Goal: Task Accomplishment & Management: Manage account settings

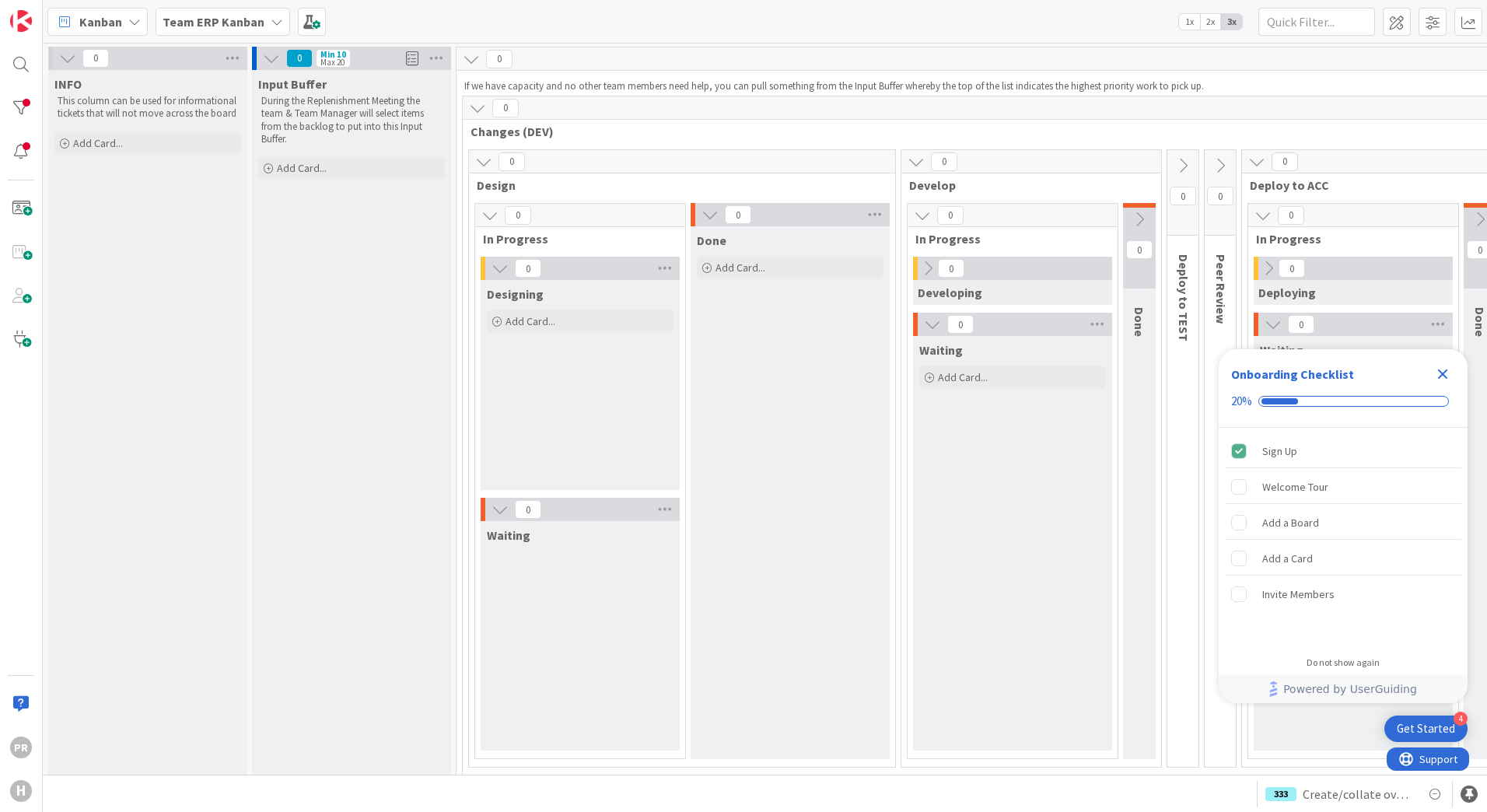
click at [251, 28] on b "Team ERP Kanban" at bounding box center [213, 21] width 102 height 16
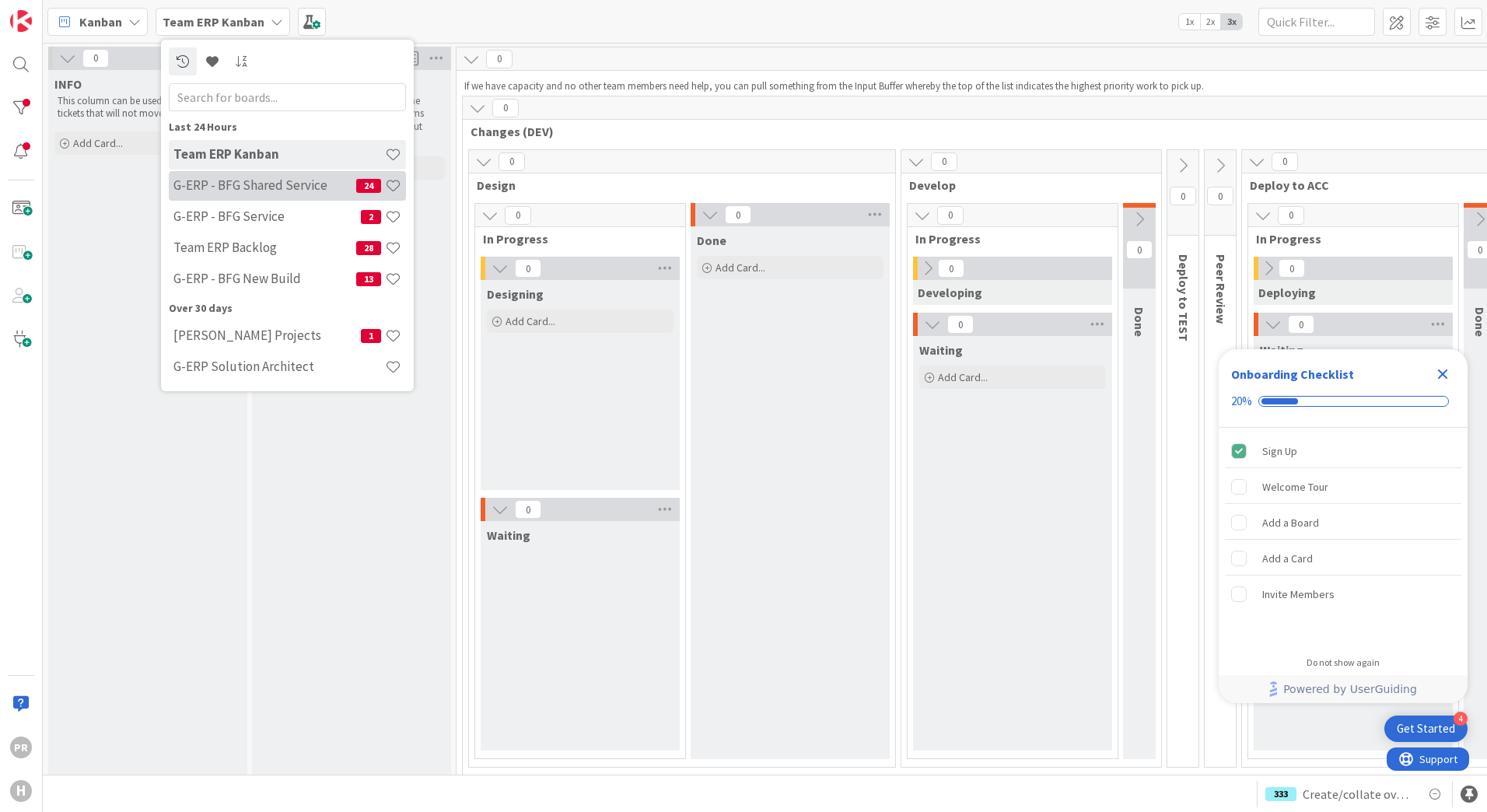
click at [279, 192] on h4 "G-ERP - BFG Shared Service" at bounding box center [265, 186] width 183 height 16
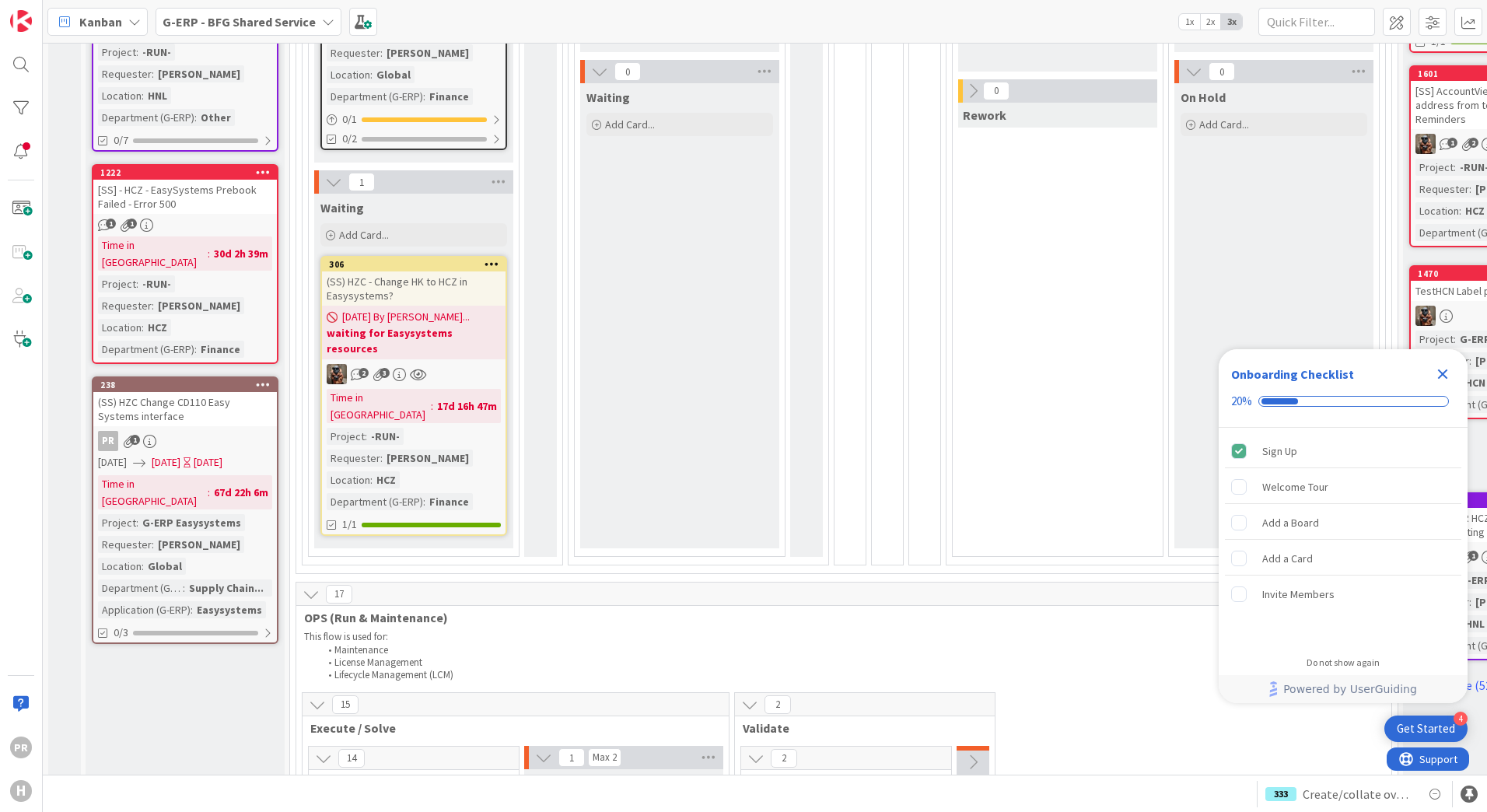
scroll to position [544, 0]
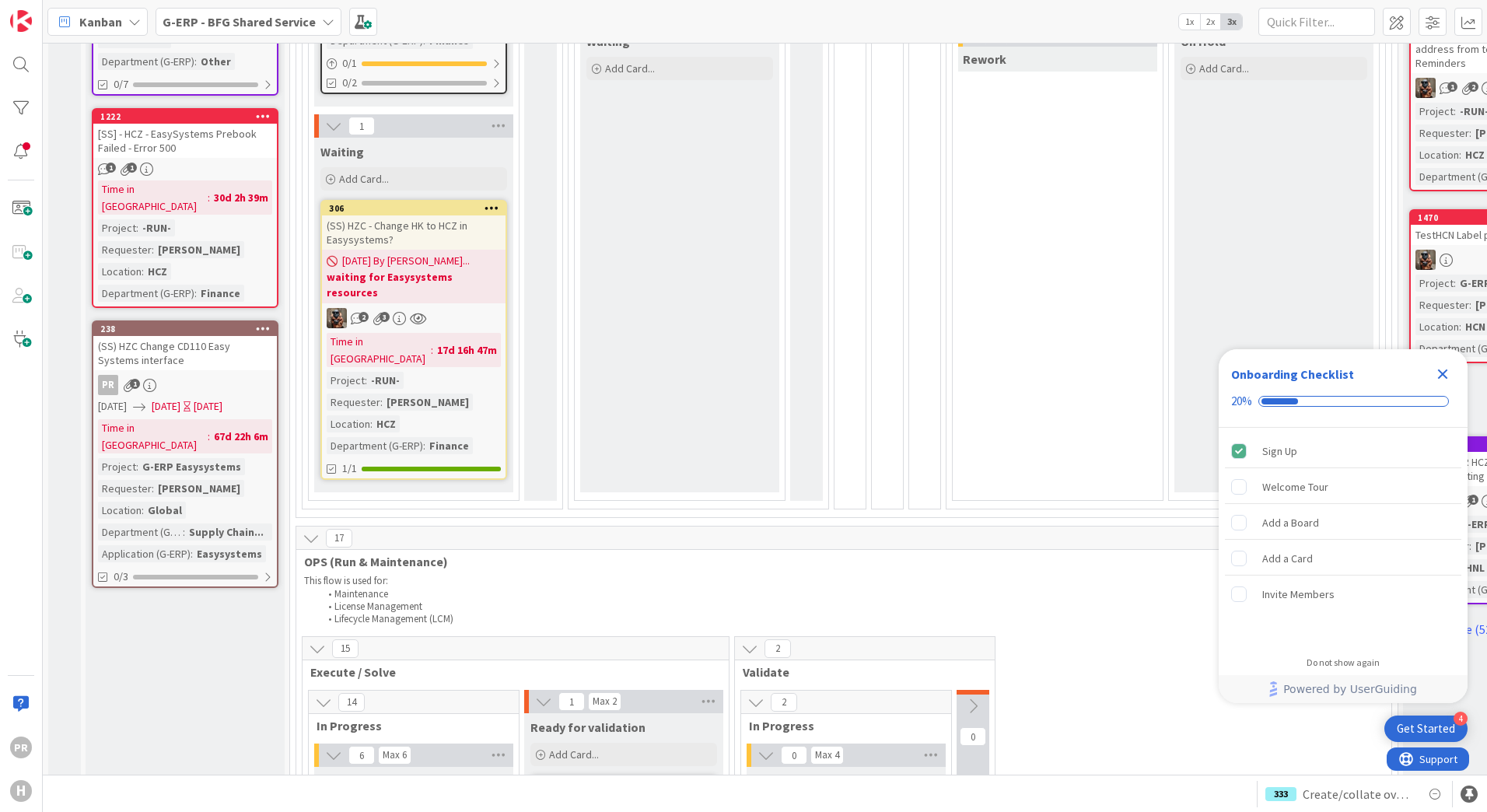
click at [235, 336] on div "(SS) HZC Change CD110 Easy Systems interface" at bounding box center [185, 353] width 184 height 34
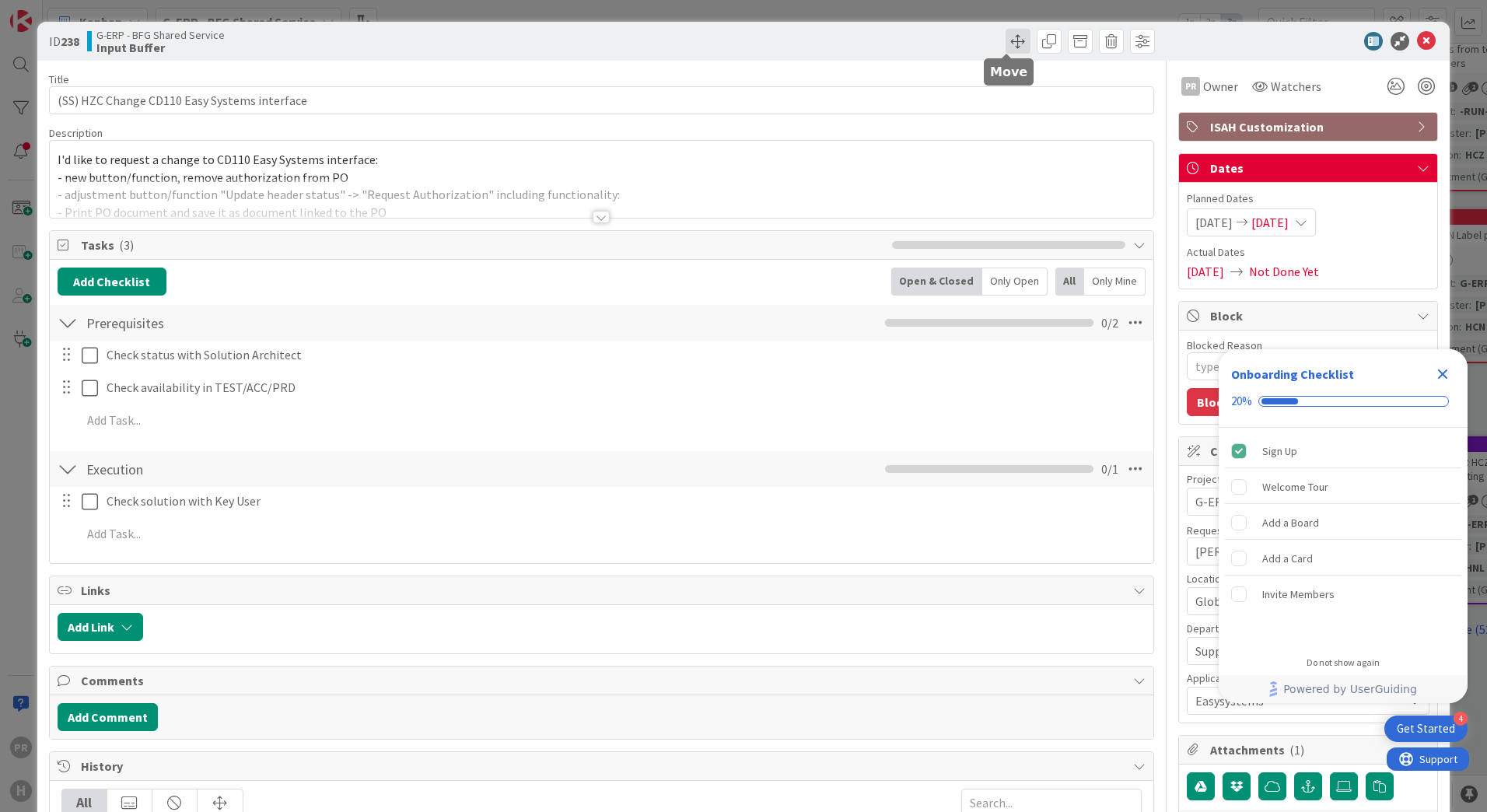
click at [1005, 48] on span at bounding box center [1018, 42] width 25 height 25
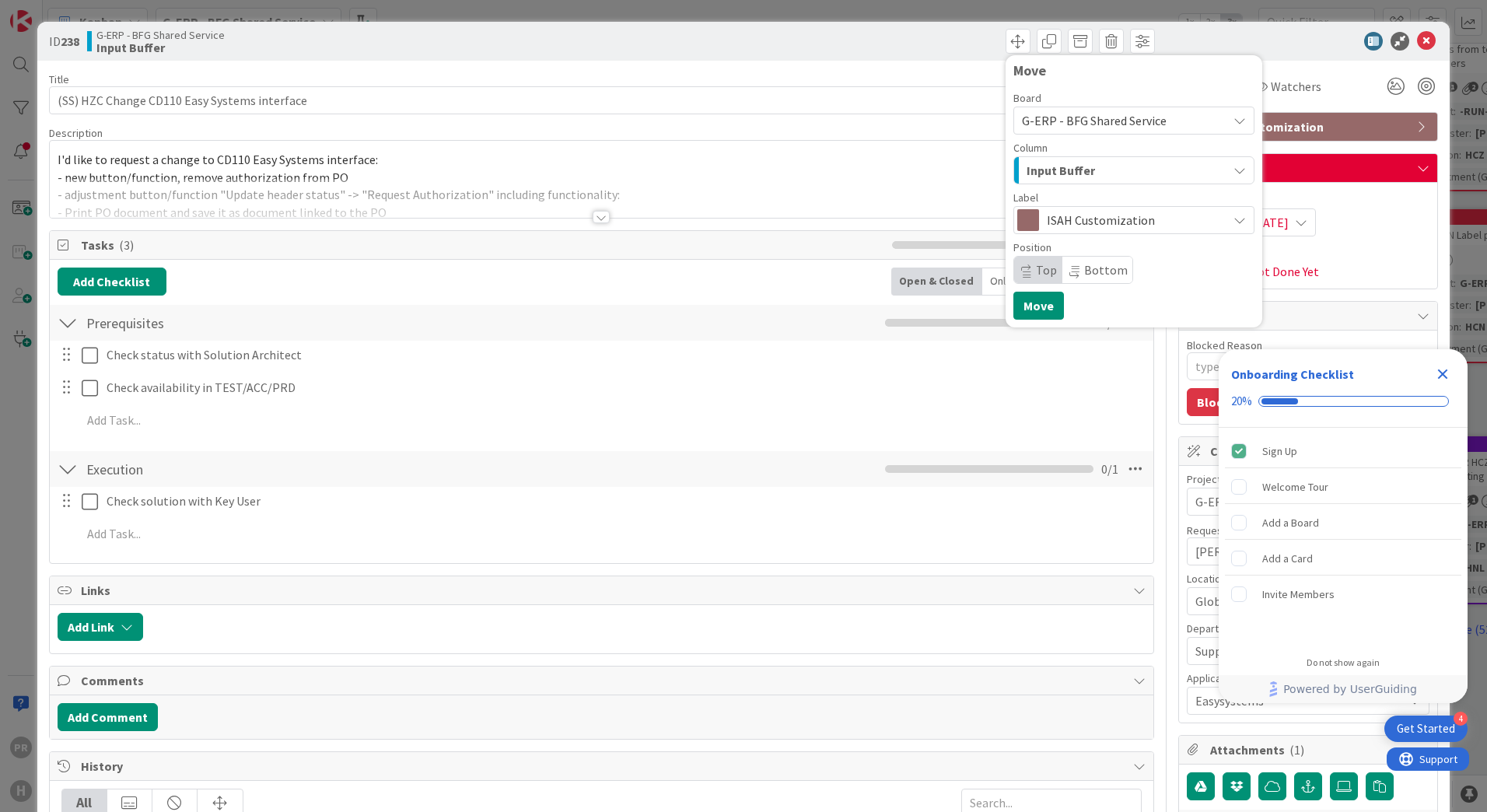
click at [1059, 173] on span "Input Buffer" at bounding box center [1061, 170] width 68 height 20
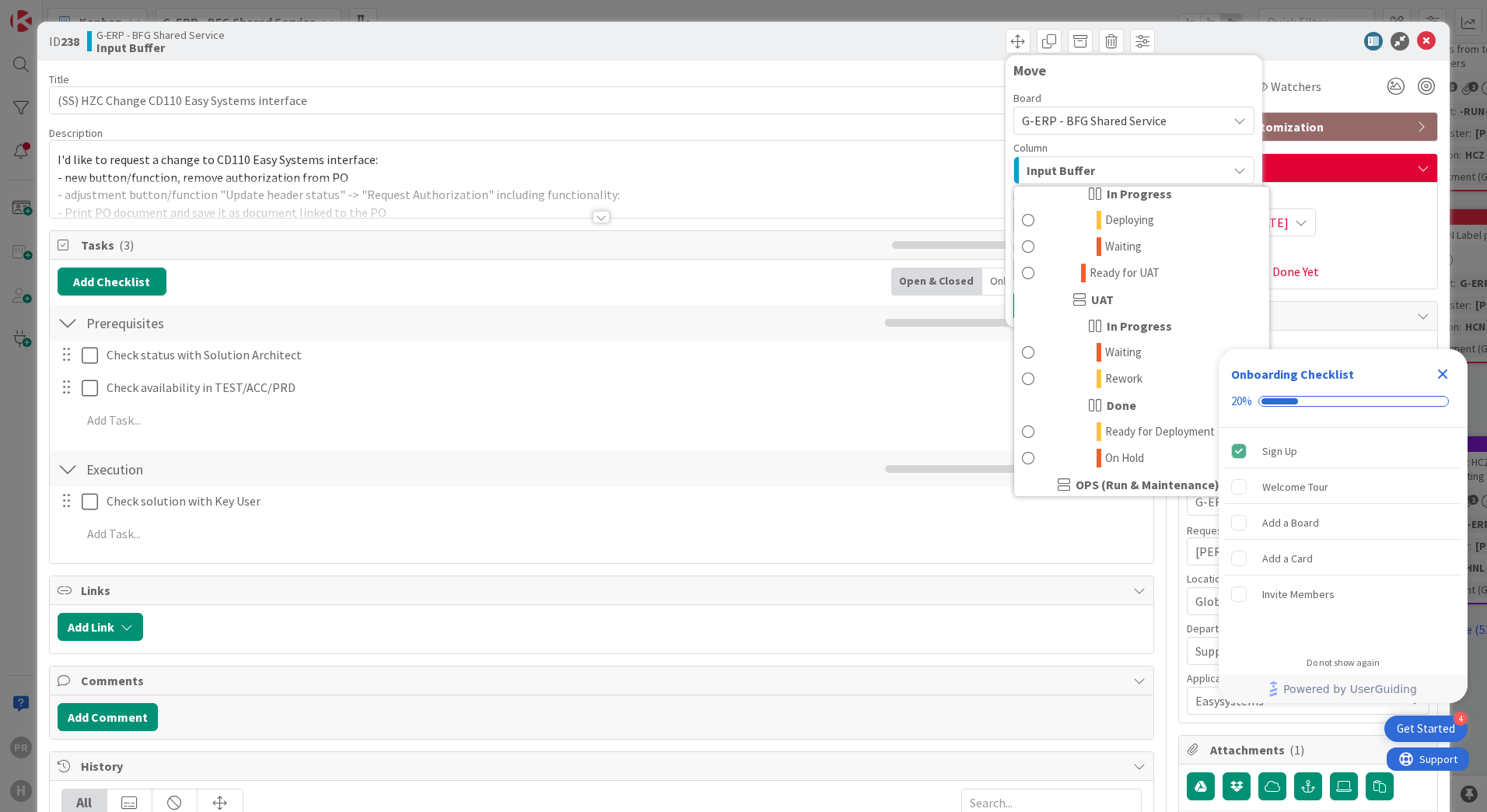
scroll to position [778, 0]
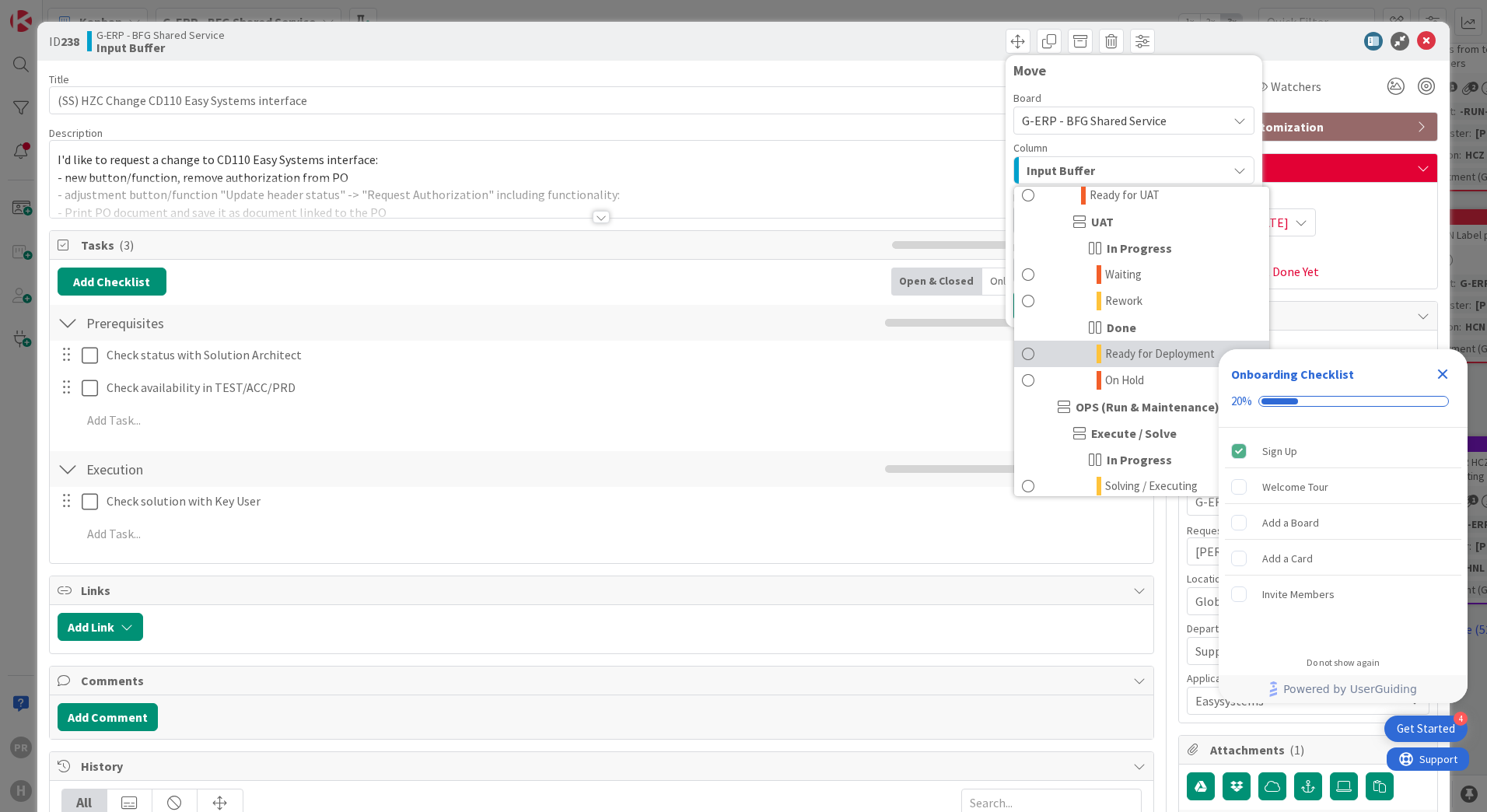
click at [1140, 351] on span "Ready for Deployment" at bounding box center [1160, 354] width 110 height 18
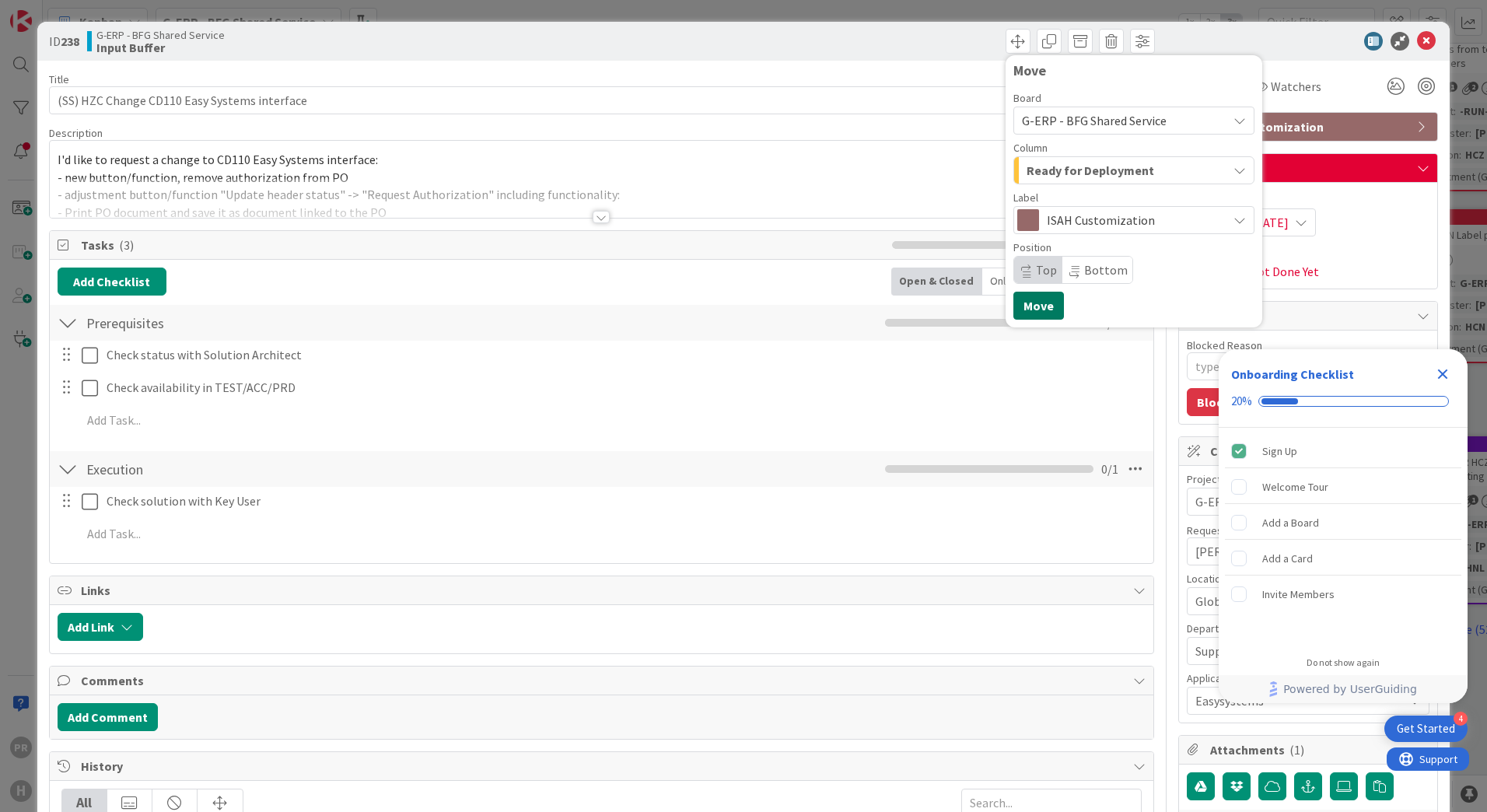
click at [1034, 298] on button "Move" at bounding box center [1038, 305] width 51 height 28
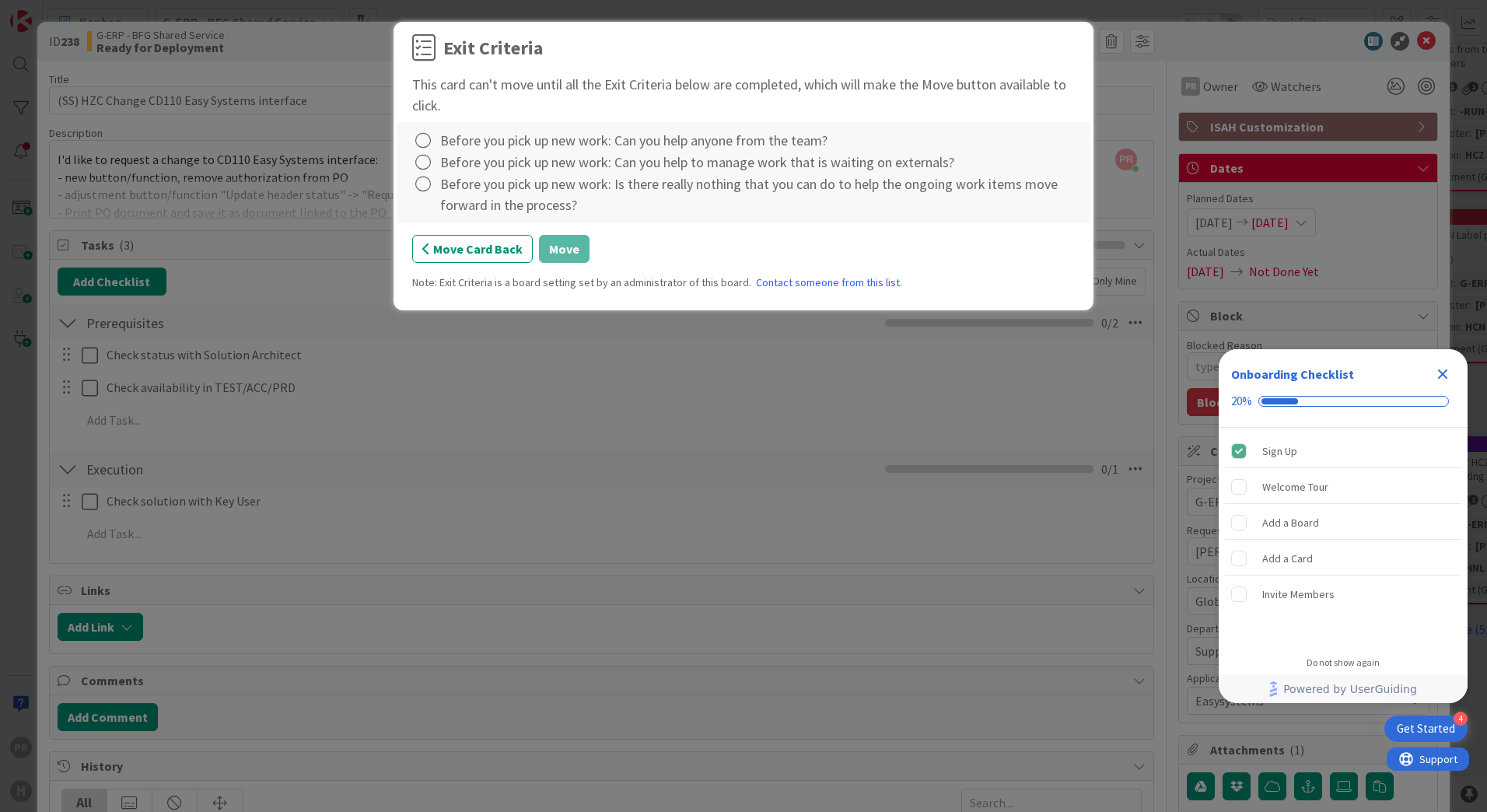
click at [505, 137] on div "Before you pick up new work: Can you help anyone from the team?" at bounding box center [633, 141] width 388 height 21
click at [424, 145] on icon at bounding box center [422, 141] width 21 height 21
click at [426, 158] on div "Complete Not Applicable Note... Clear" at bounding box center [509, 206] width 194 height 106
click at [435, 170] on link "Complete" at bounding box center [509, 172] width 194 height 22
click at [431, 168] on icon at bounding box center [422, 162] width 21 height 21
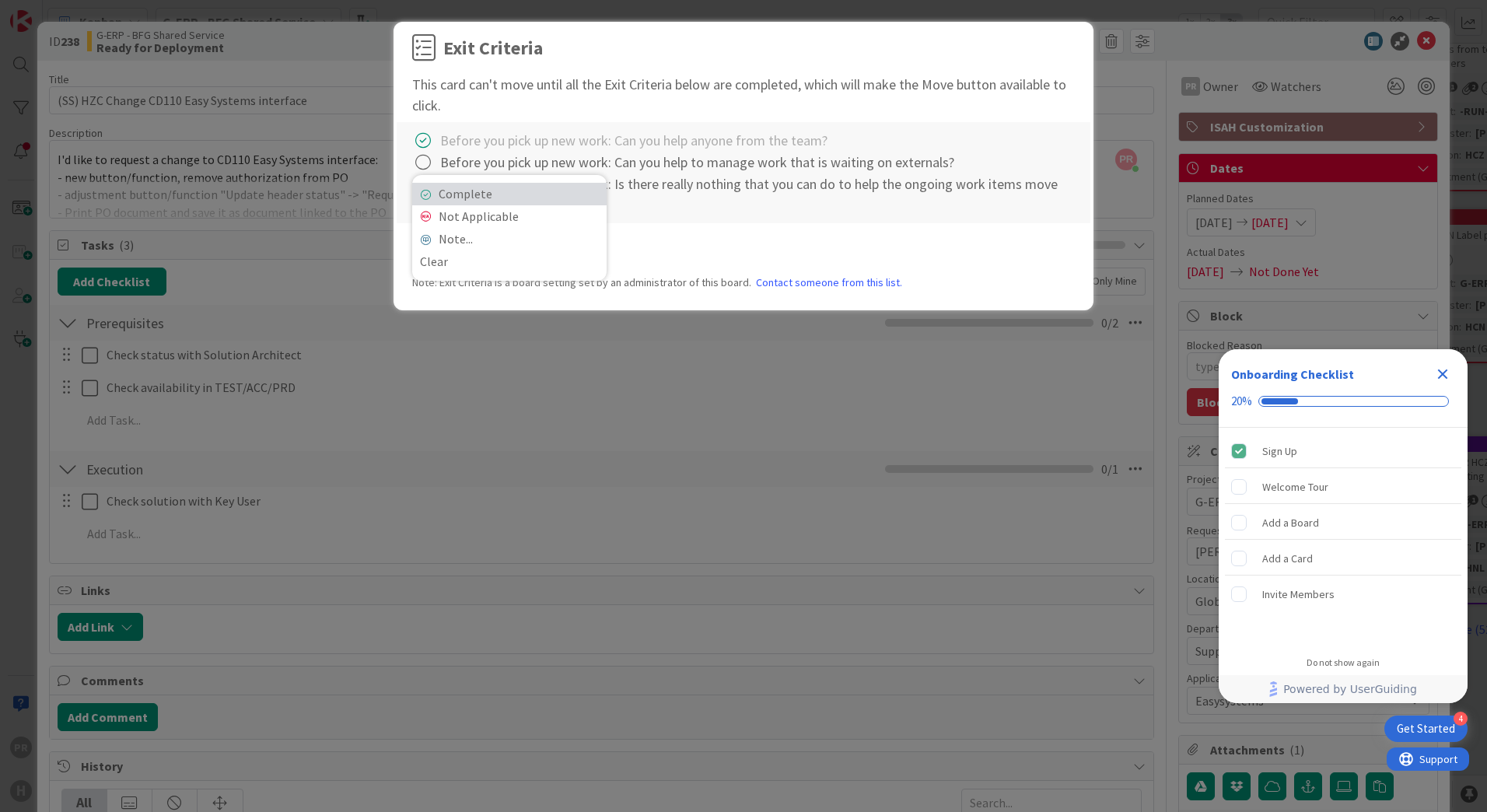
click at [447, 188] on link "Complete" at bounding box center [509, 193] width 194 height 22
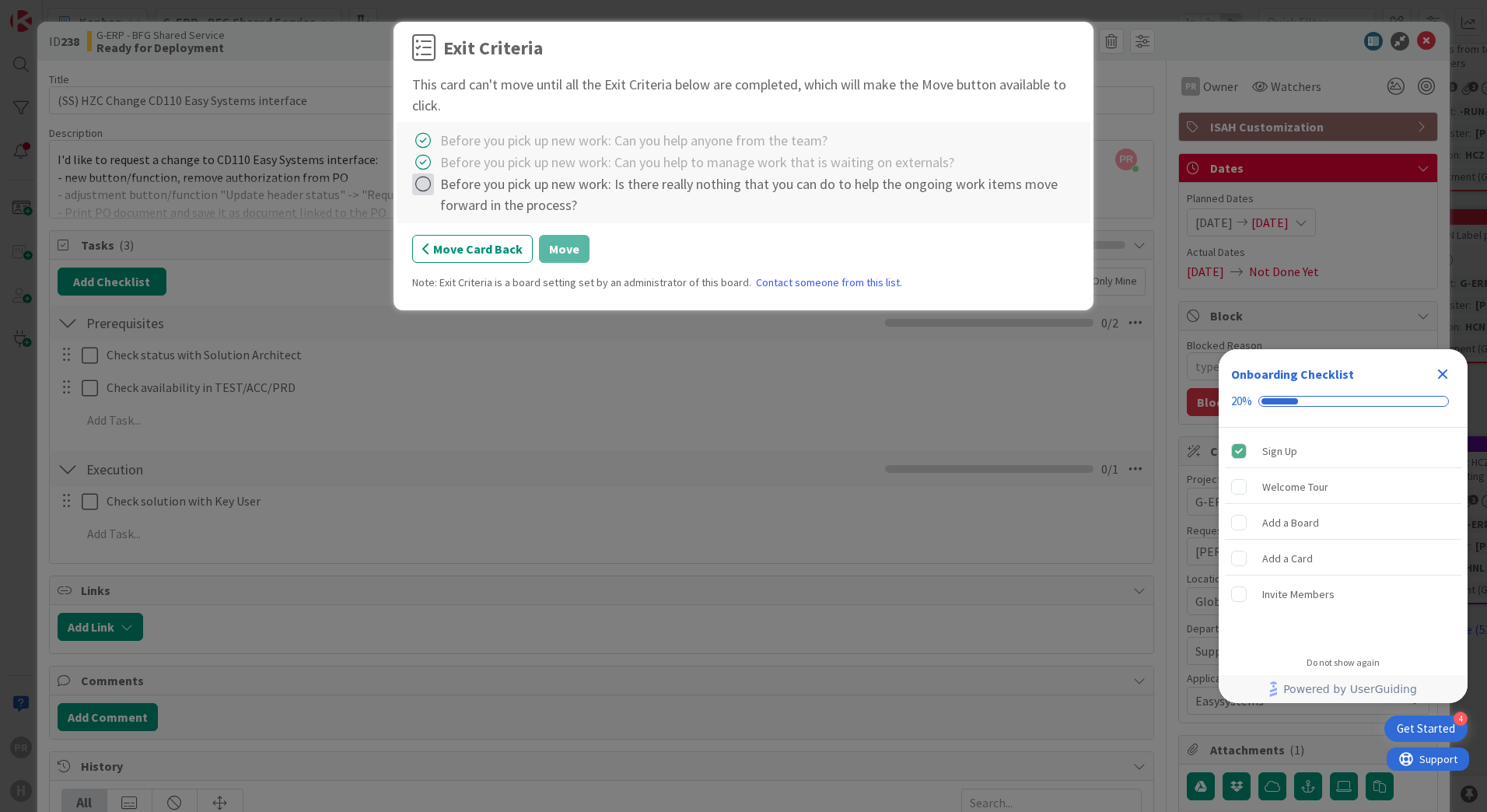
click at [430, 186] on icon at bounding box center [422, 185] width 21 height 21
click at [441, 210] on link "Complete" at bounding box center [509, 216] width 194 height 22
click at [563, 251] on button "Move" at bounding box center [564, 249] width 51 height 28
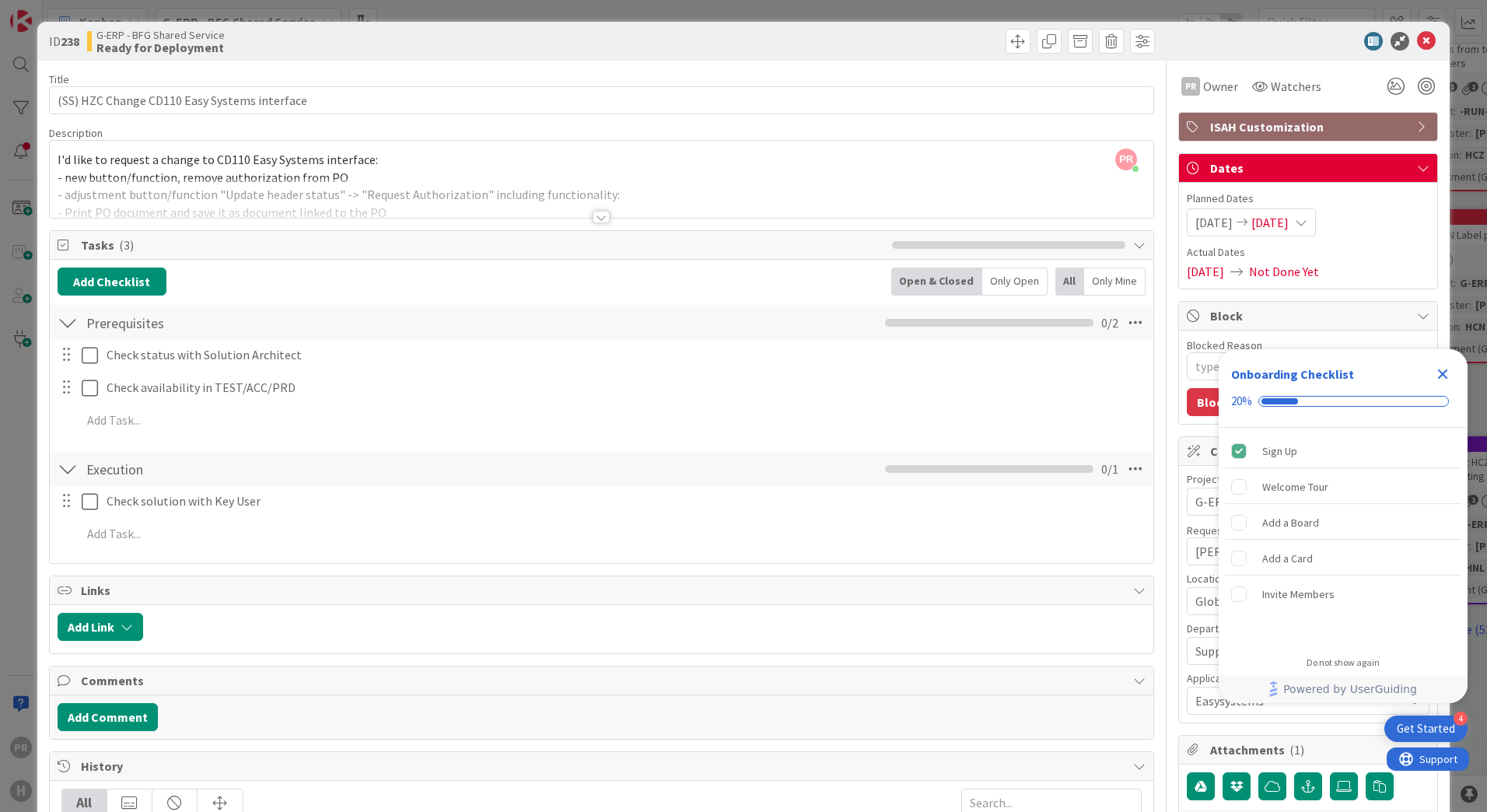
type textarea "x"
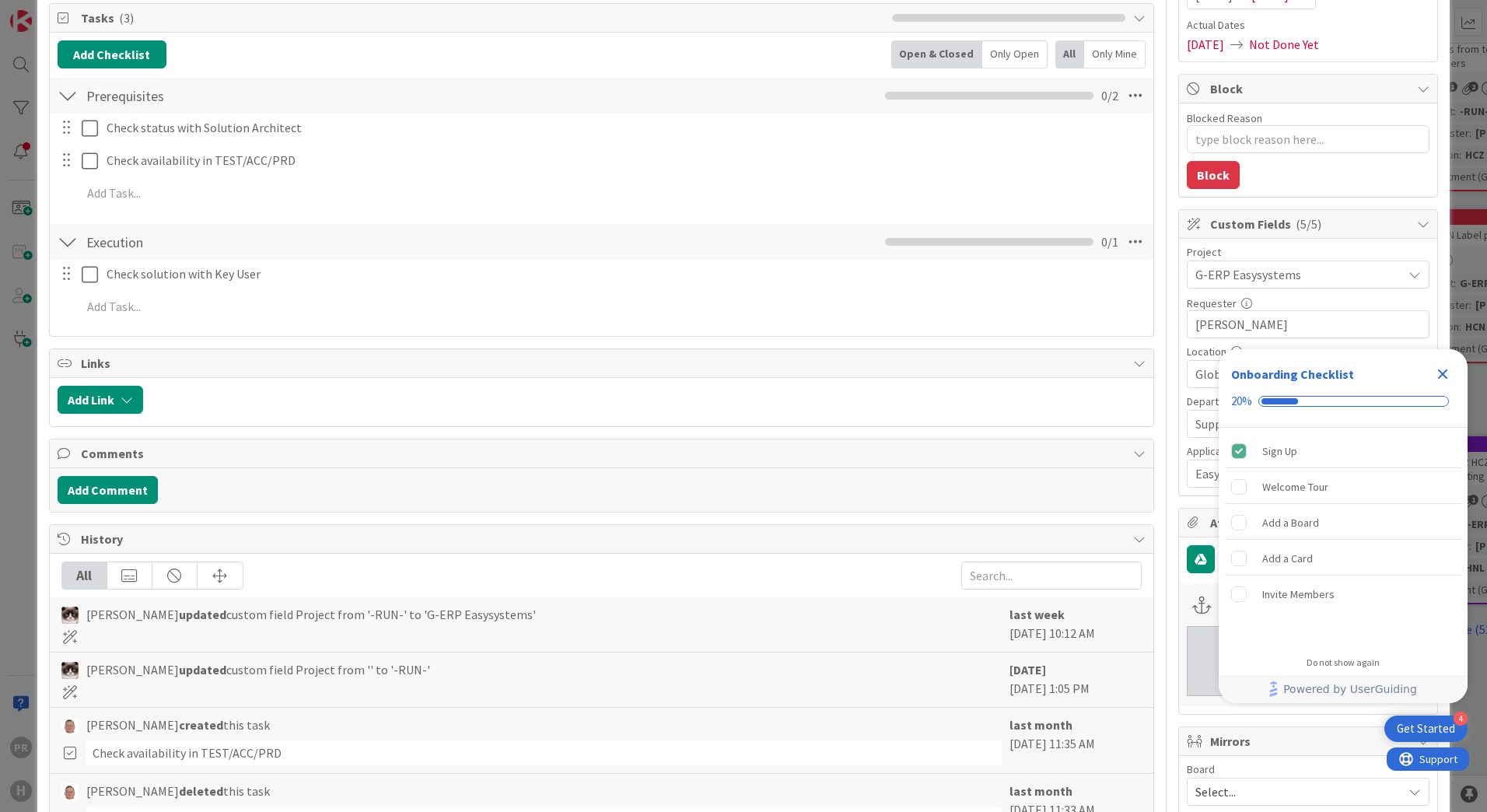
scroll to position [233, 0]
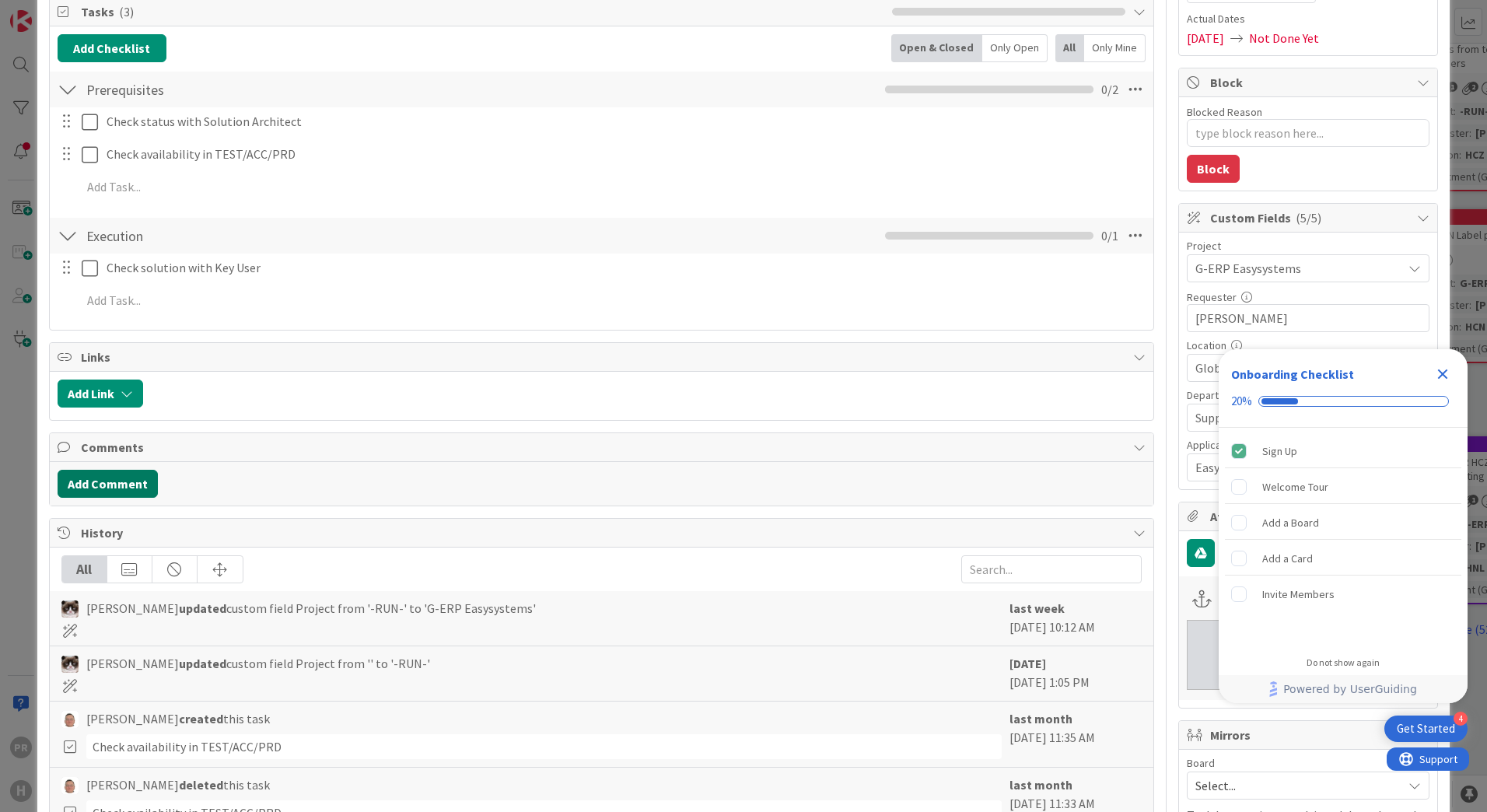
click at [112, 479] on button "Add Comment" at bounding box center [107, 484] width 100 height 28
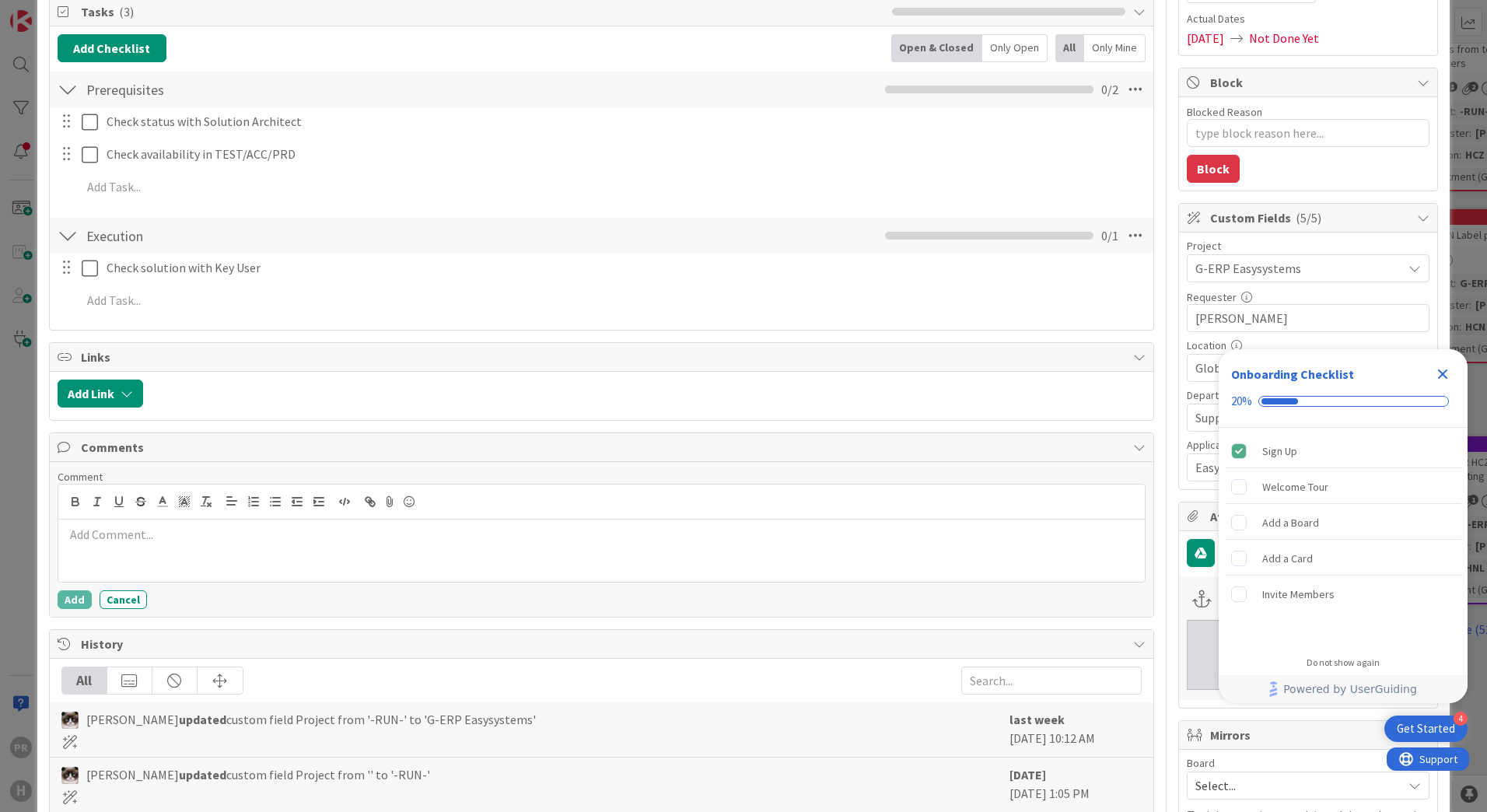
click at [165, 532] on p at bounding box center [601, 534] width 1074 height 17
click at [80, 606] on button "Add" at bounding box center [74, 599] width 34 height 18
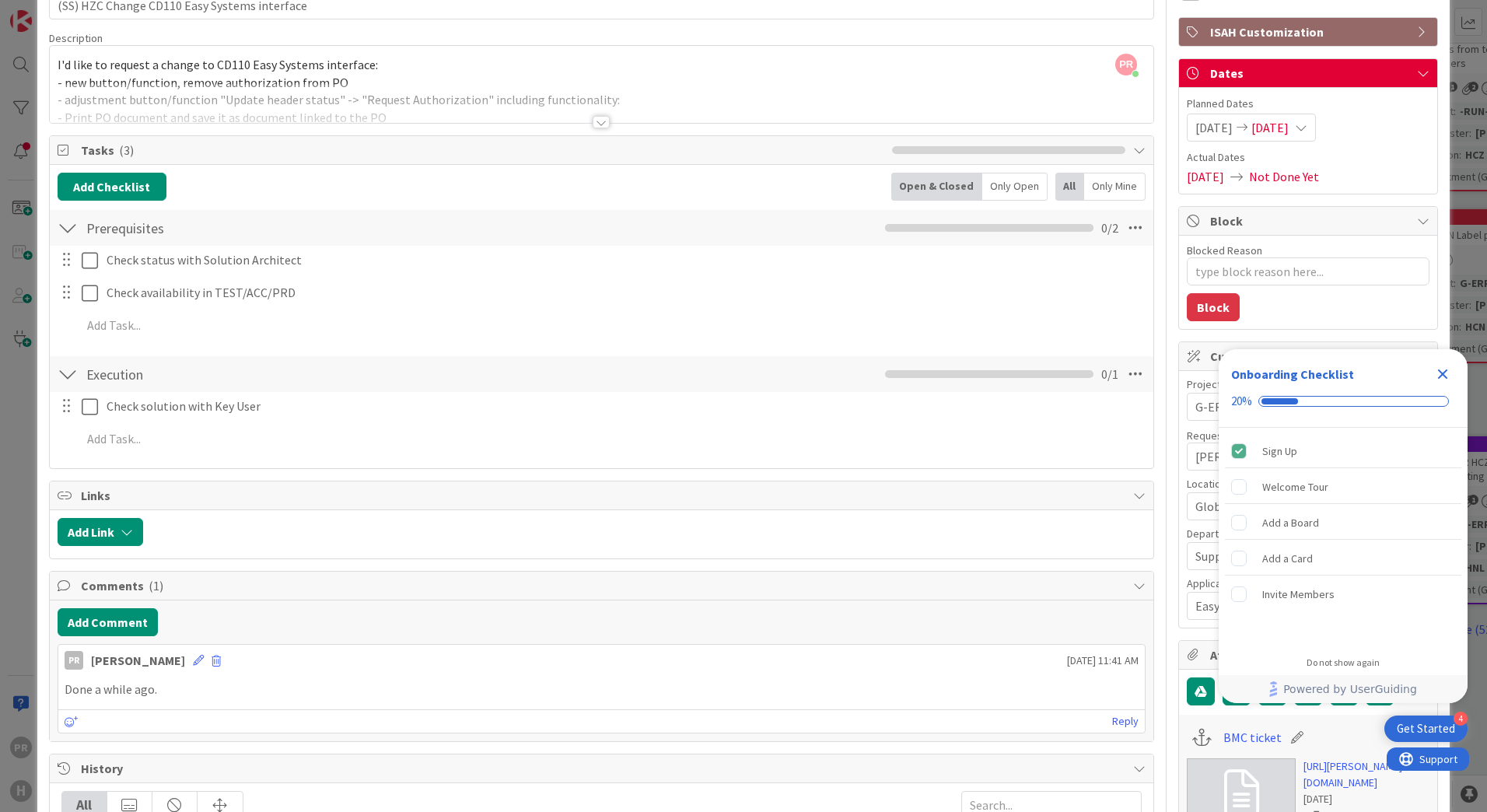
scroll to position [0, 0]
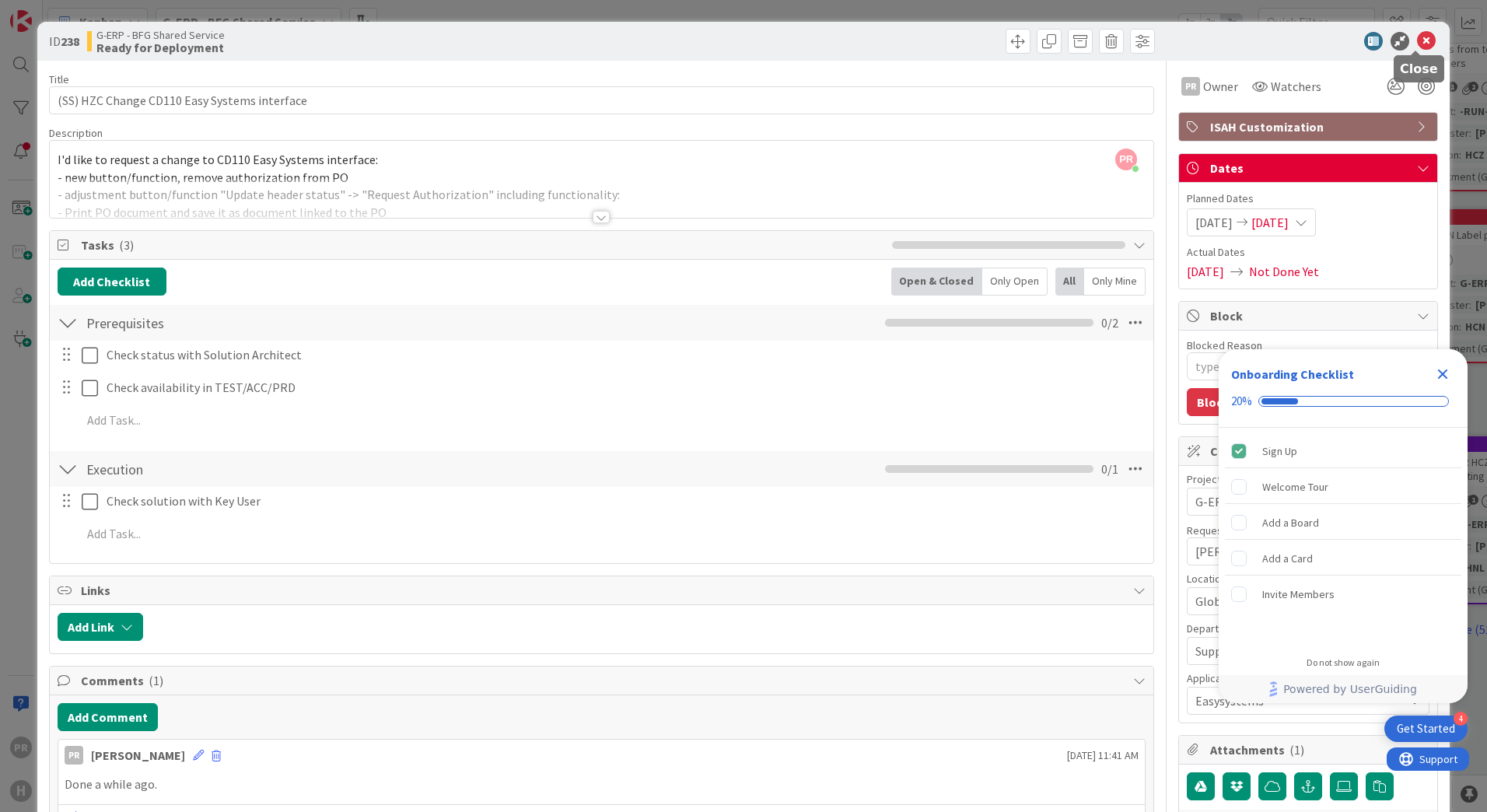
click at [1417, 44] on icon at bounding box center [1426, 41] width 18 height 18
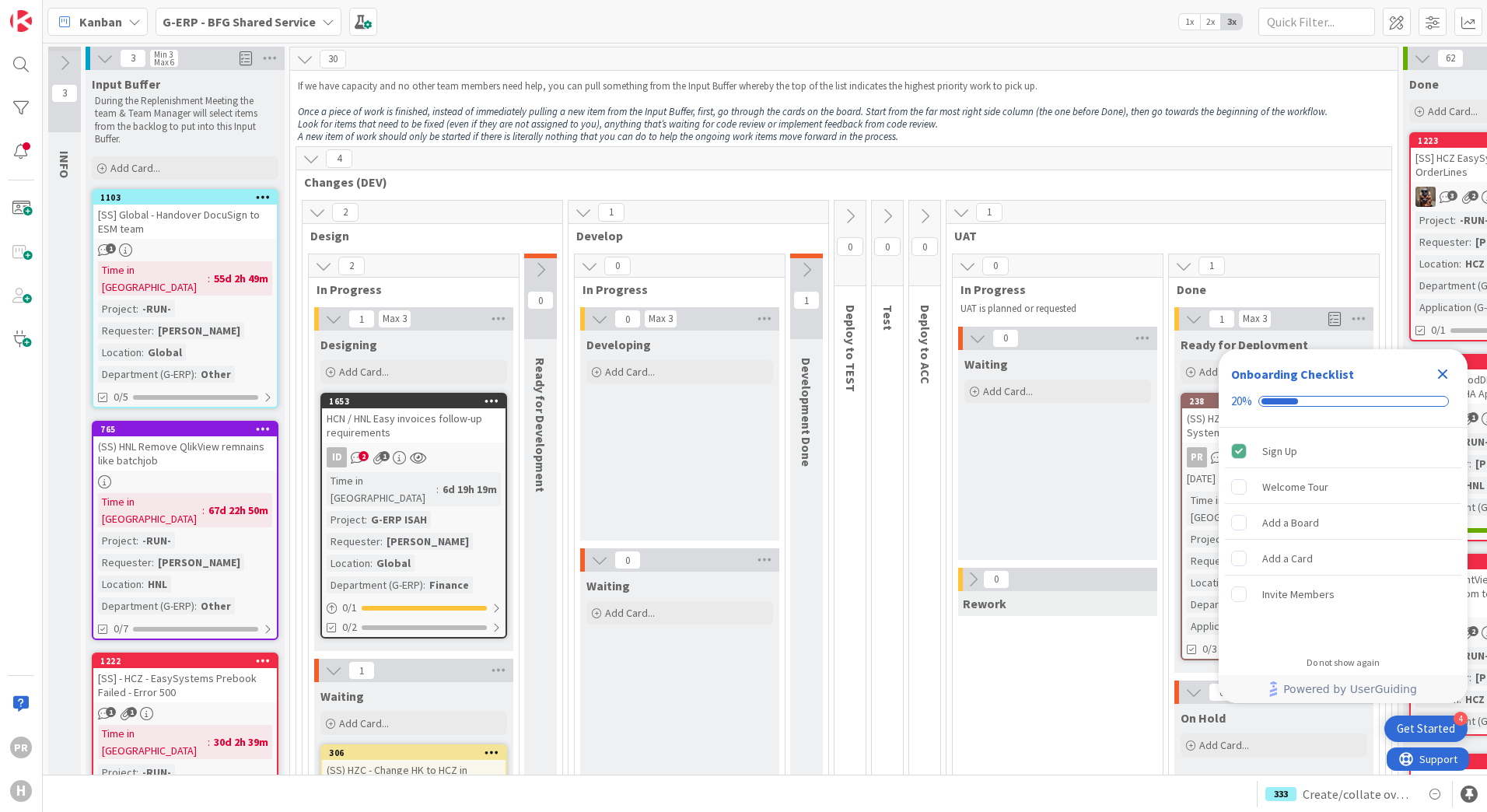
click at [217, 25] on b "G-ERP - BFG Shared Service" at bounding box center [239, 21] width 153 height 16
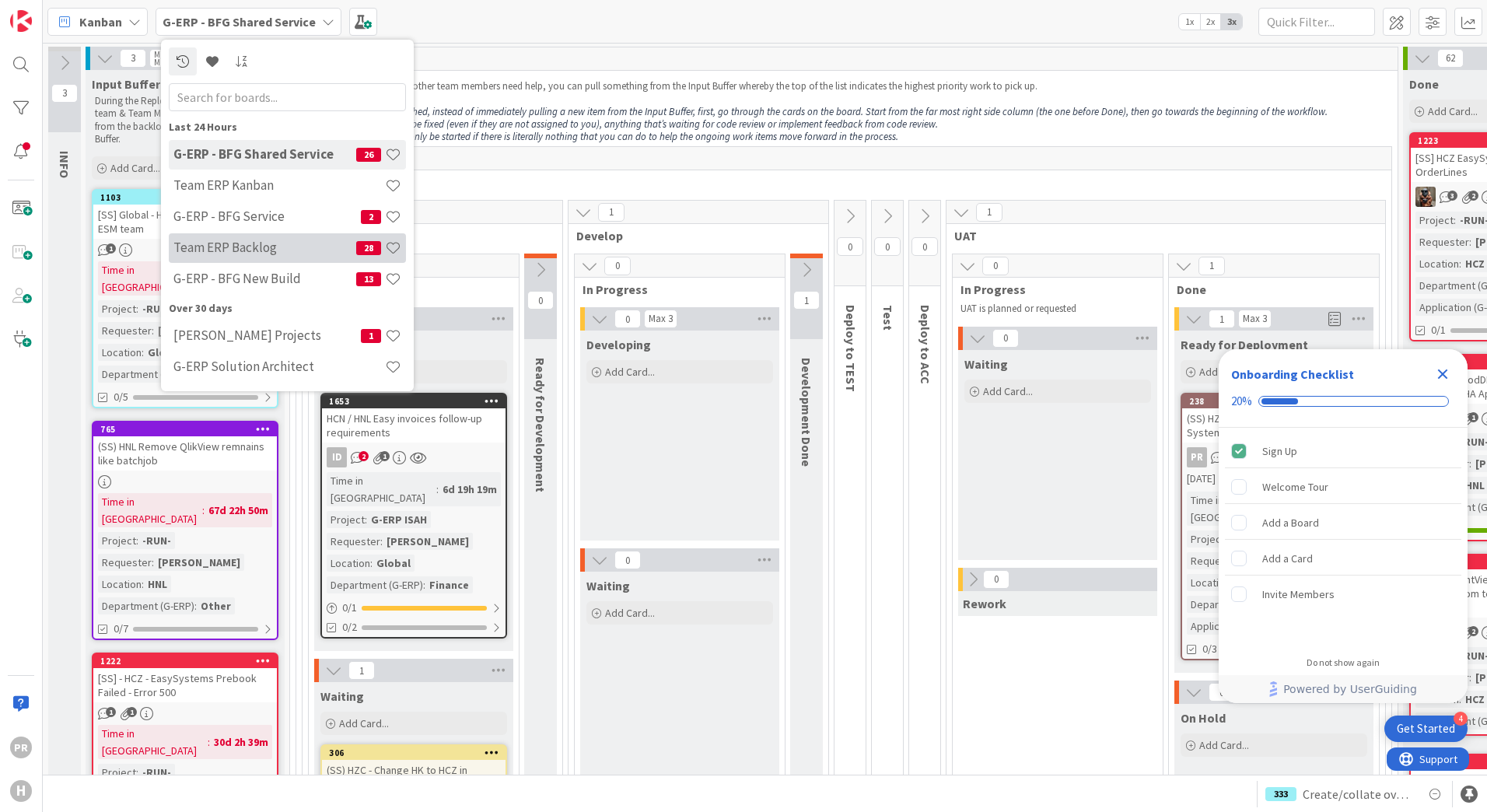
click at [271, 243] on h4 "Team ERP Backlog" at bounding box center [265, 248] width 183 height 16
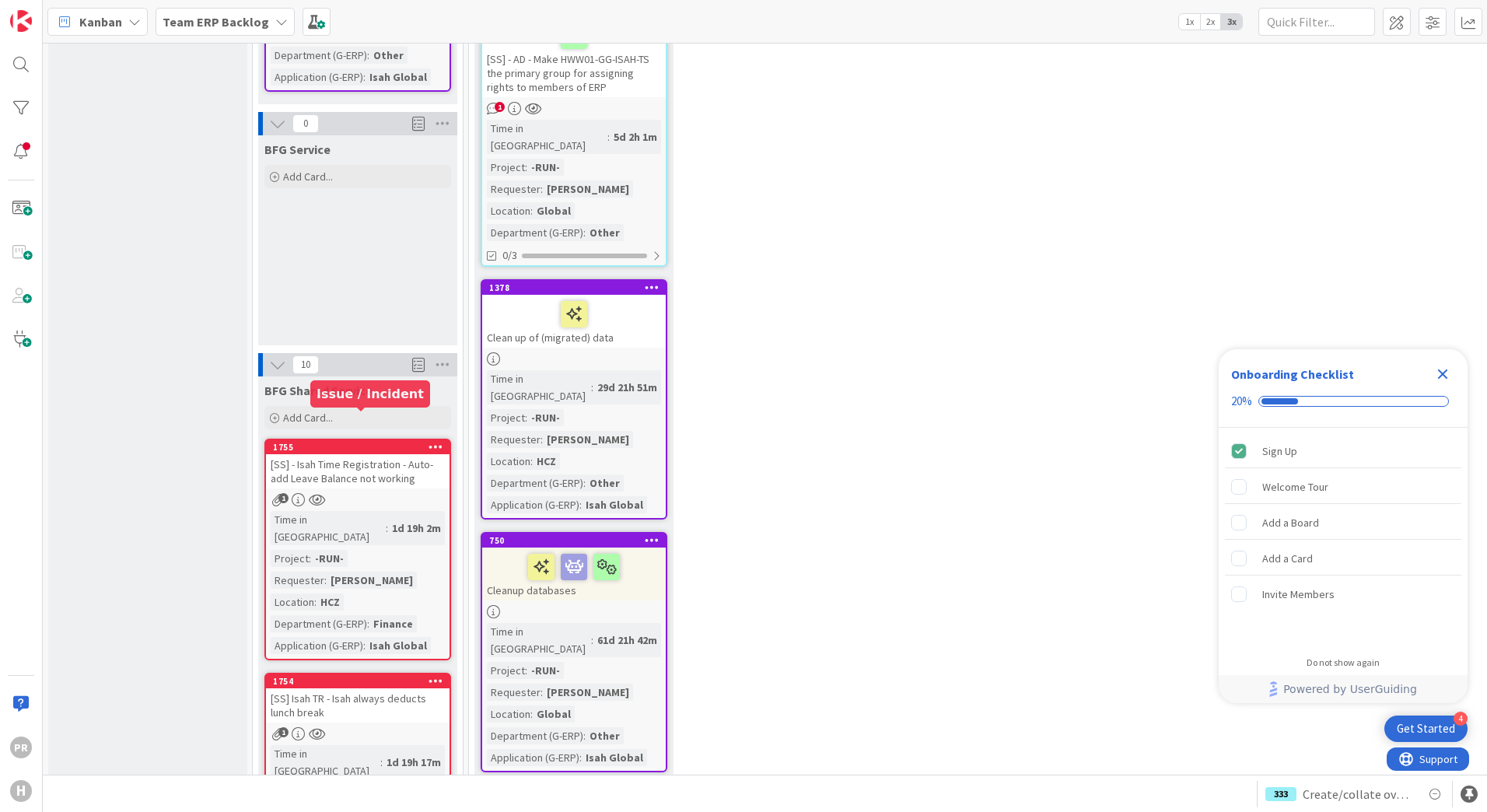
scroll to position [1089, 0]
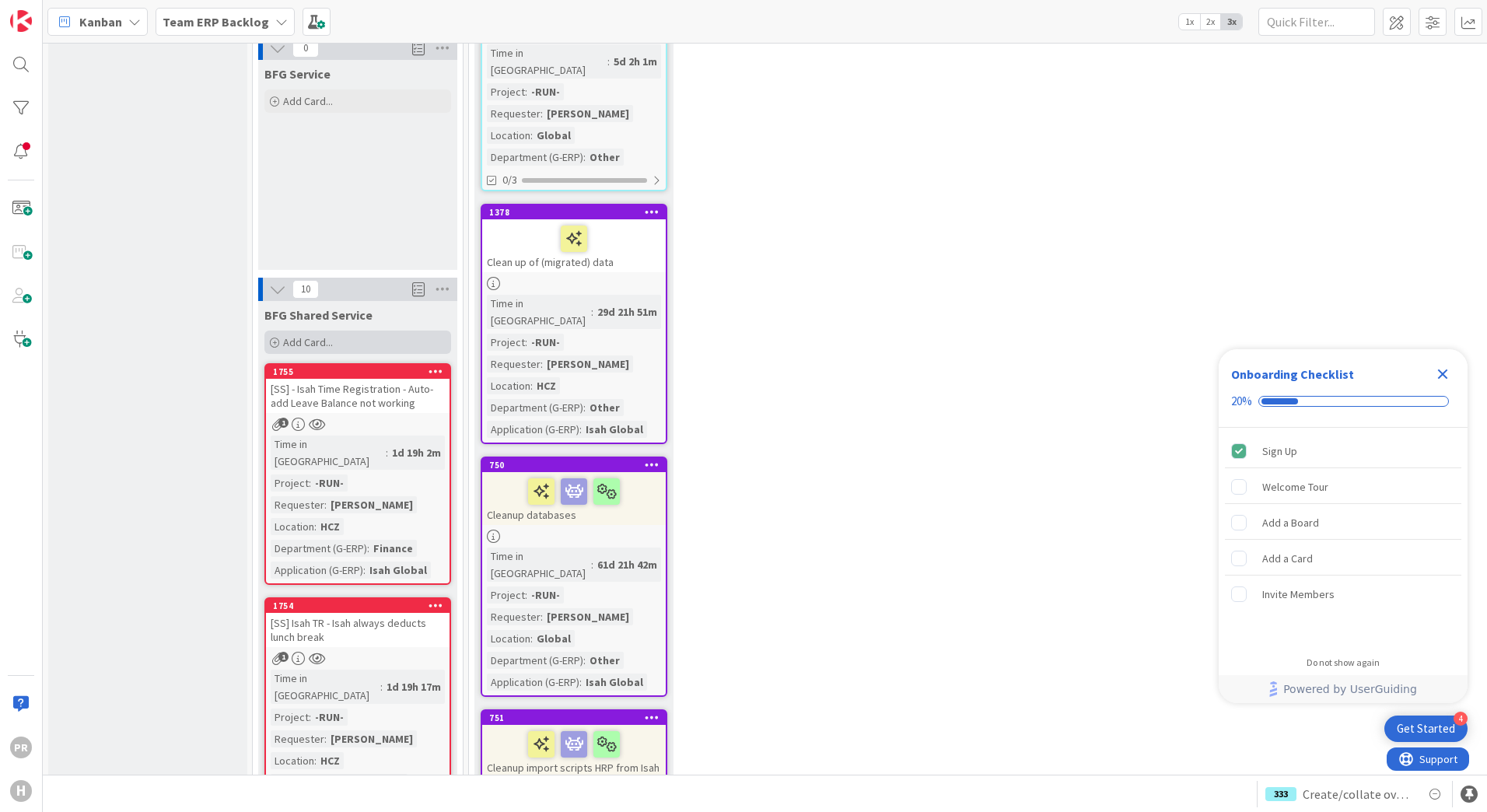
click at [318, 335] on span "Add Card..." at bounding box center [307, 342] width 50 height 14
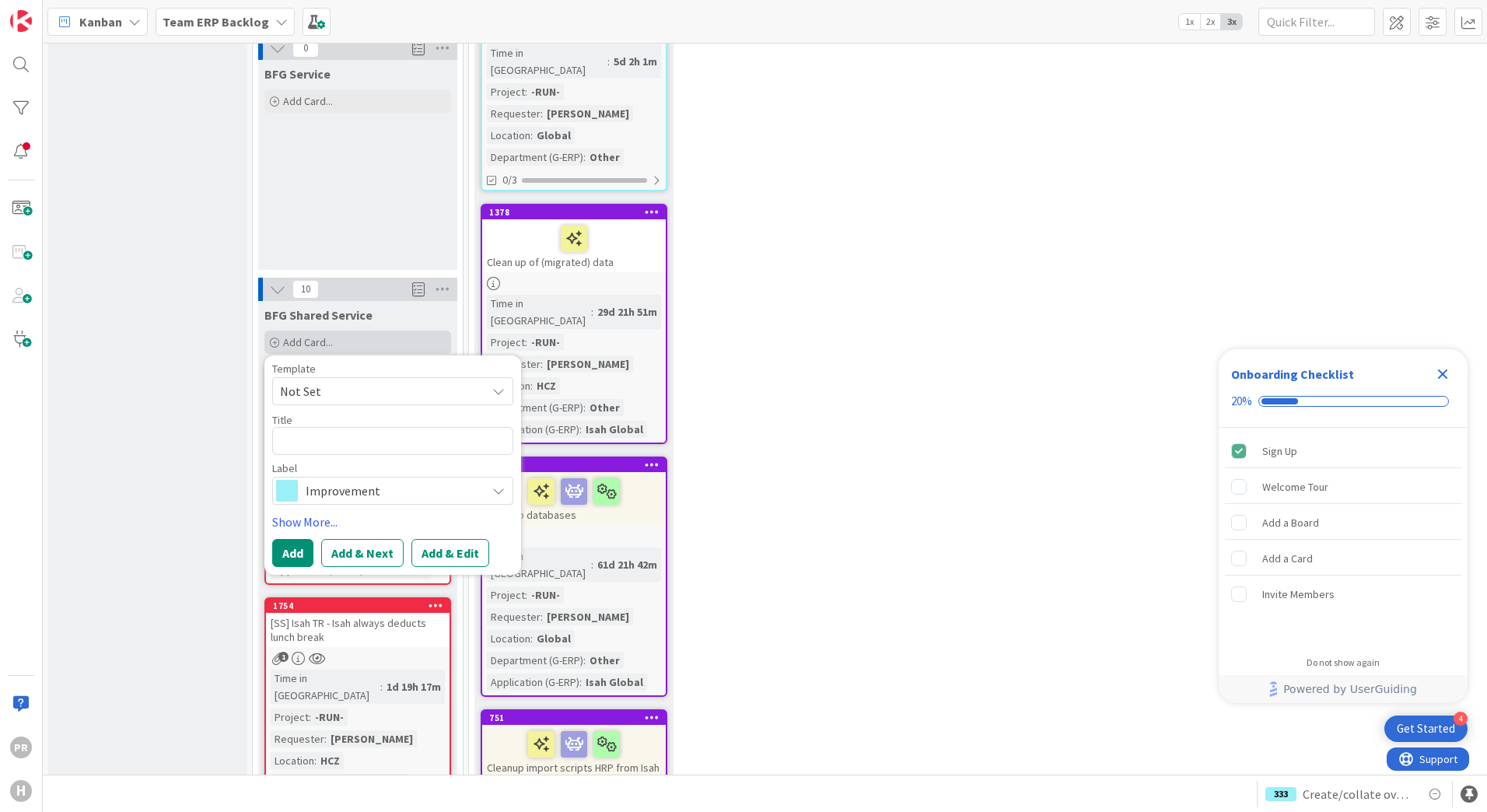
type textarea "x"
type textarea "["
type textarea "x"
type textarea "[S"
type textarea "x"
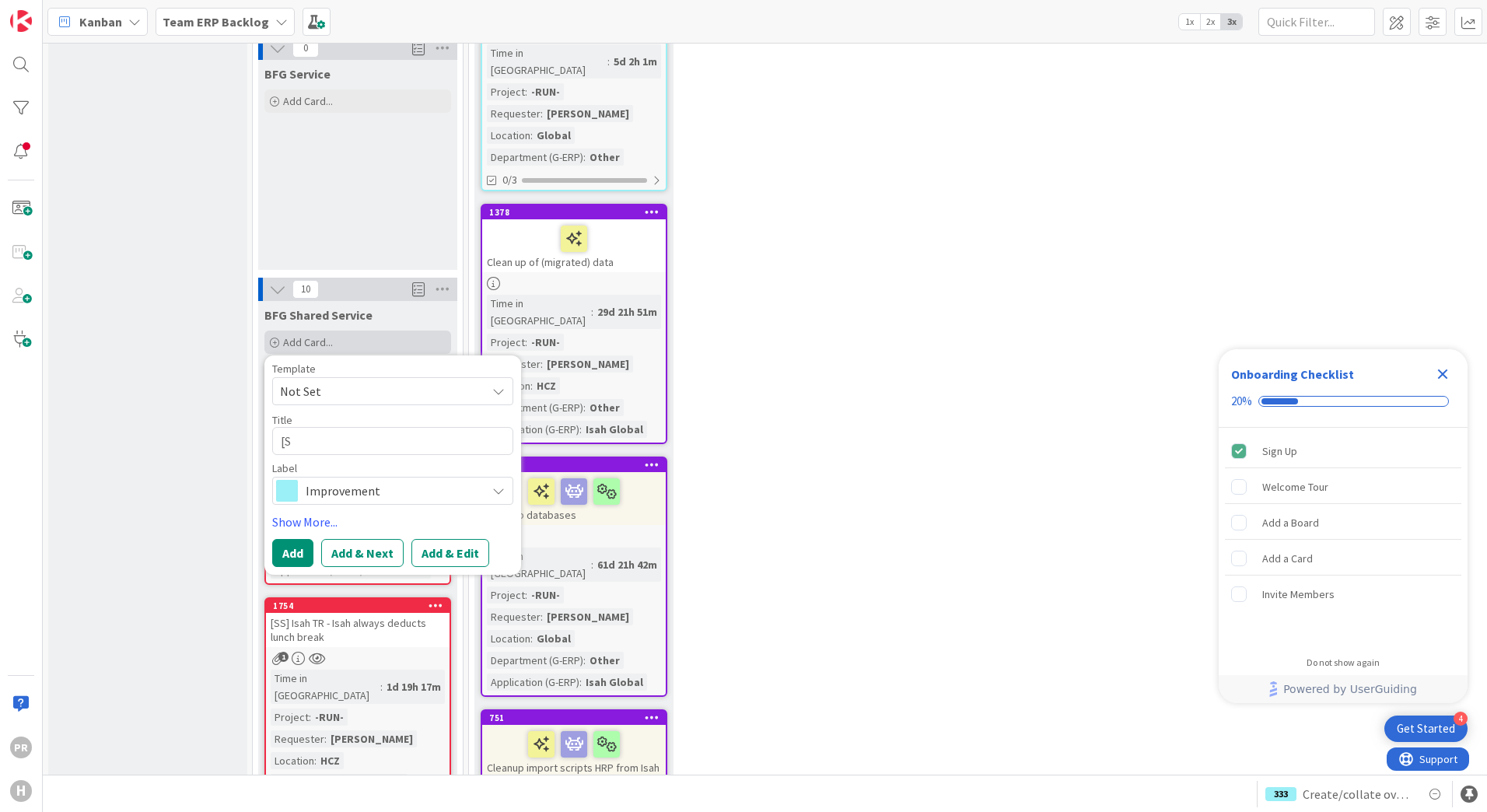
type textarea "[SS"
type textarea "x"
type textarea "[SS]"
type textarea "x"
type textarea "[SS]"
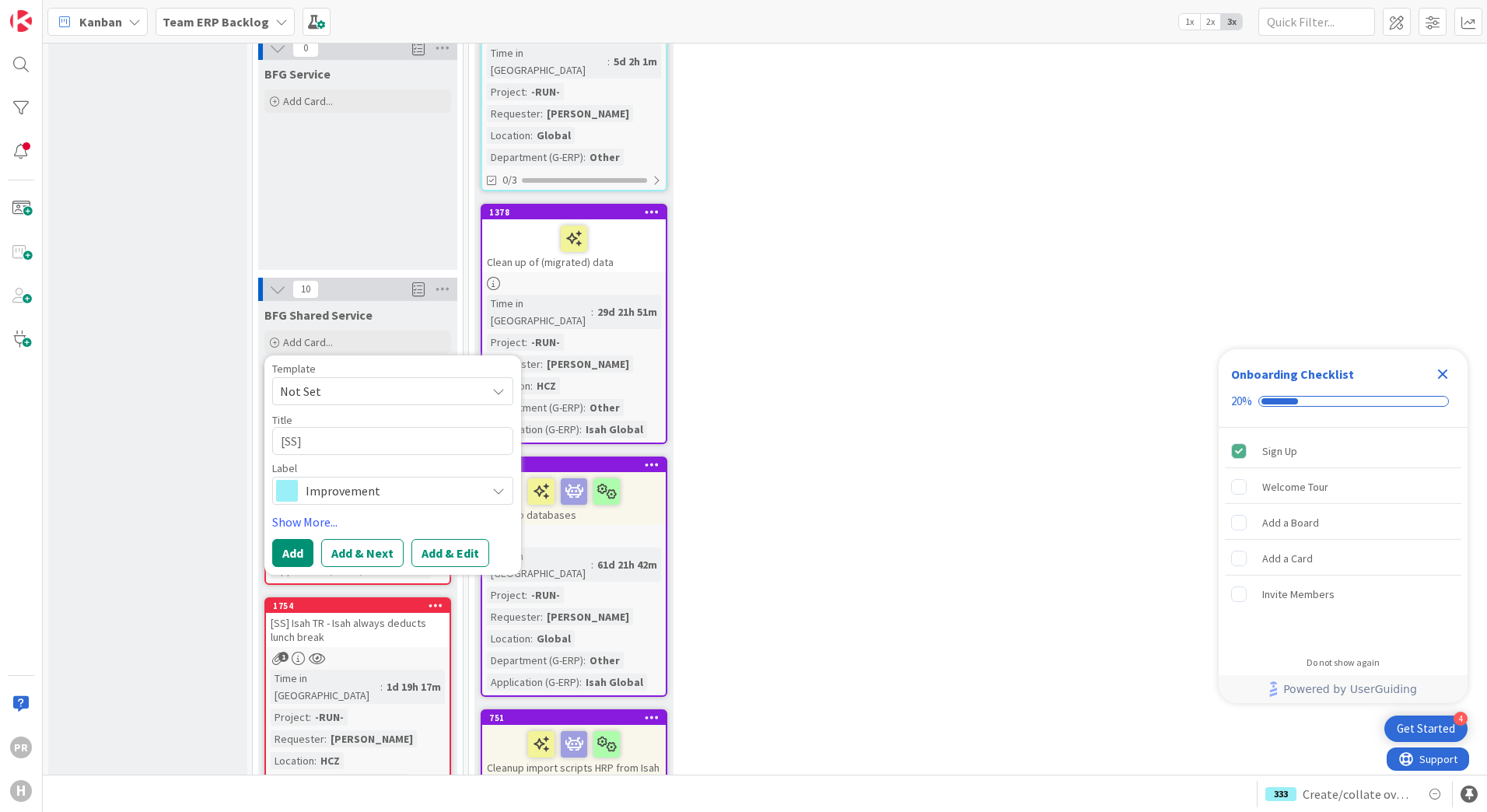
click at [368, 480] on span "Improvement" at bounding box center [392, 491] width 173 height 21
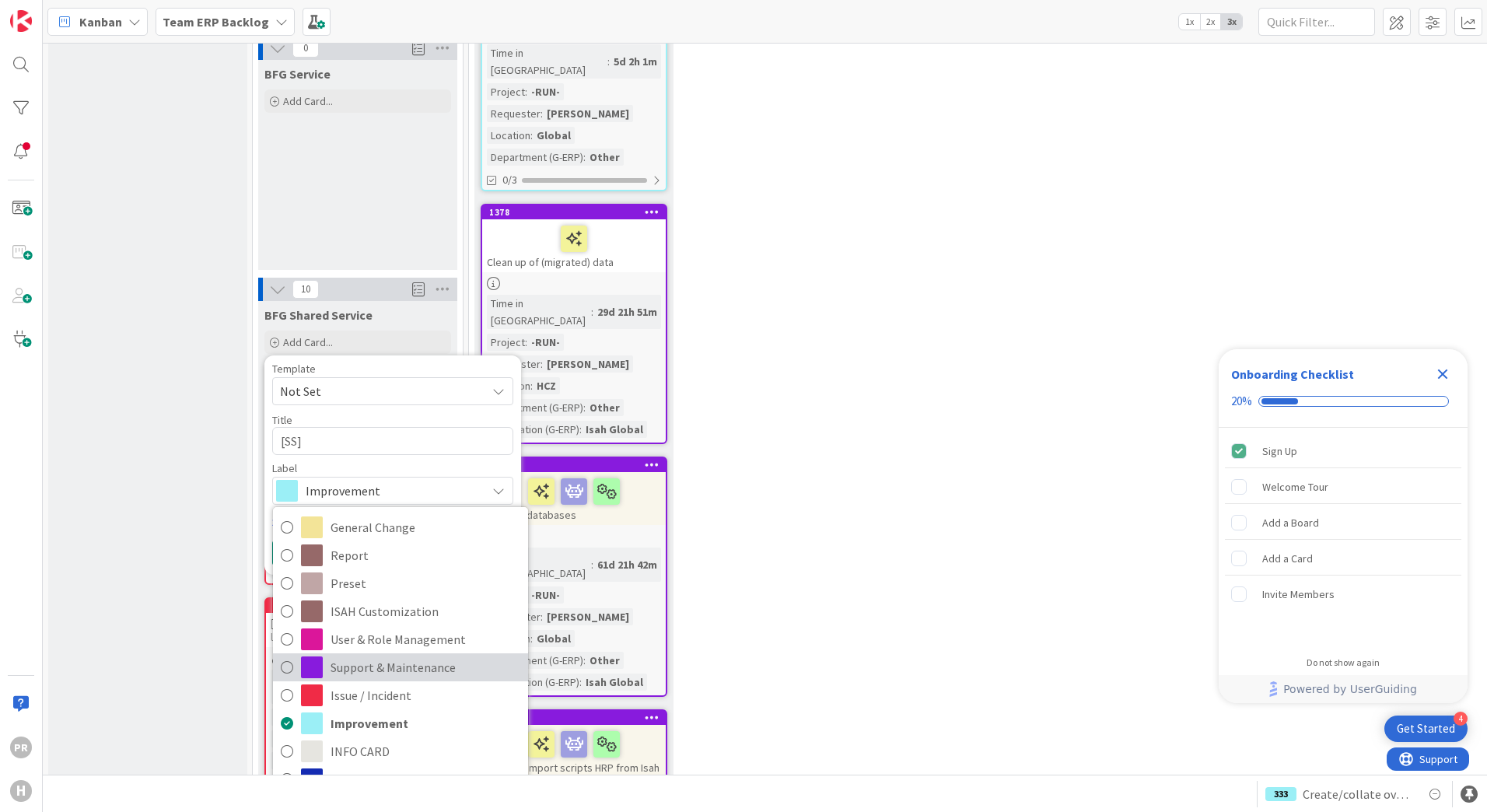
click at [360, 656] on span "Support & Maintenance" at bounding box center [424, 667] width 189 height 23
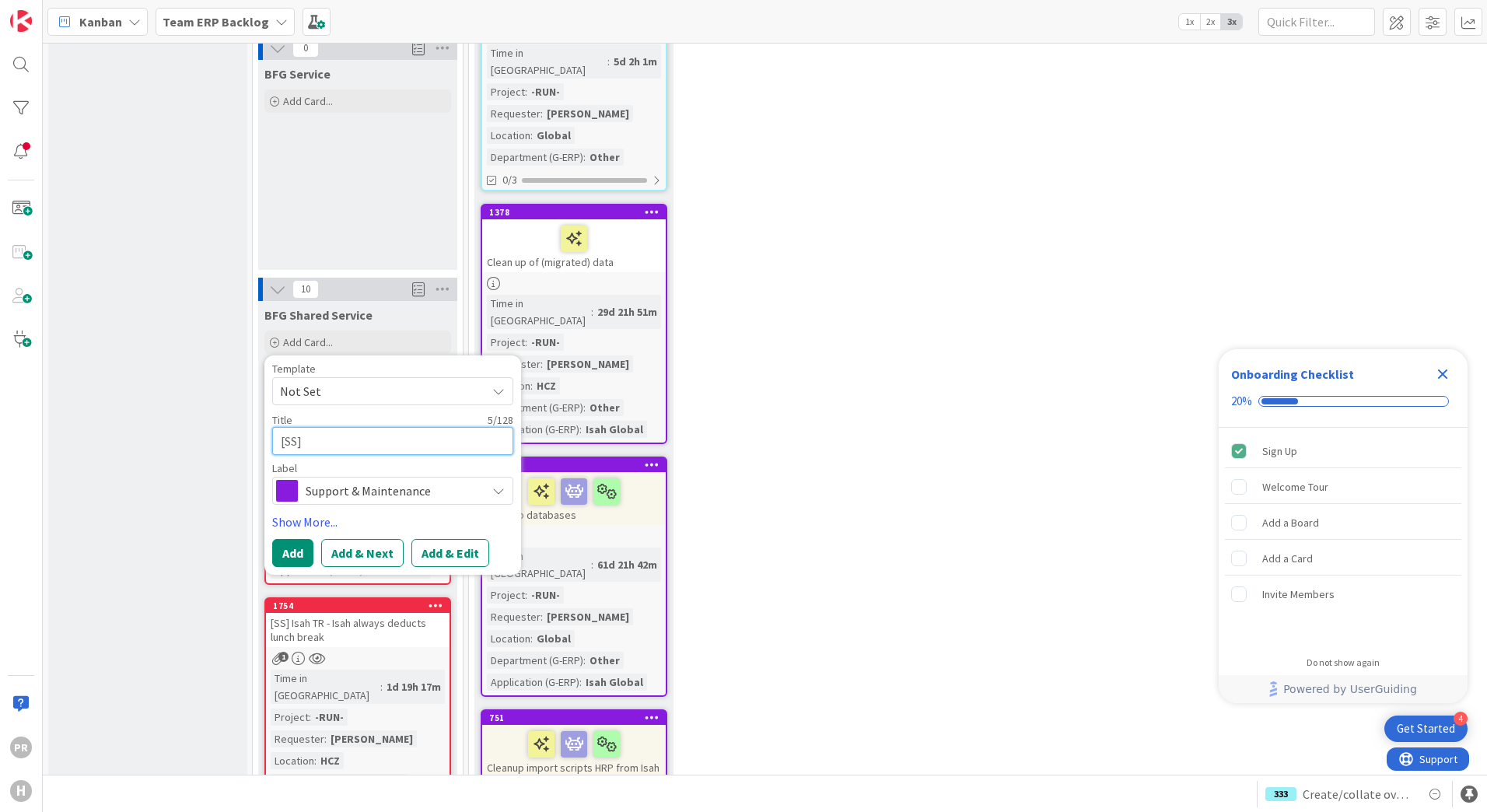
click at [340, 426] on textarea "[SS]" at bounding box center [392, 440] width 241 height 28
type textarea "x"
type textarea "[SS] E"
type textarea "x"
type textarea "[SS] Ea"
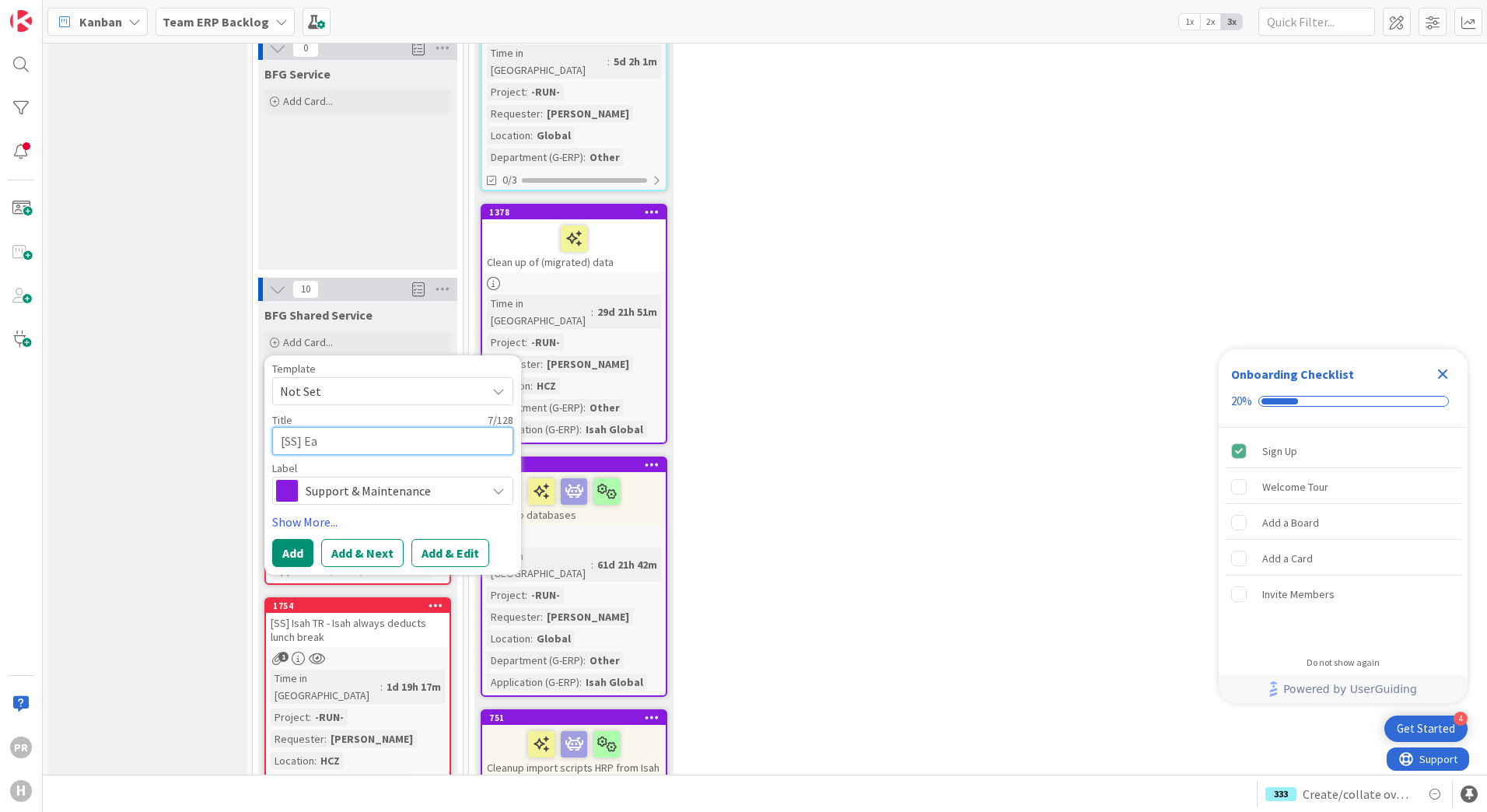
type textarea "x"
type textarea "[SS] Eas"
type textarea "x"
type textarea "[SS] Easy"
type textarea "x"
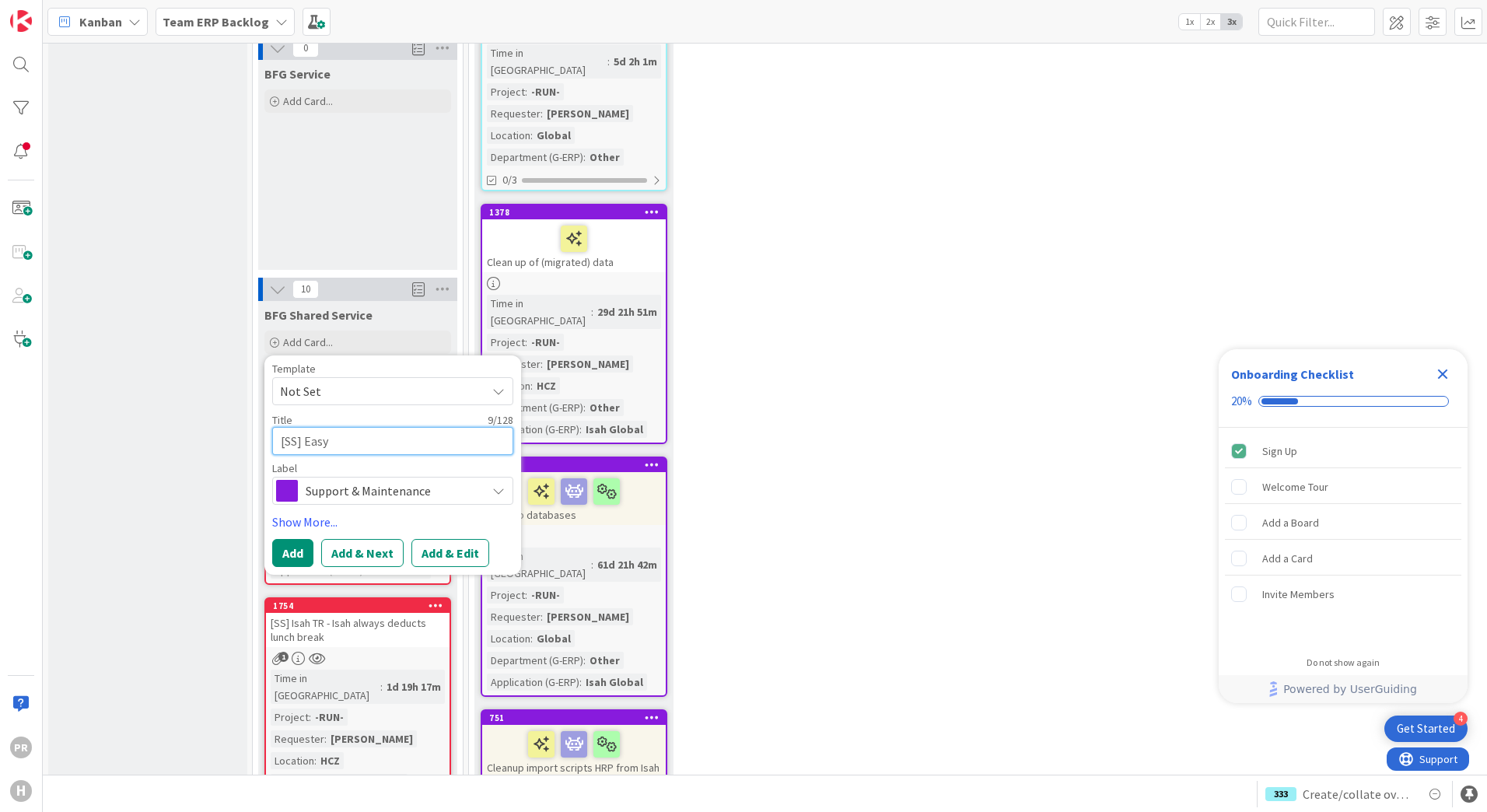
type textarea "[SS] EasyS"
type textarea "x"
type textarea "[SS] EasySys"
type textarea "x"
type textarea "[SS] EasySyst"
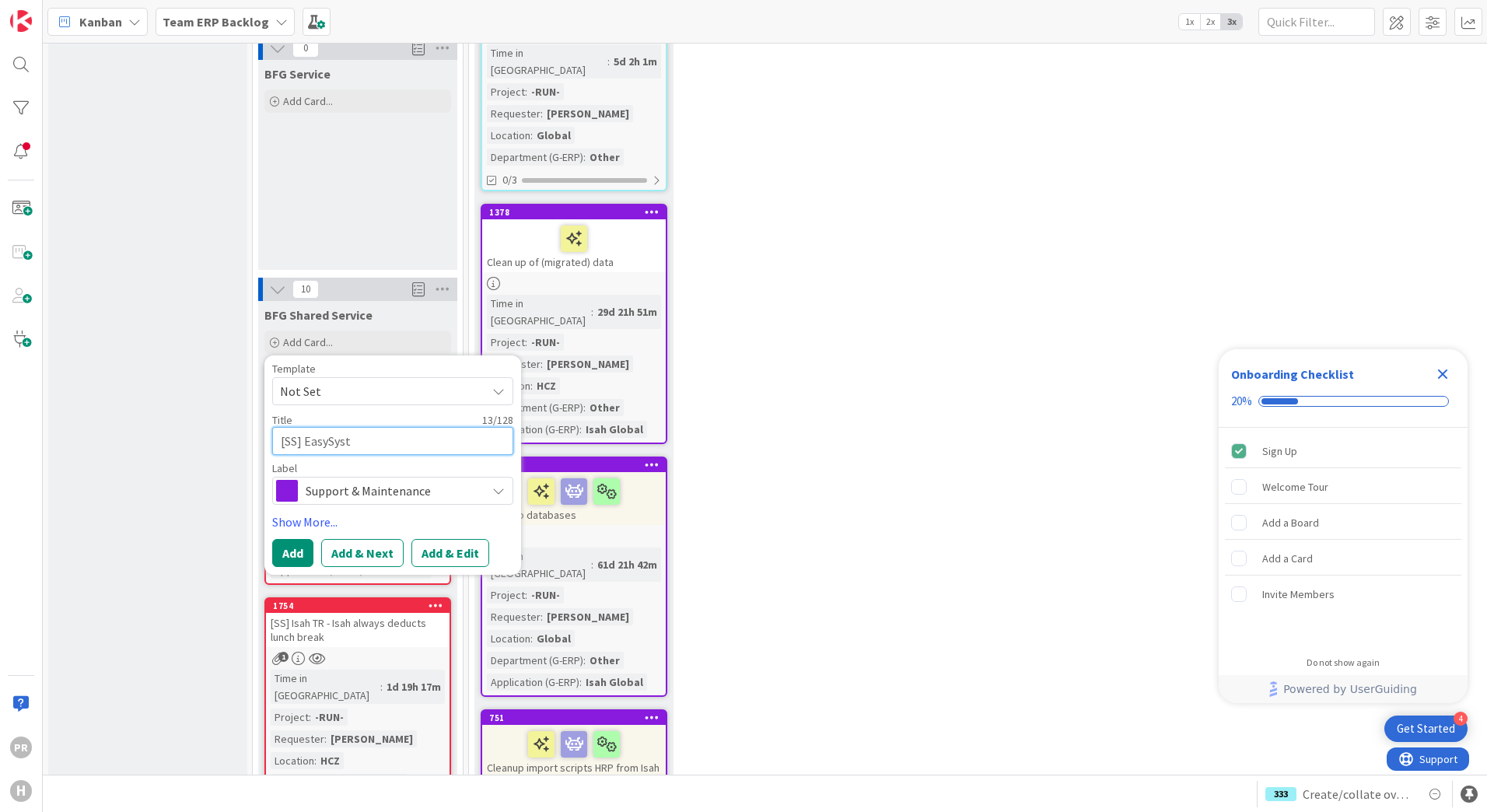
type textarea "x"
type textarea "[SS] EasySyste"
type textarea "x"
type textarea "[SS] EasySystem"
type textarea "x"
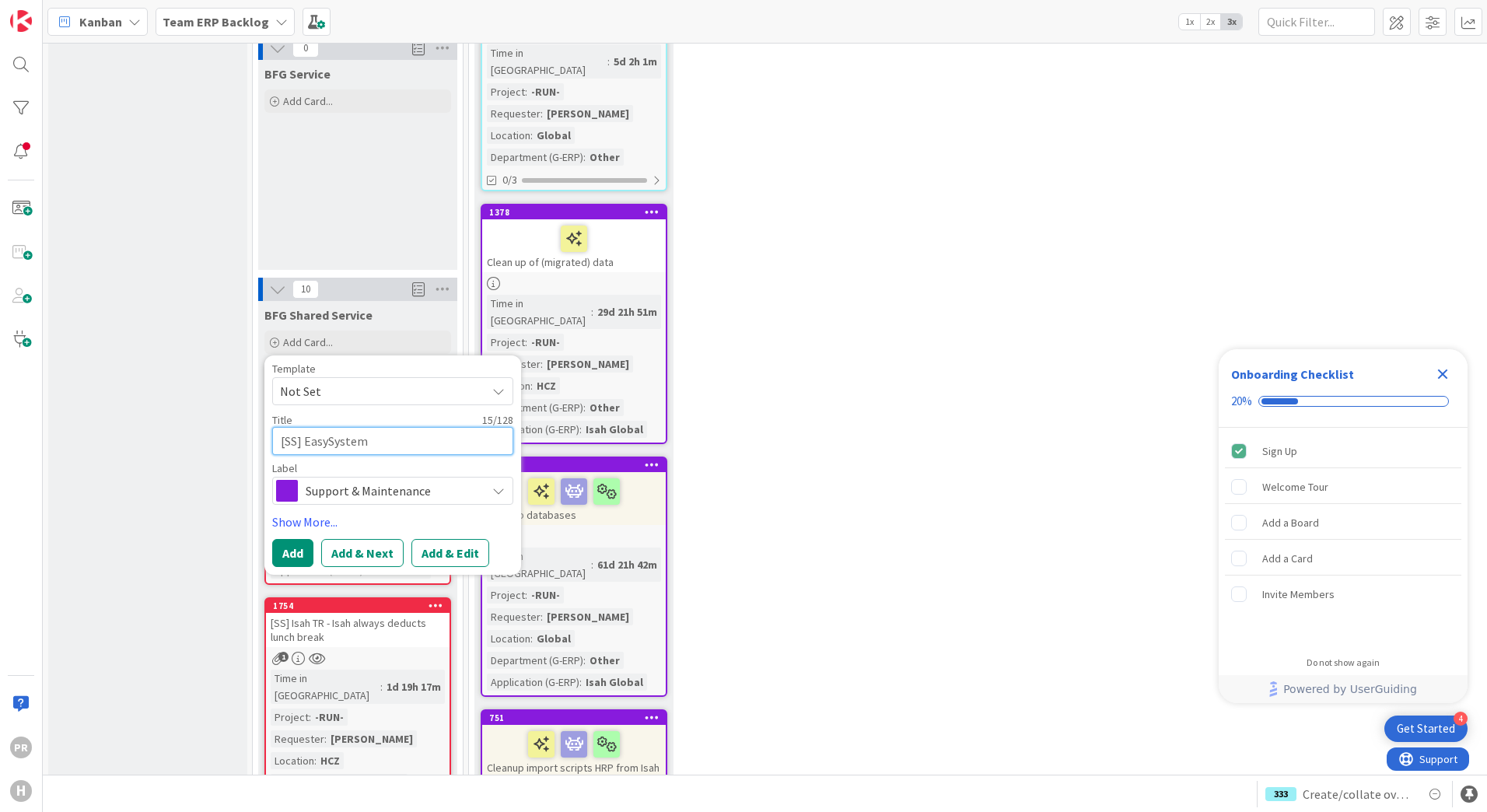
type textarea "[SS] EasySystems"
type textarea "x"
type textarea "[SS] EasySystems"
type textarea "x"
type textarea "[SS] EasySystems -"
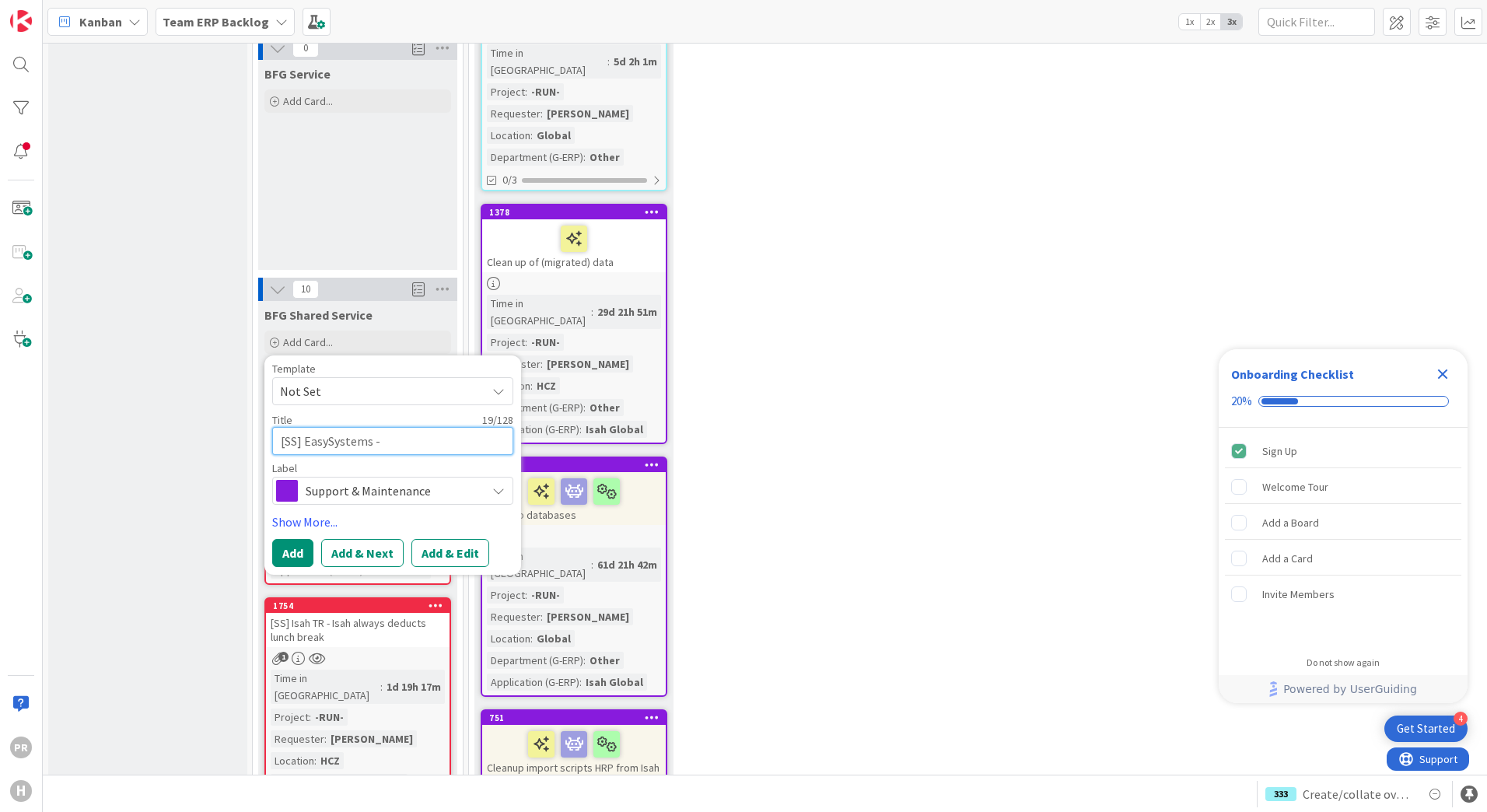
type textarea "x"
type textarea "[SS] EasySystems -"
type textarea "x"
type textarea "[SS] EasySystems - C"
type textarea "x"
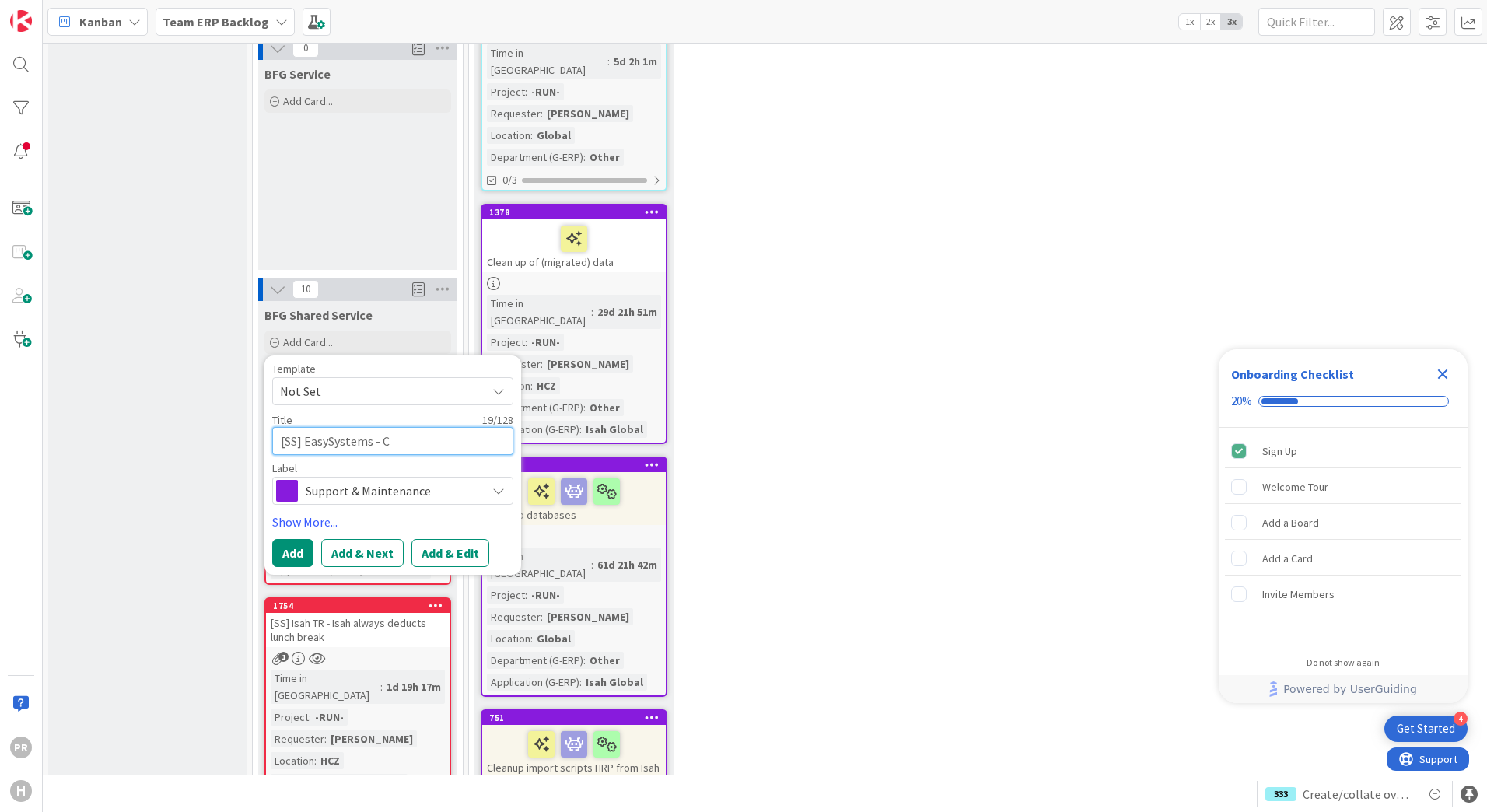
type textarea "[SS] EasySystems - Cl"
type textarea "x"
type textarea "[SS] EasySystems - Cli"
type textarea "x"
type textarea "[SS] EasySystems - Clie"
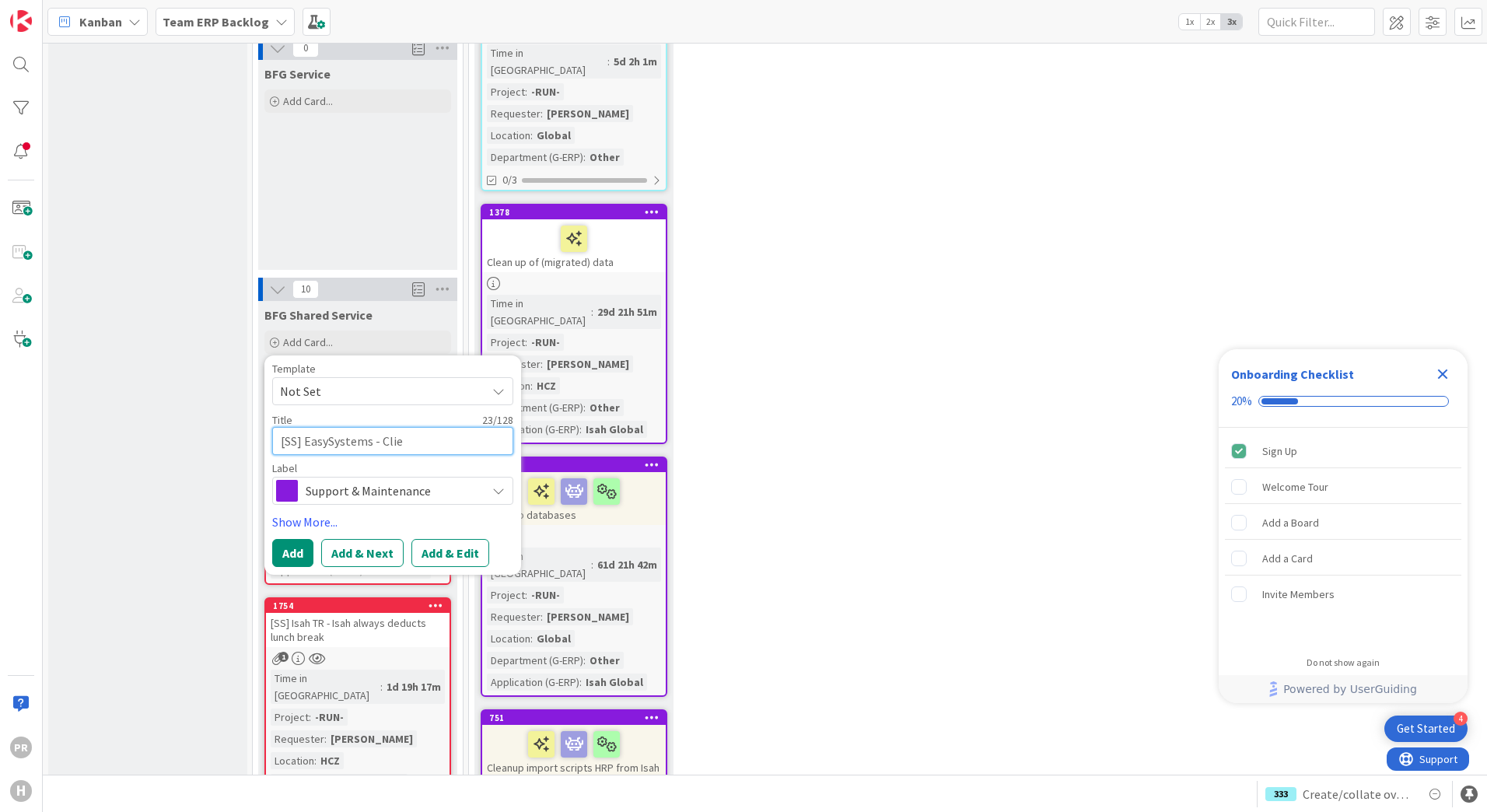
type textarea "x"
type textarea "[SS] EasySystems - Clien"
type textarea "x"
type textarea "[SS] EasySystems - Client"
type textarea "x"
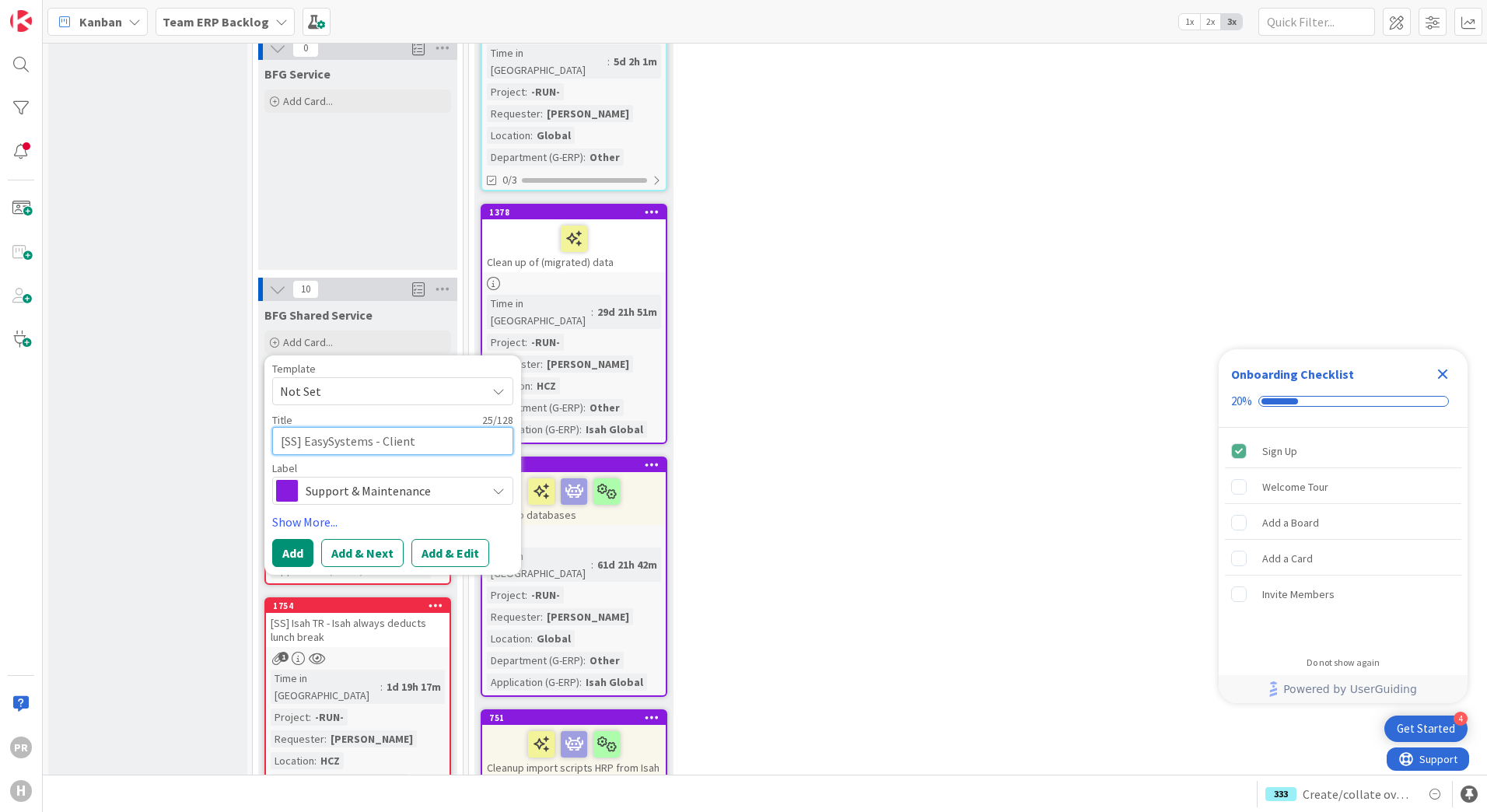
type textarea "[SS] EasySystems - ClientS"
type textarea "x"
type textarea "[SS] EasySystems - ClientSe"
type textarea "x"
type textarea "[SS] EasySystems - ClientSec"
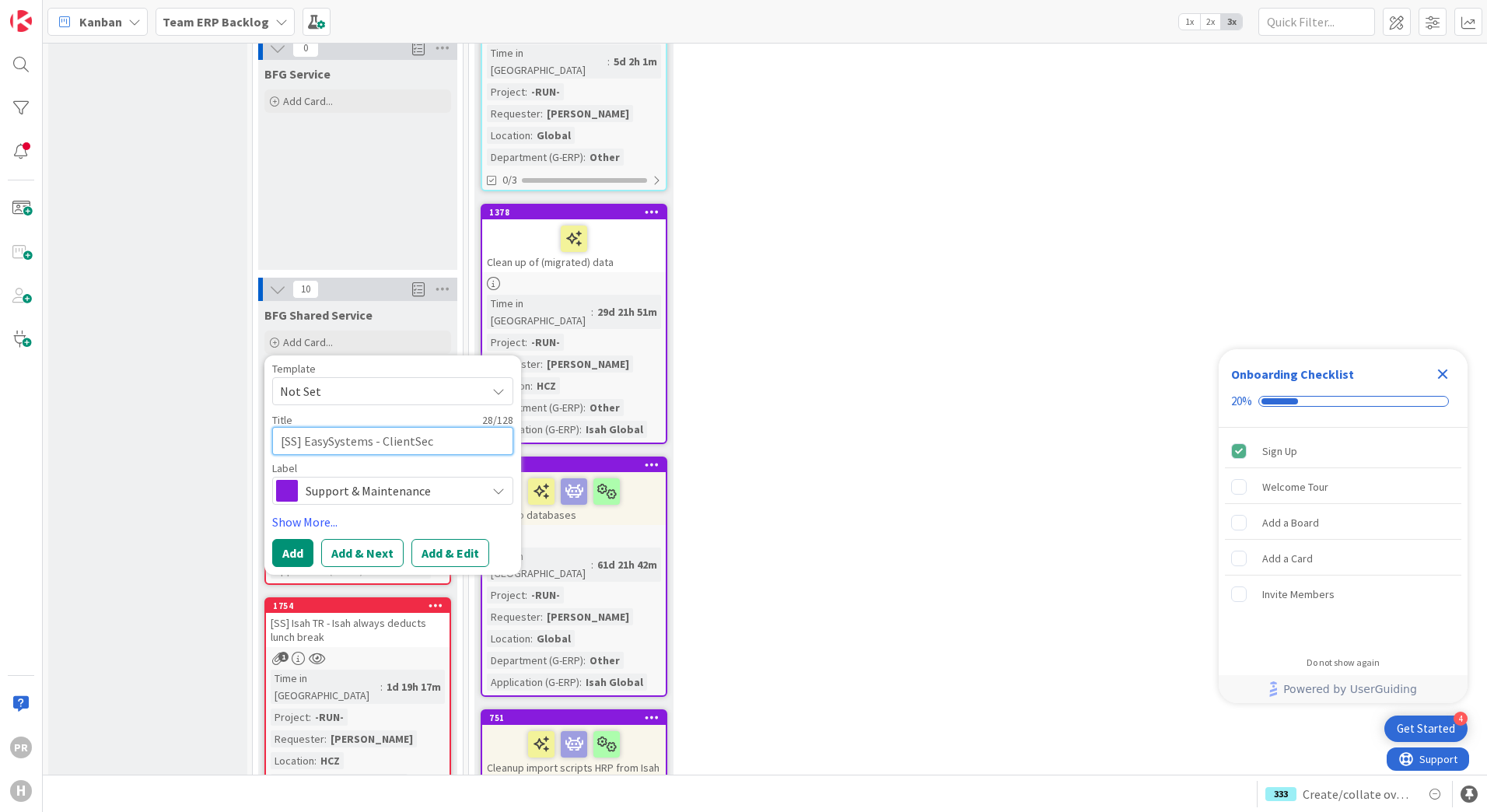
type textarea "x"
type textarea "[SS] EasySystems - ClientSecr"
type textarea "x"
type textarea "[SS] EasySystems - ClientSecre"
type textarea "x"
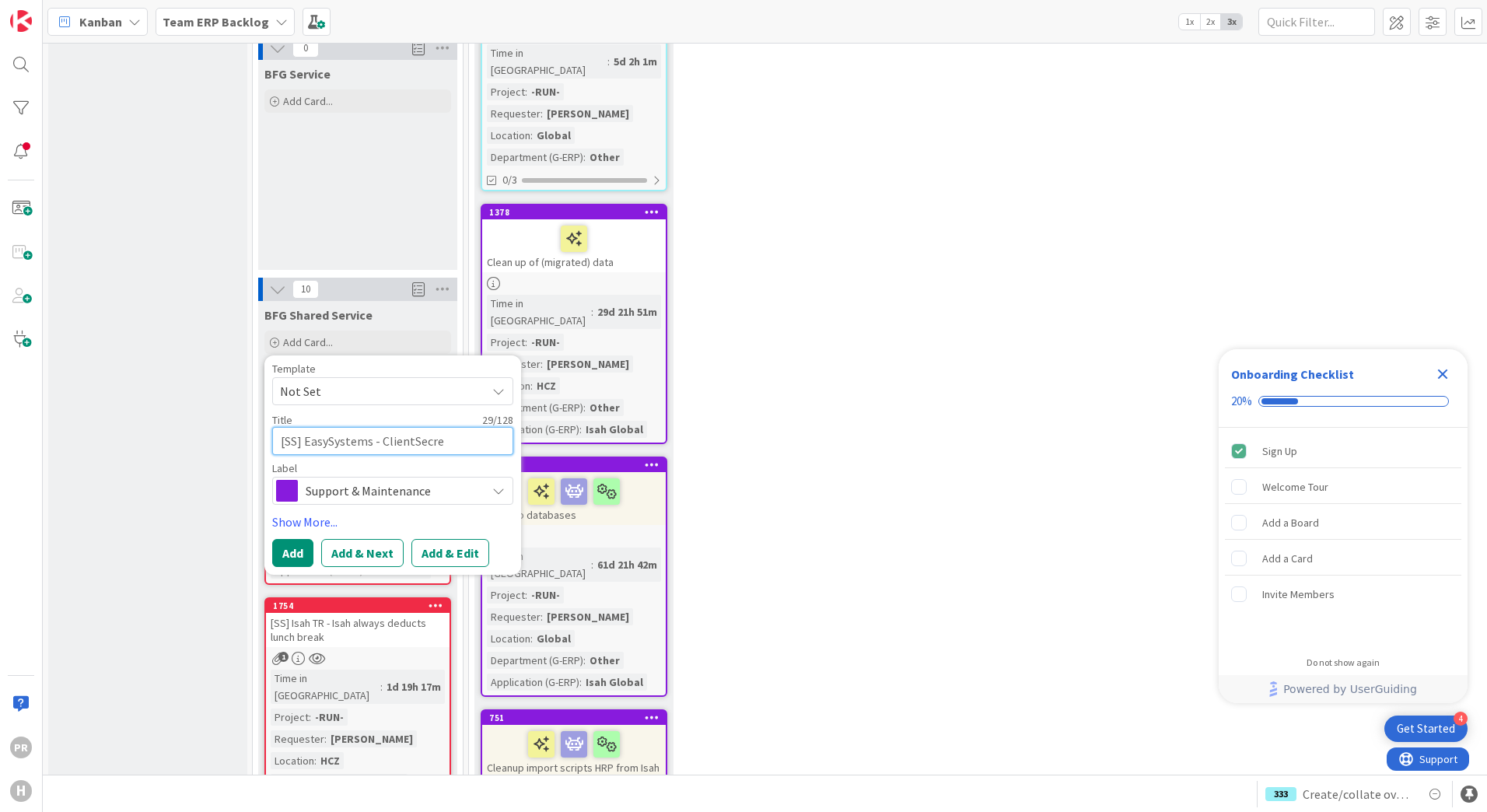
type textarea "[SS] EasySystems - ClientSecret"
type textarea "x"
type textarea "[SS] EasySystems - ClientSecrets"
type textarea "x"
type textarea "[SS] EasySystems - ClientSecrets"
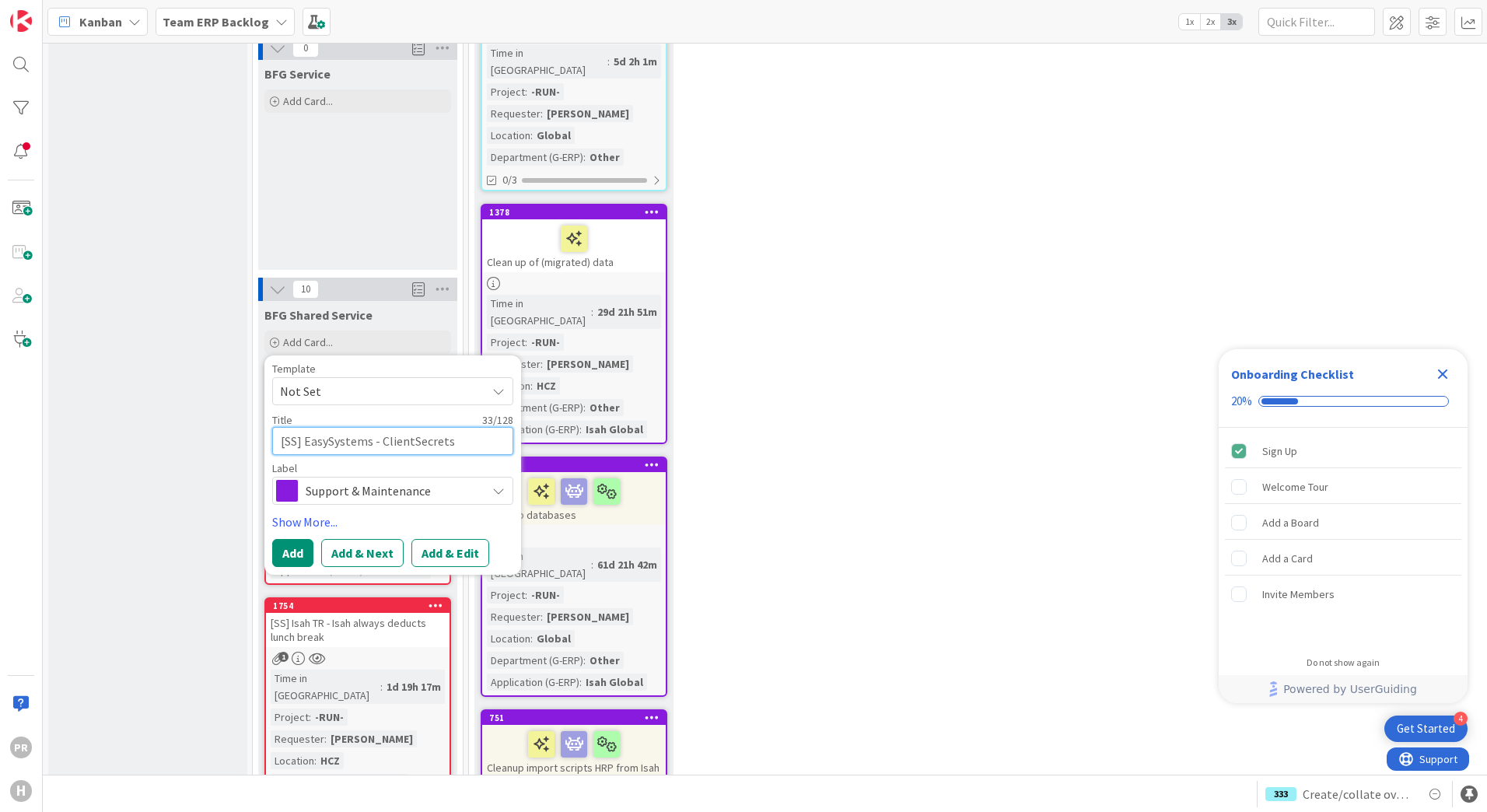
type textarea "x"
type textarea "[SS] EasySystems - ClientSecrets e"
type textarea "x"
type textarea "[SS] EasySystems - ClientSecrets ex"
type textarea "x"
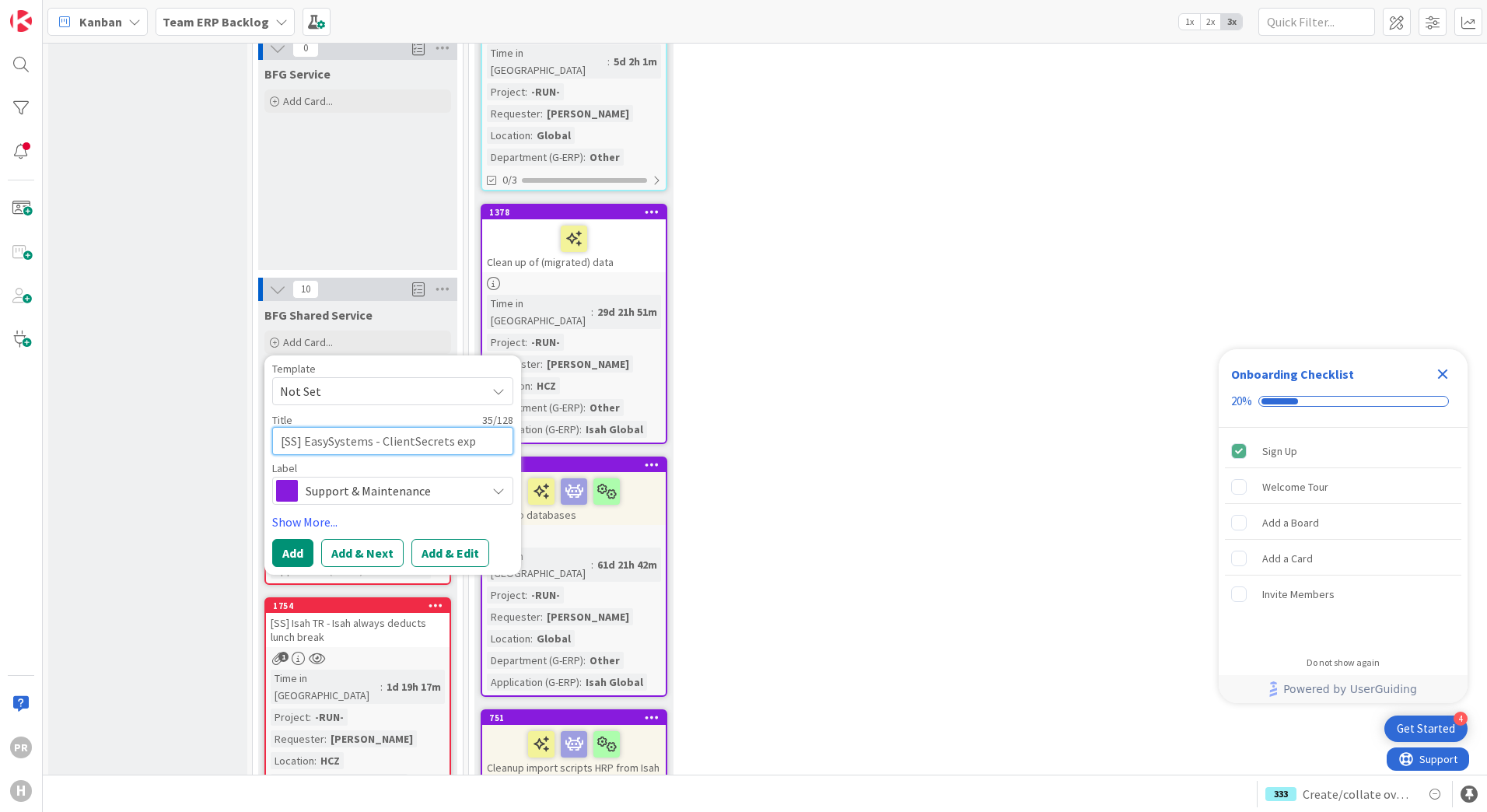
type textarea "[SS] EasySystems - ClientSecrets expi"
type textarea "x"
type textarea "[SS] EasySystems - ClientSecrets expir"
type textarea "x"
type textarea "[SS] EasySystems - ClientSecrets expiri"
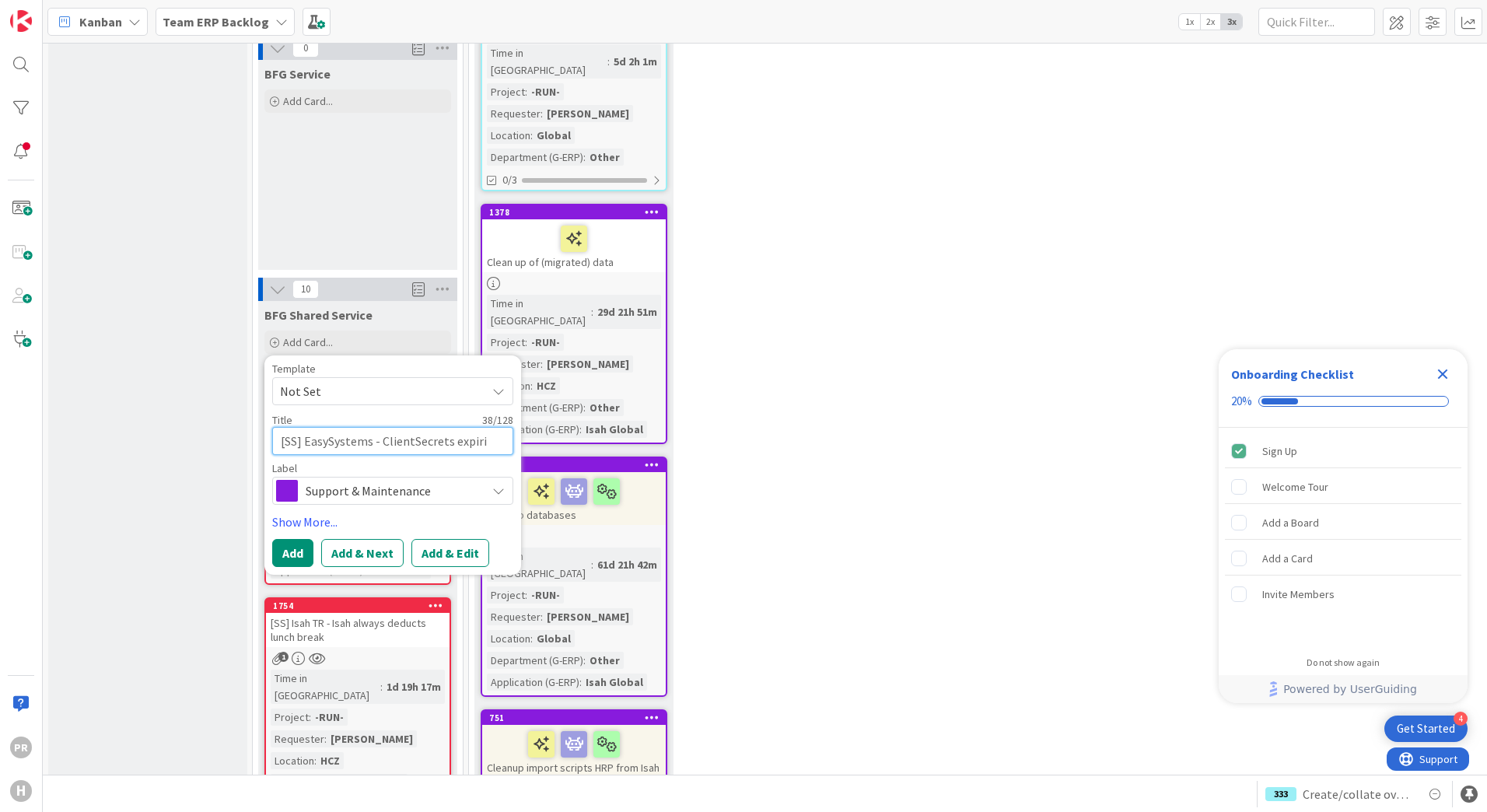
type textarea "x"
type textarea "[SS] EasySystems - ClientSecrets expirin"
type textarea "x"
type textarea "[SS] EasySystems - ClientSecrets expiring"
click at [434, 539] on button "Add & Edit" at bounding box center [450, 553] width 78 height 28
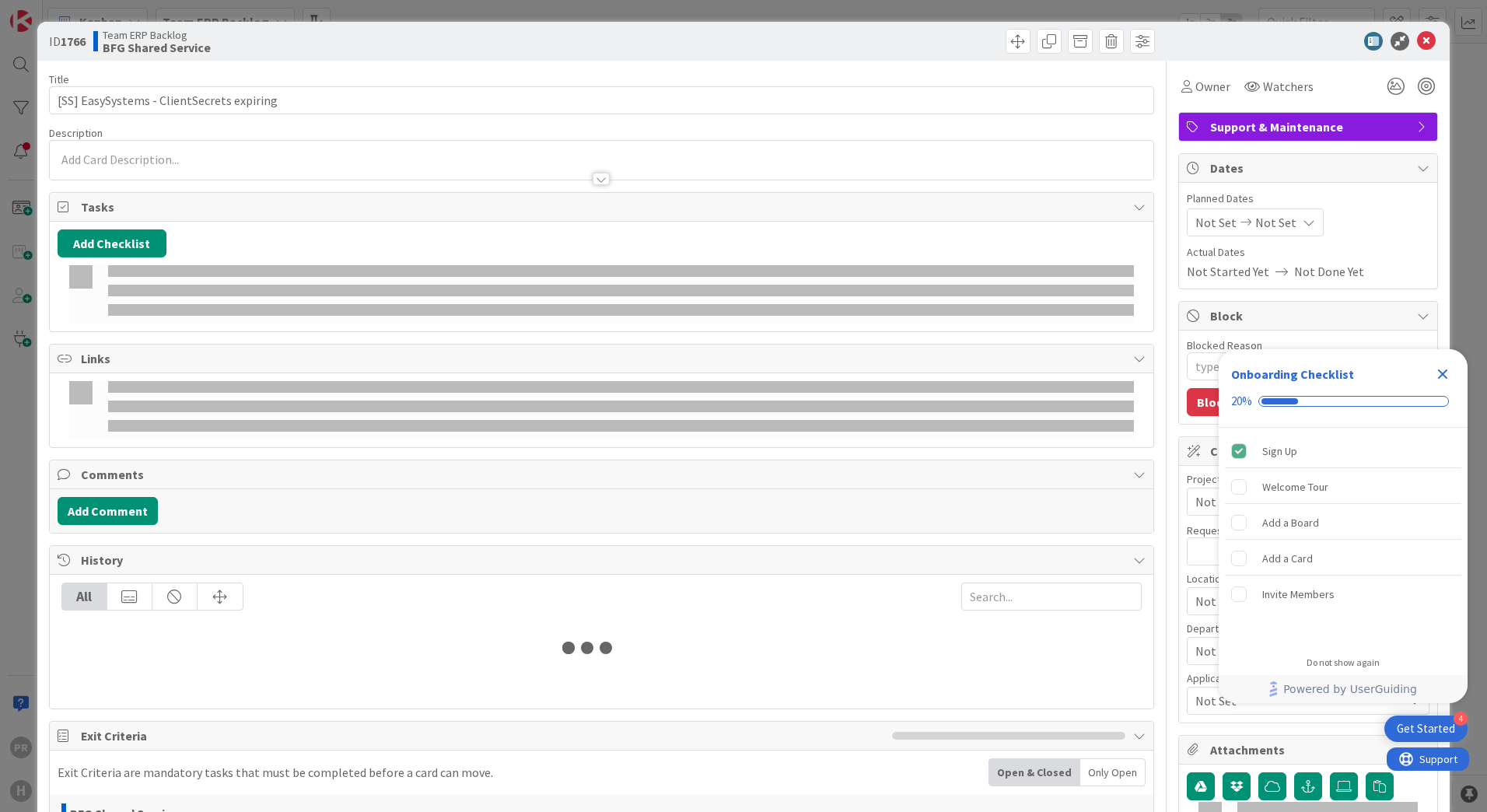
type textarea "x"
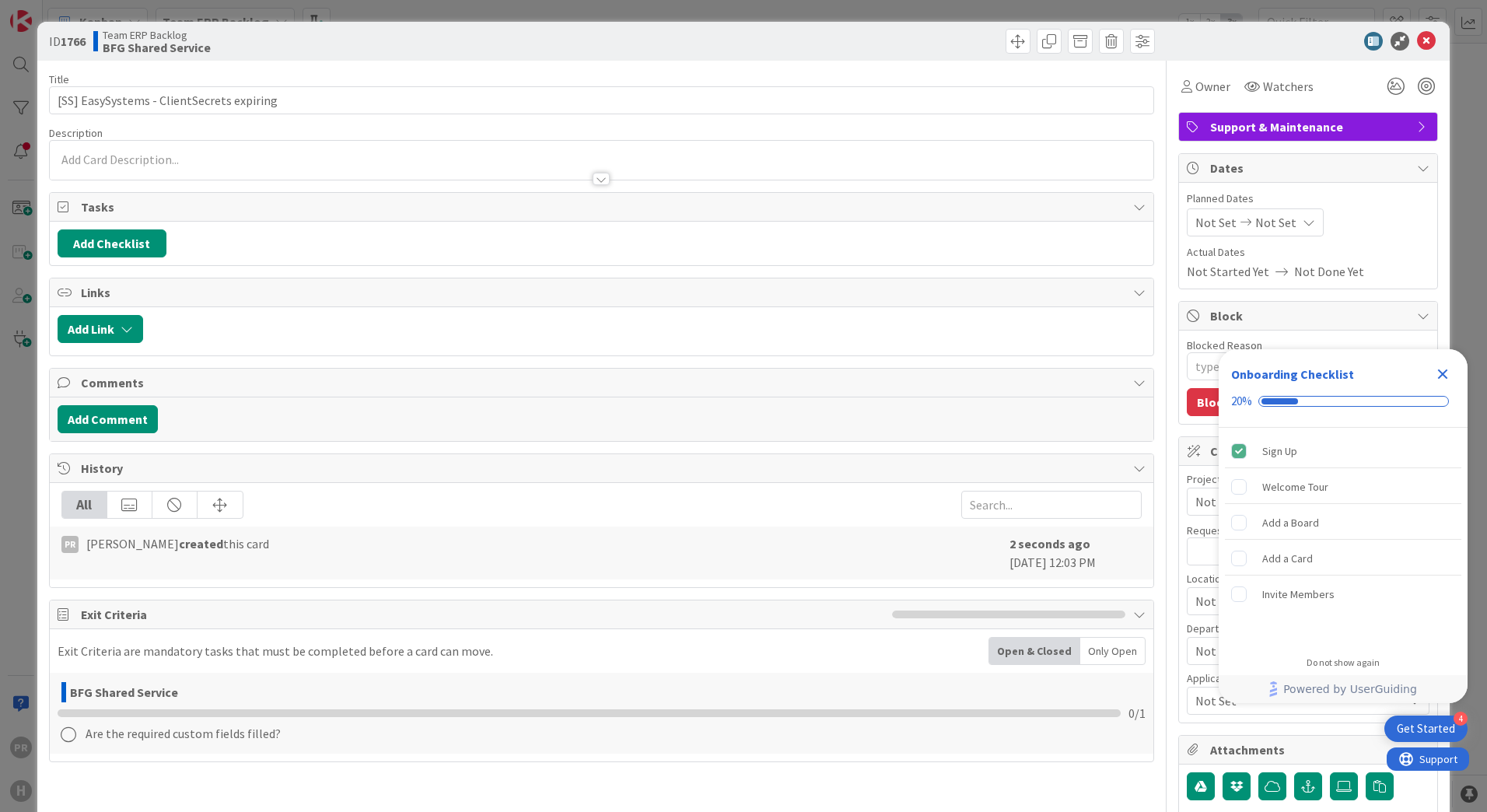
click at [1440, 372] on icon "Close Checklist" at bounding box center [1442, 374] width 10 height 10
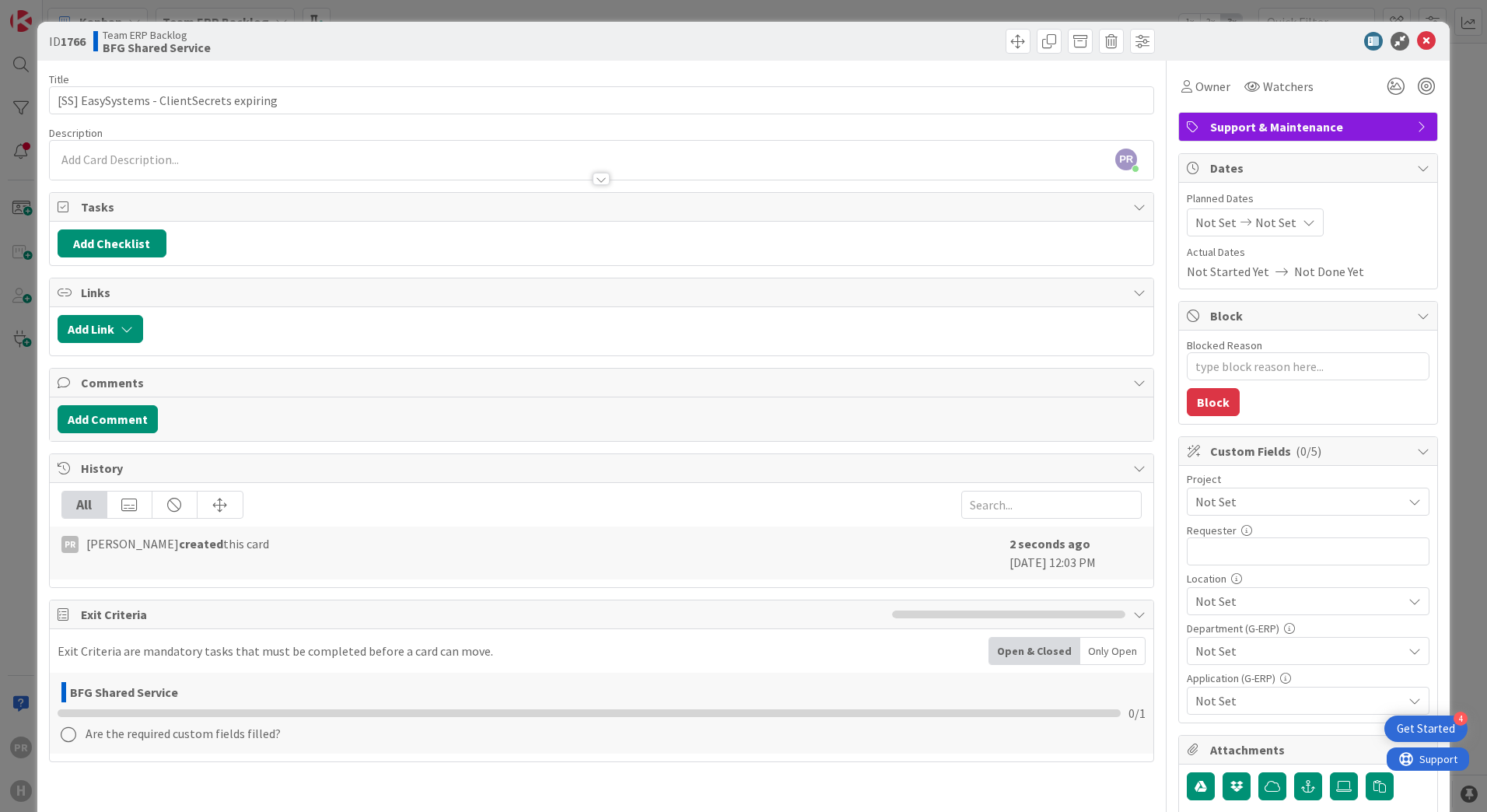
scroll to position [155, 0]
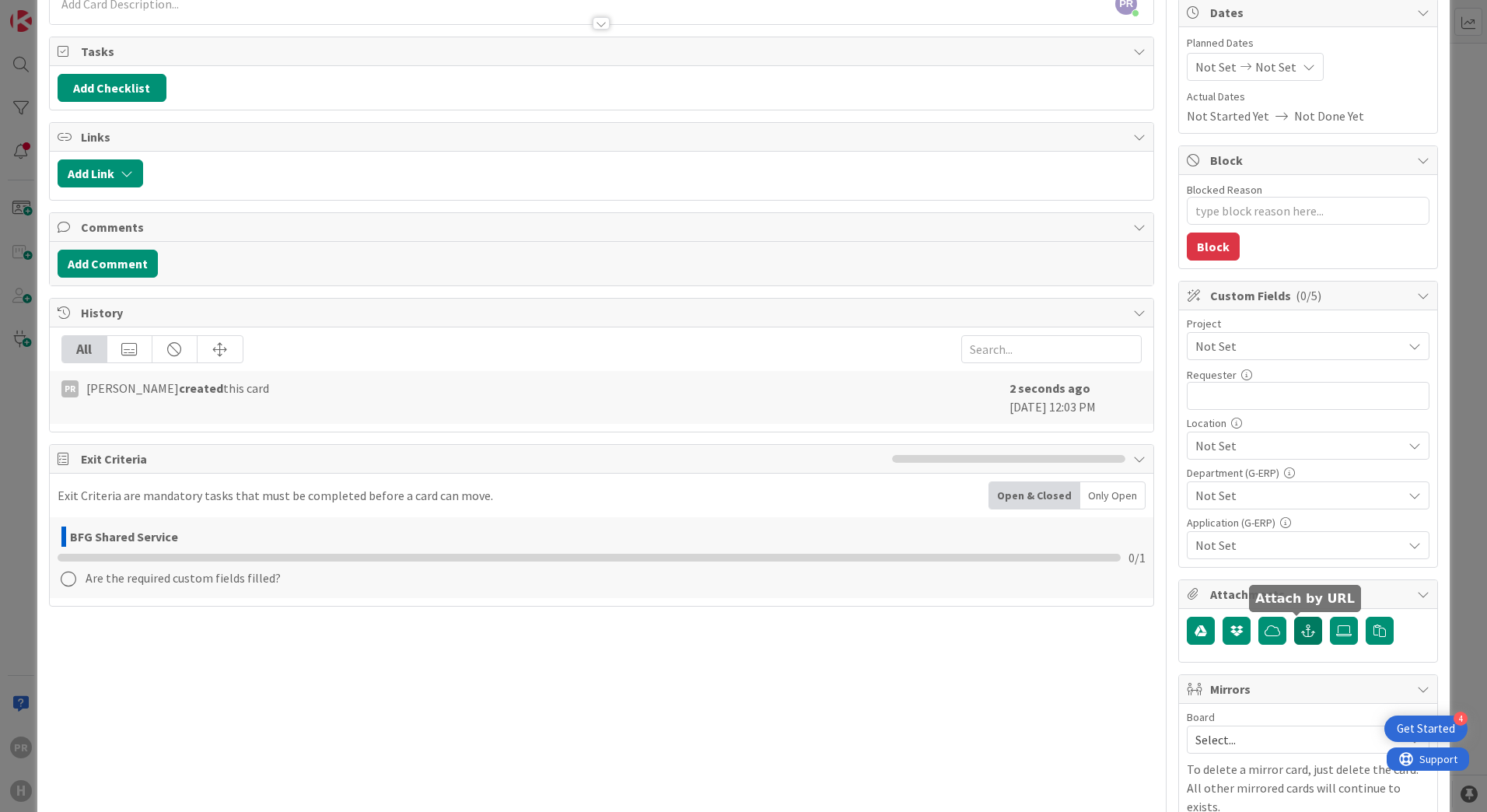
click at [1301, 619] on button "button" at bounding box center [1307, 630] width 28 height 28
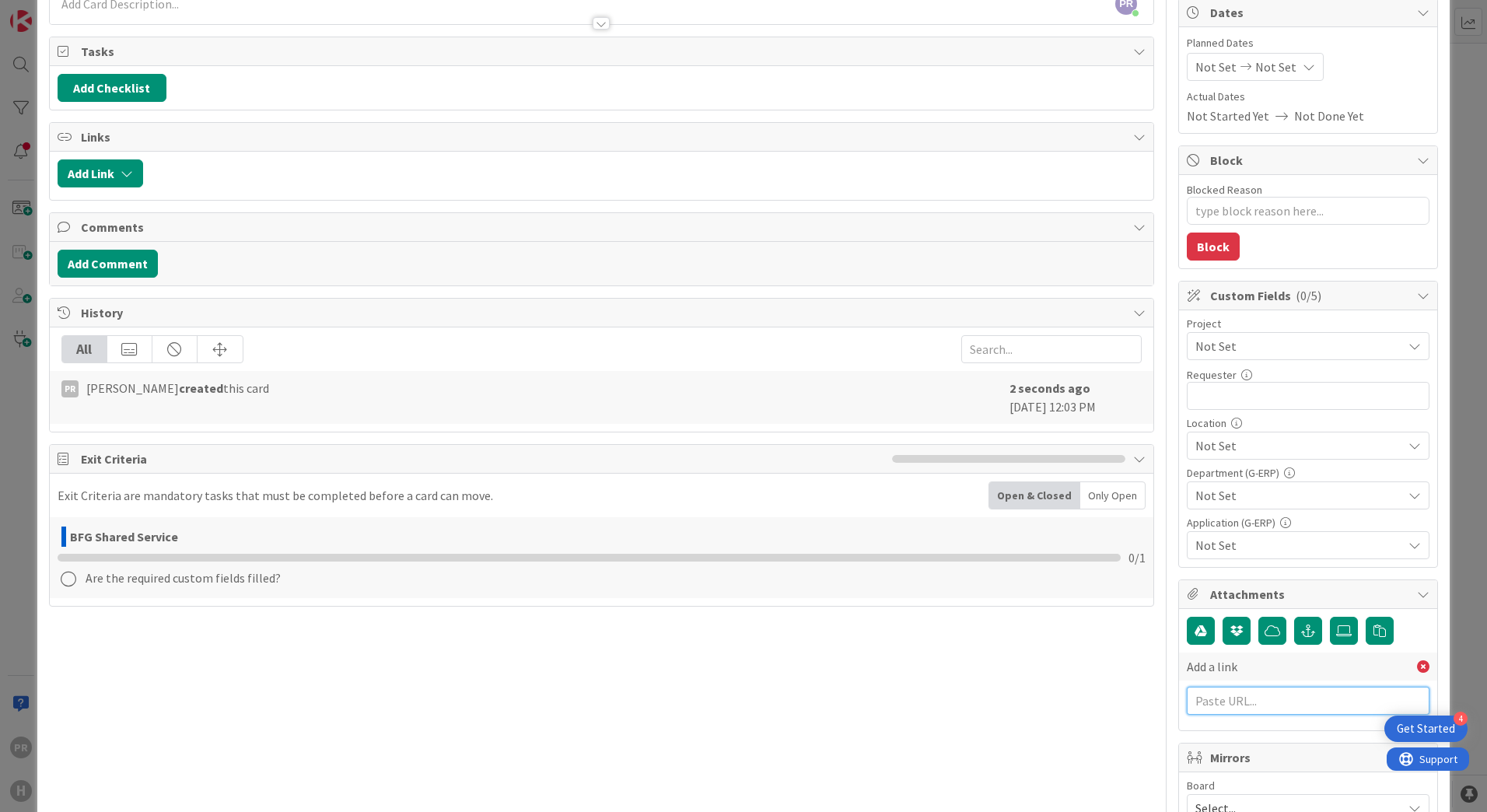
click at [1243, 698] on input "text" at bounding box center [1308, 700] width 243 height 28
paste input "https://huisman-smartit.onbmc.com/smartit/app/#/workorder/IDGF4KX6HRENQATBN2U4T…"
type input "https://huisman-smartit.onbmc.com/smartit/app/#/workorder/IDGF4KX6HRENQATBN2U4T…"
click at [1235, 727] on input "text" at bounding box center [1308, 734] width 243 height 28
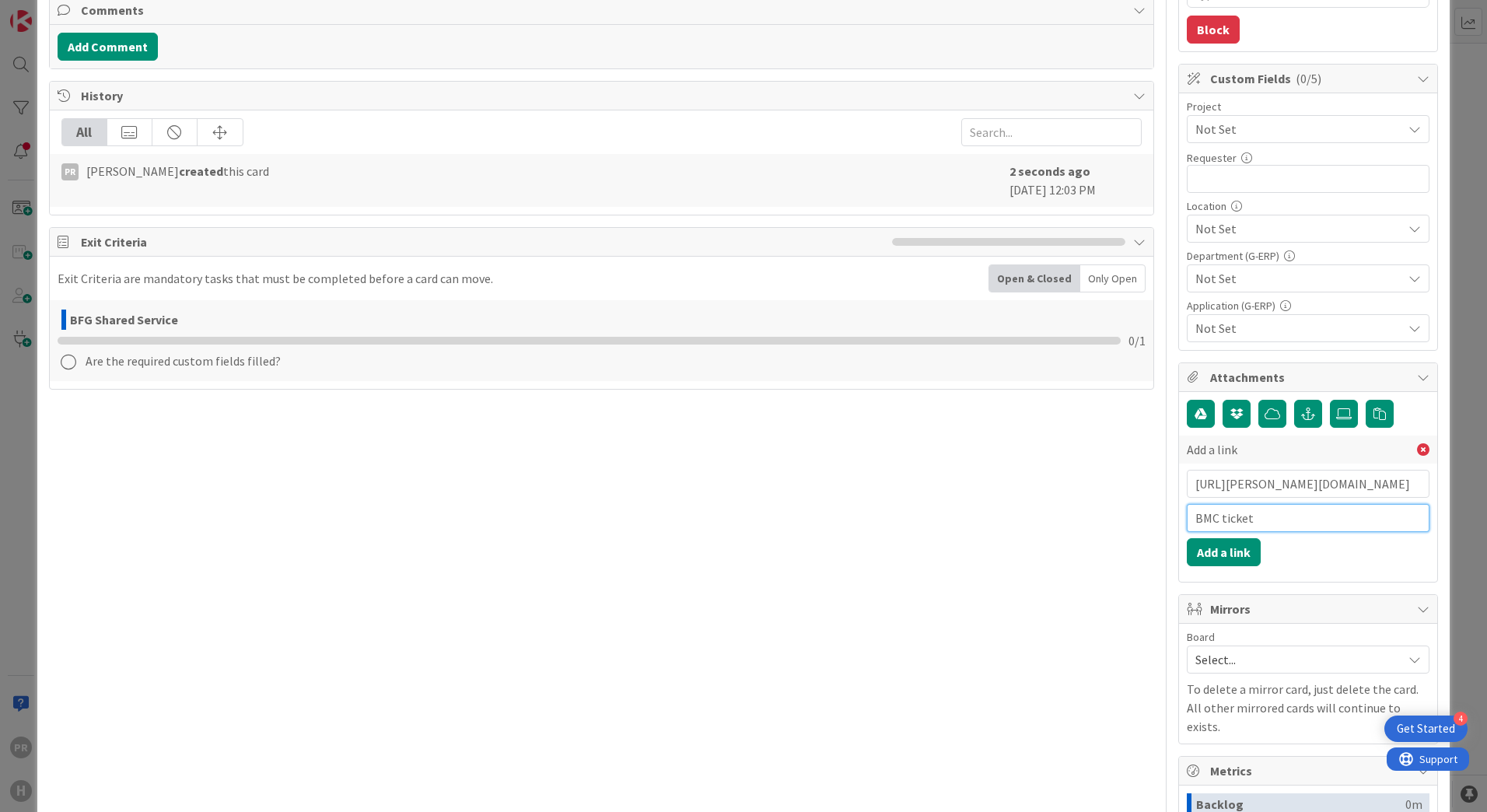
scroll to position [466, 0]
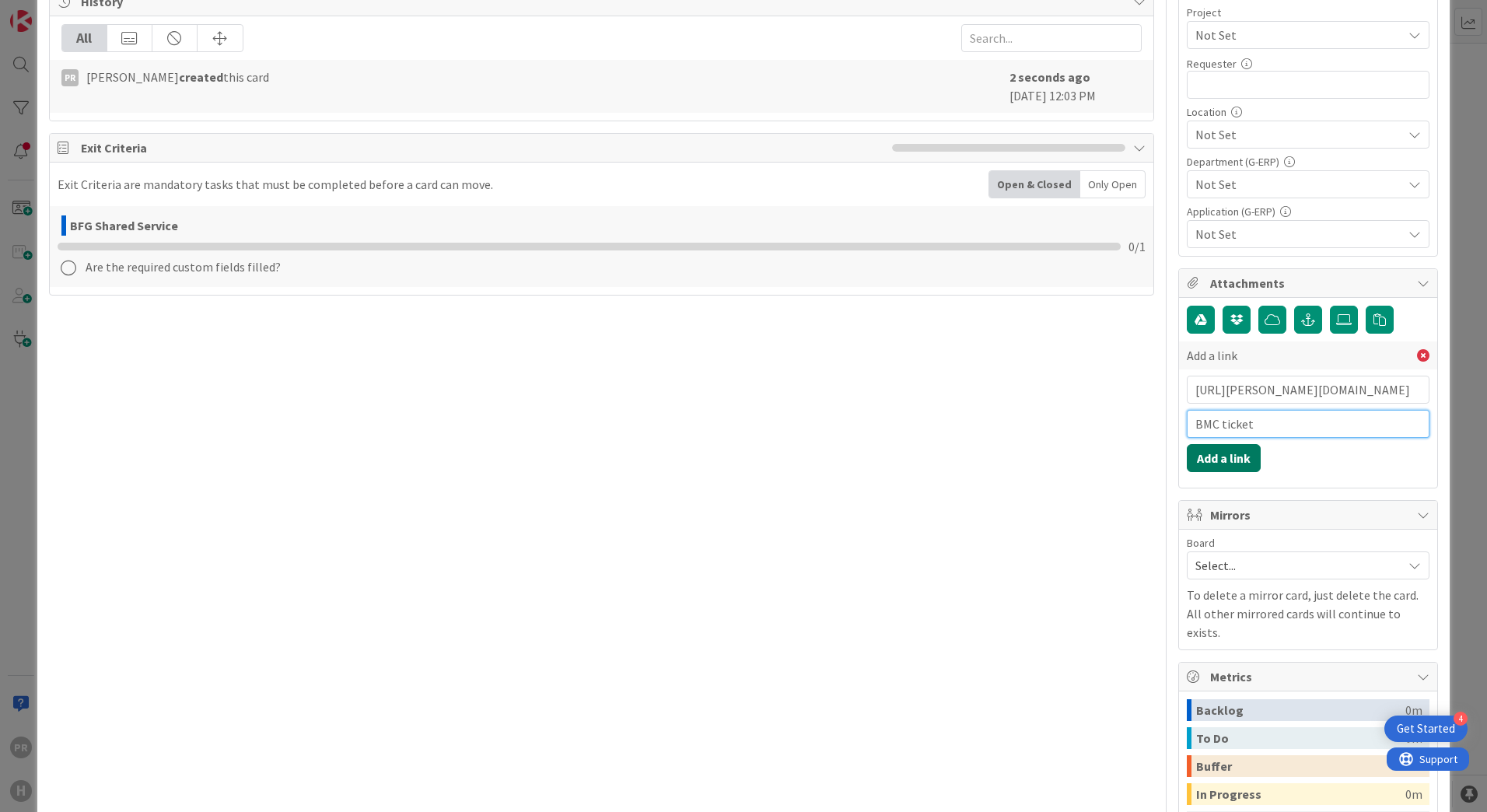
type input "BMC ticket"
click at [1226, 459] on button "Add a link" at bounding box center [1224, 457] width 74 height 28
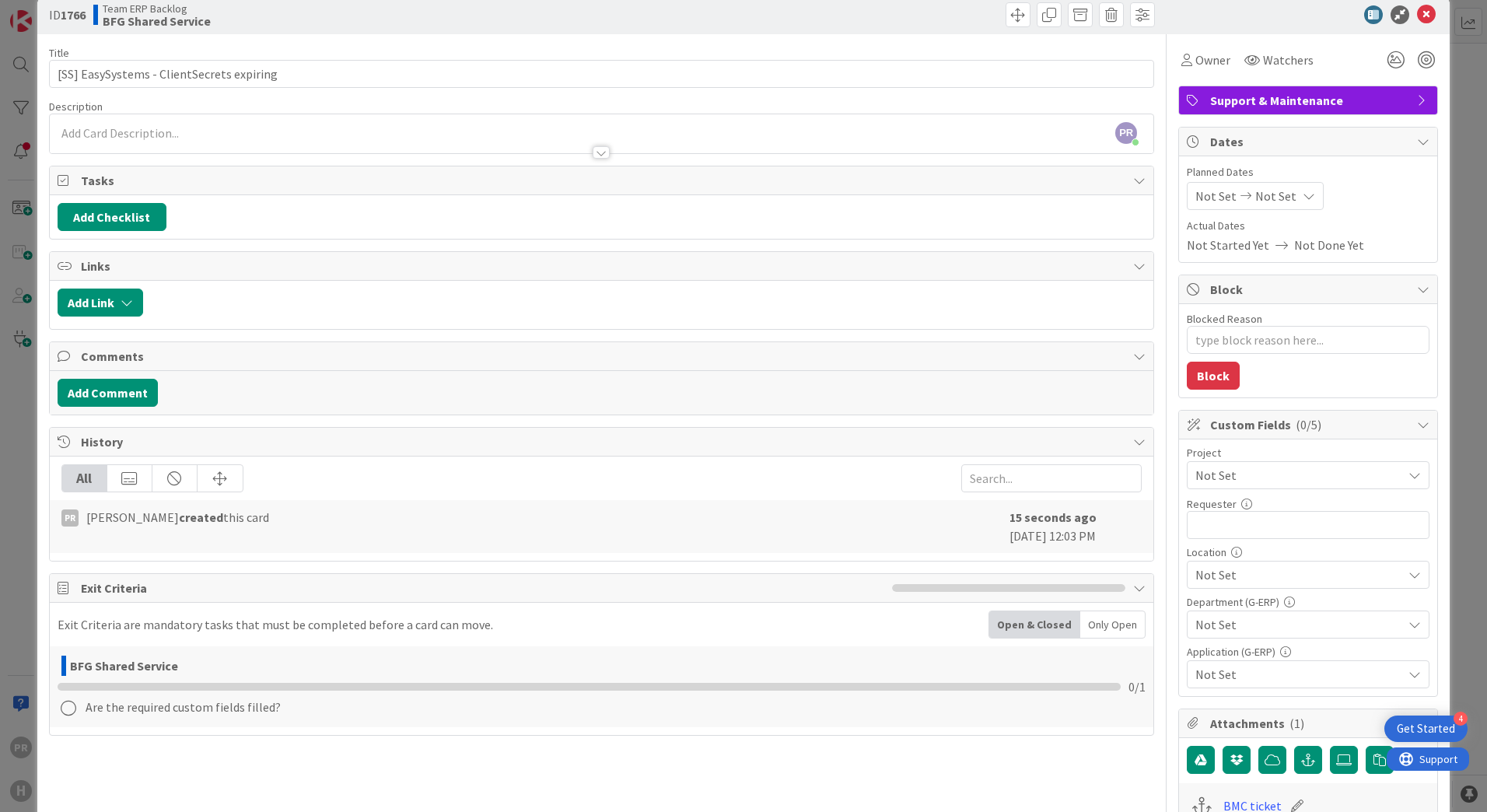
scroll to position [0, 0]
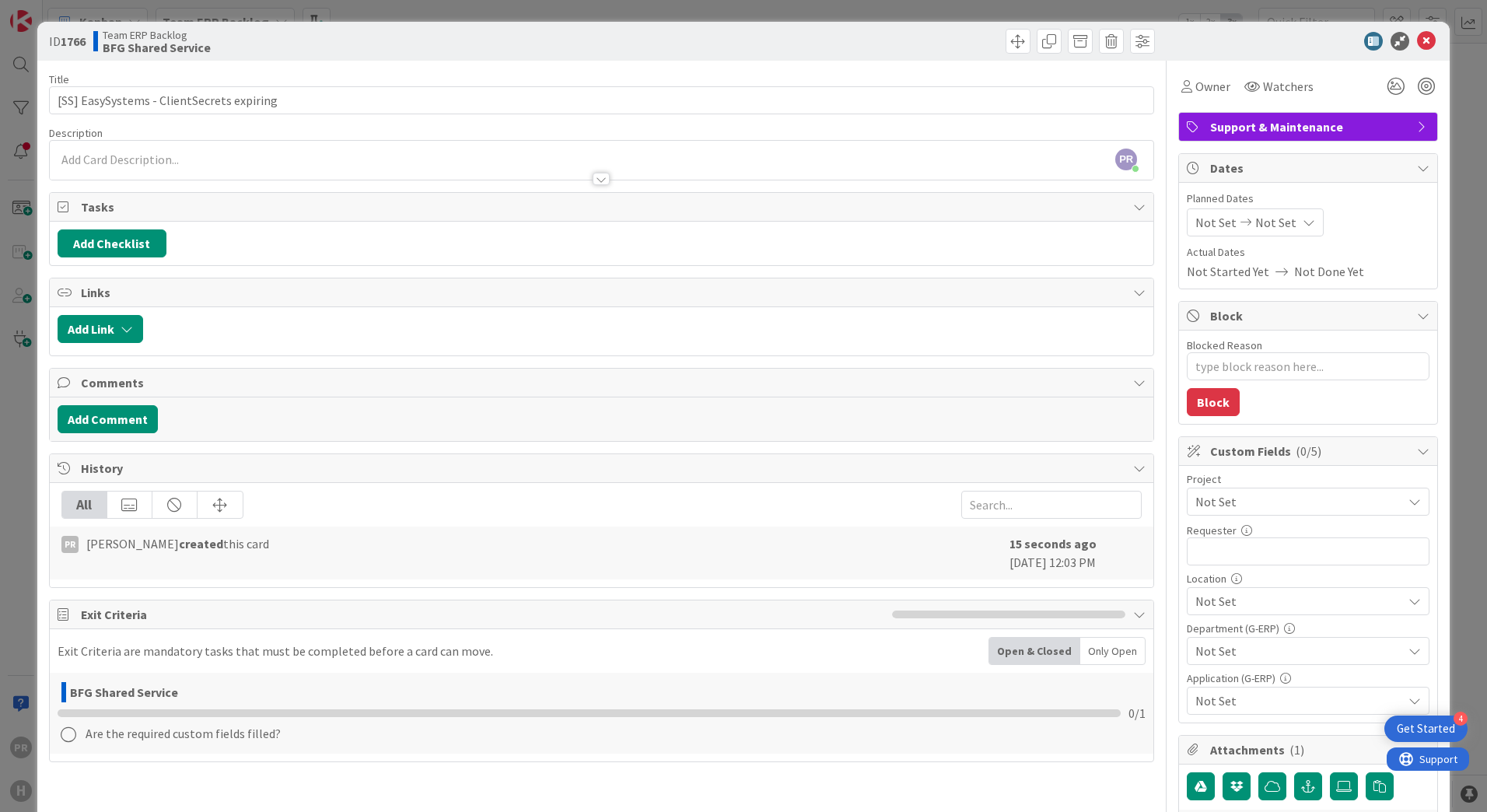
click at [1220, 502] on span "Not Set" at bounding box center [1294, 501] width 199 height 21
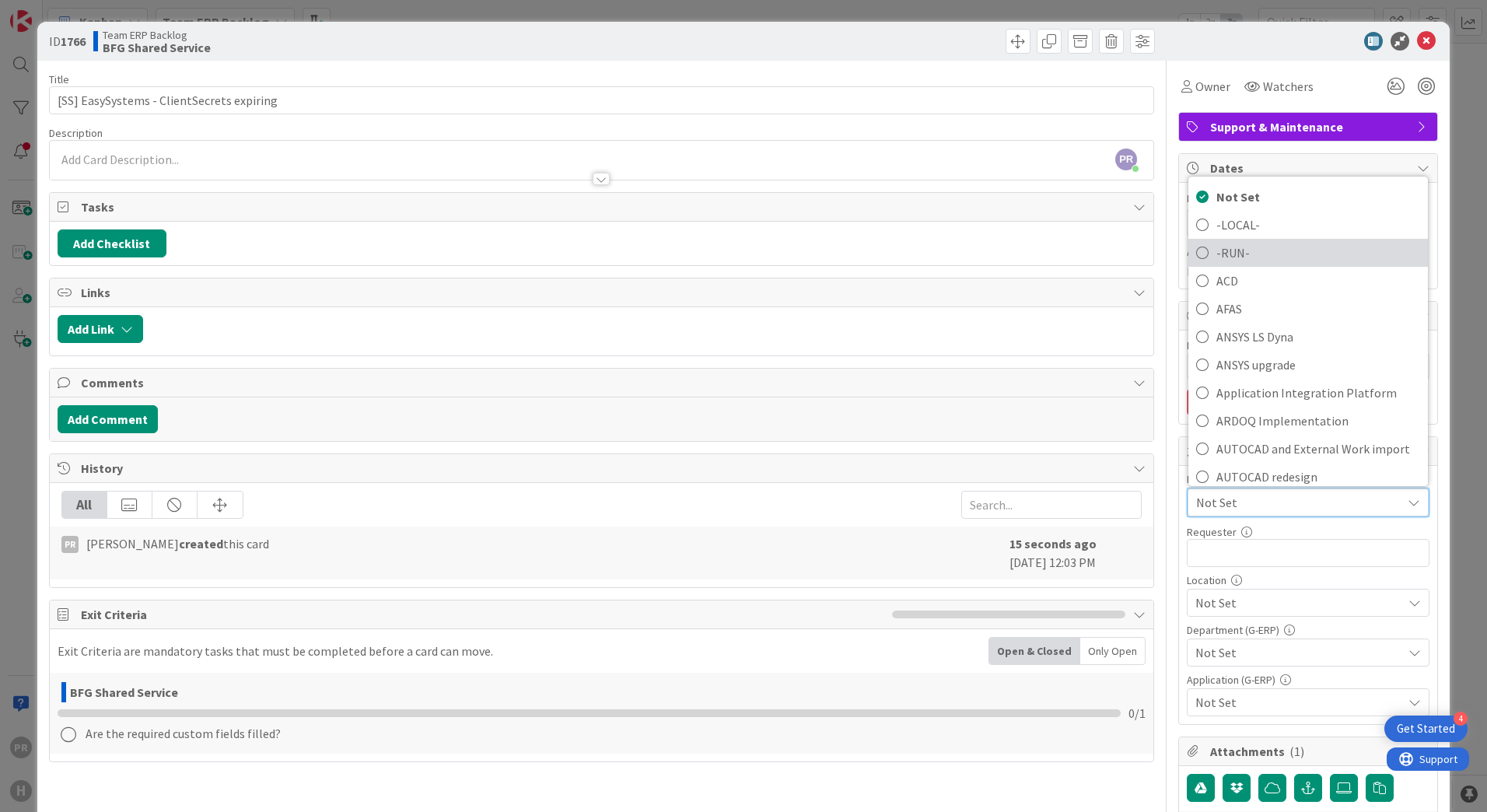
click at [1218, 255] on span "-RUN-" at bounding box center [1318, 253] width 204 height 23
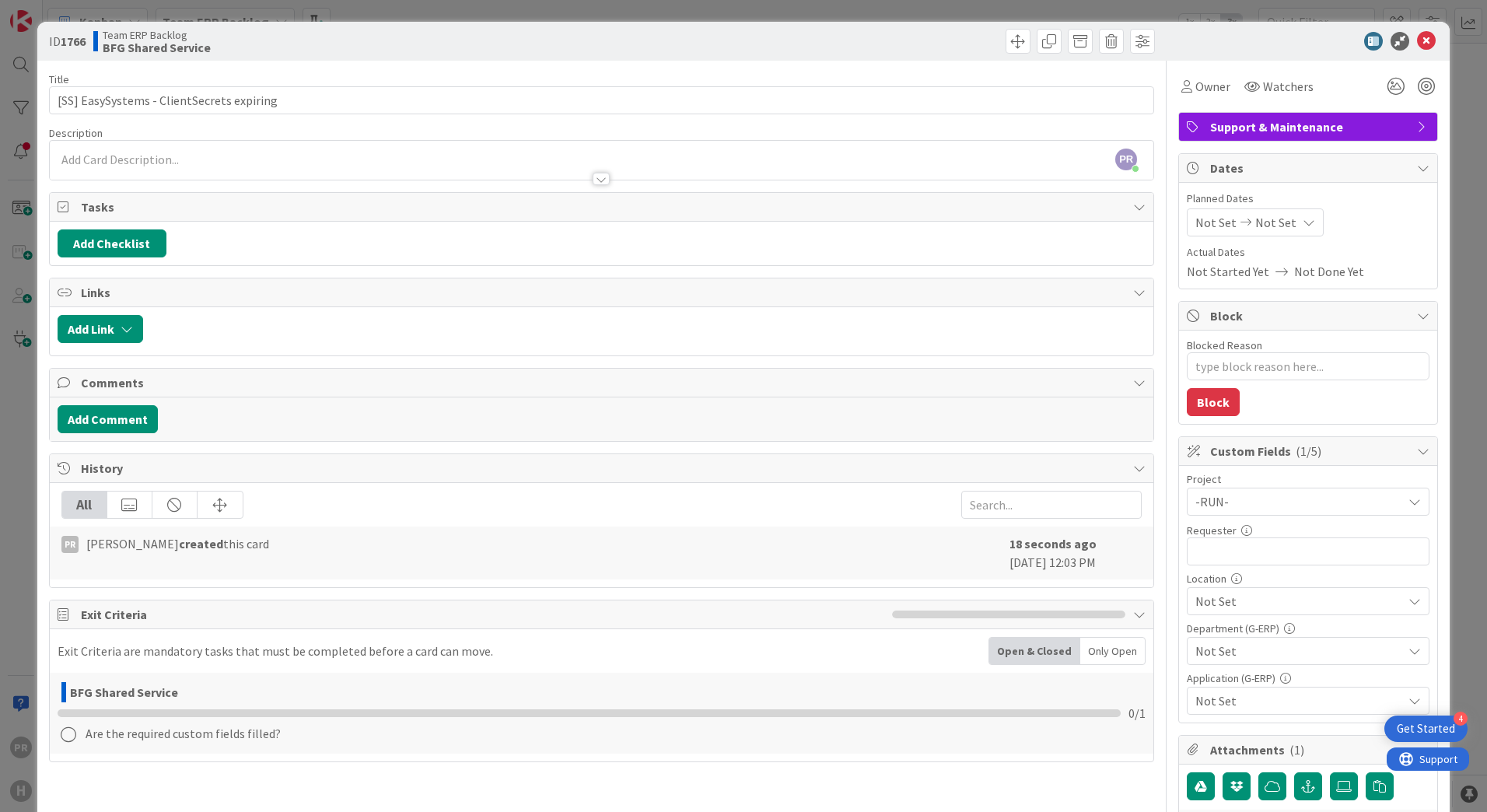
type textarea "x"
click at [1267, 559] on input "text" at bounding box center [1308, 551] width 243 height 28
type input "Parveen Rana"
type textarea "x"
type input "Parveen Rana"
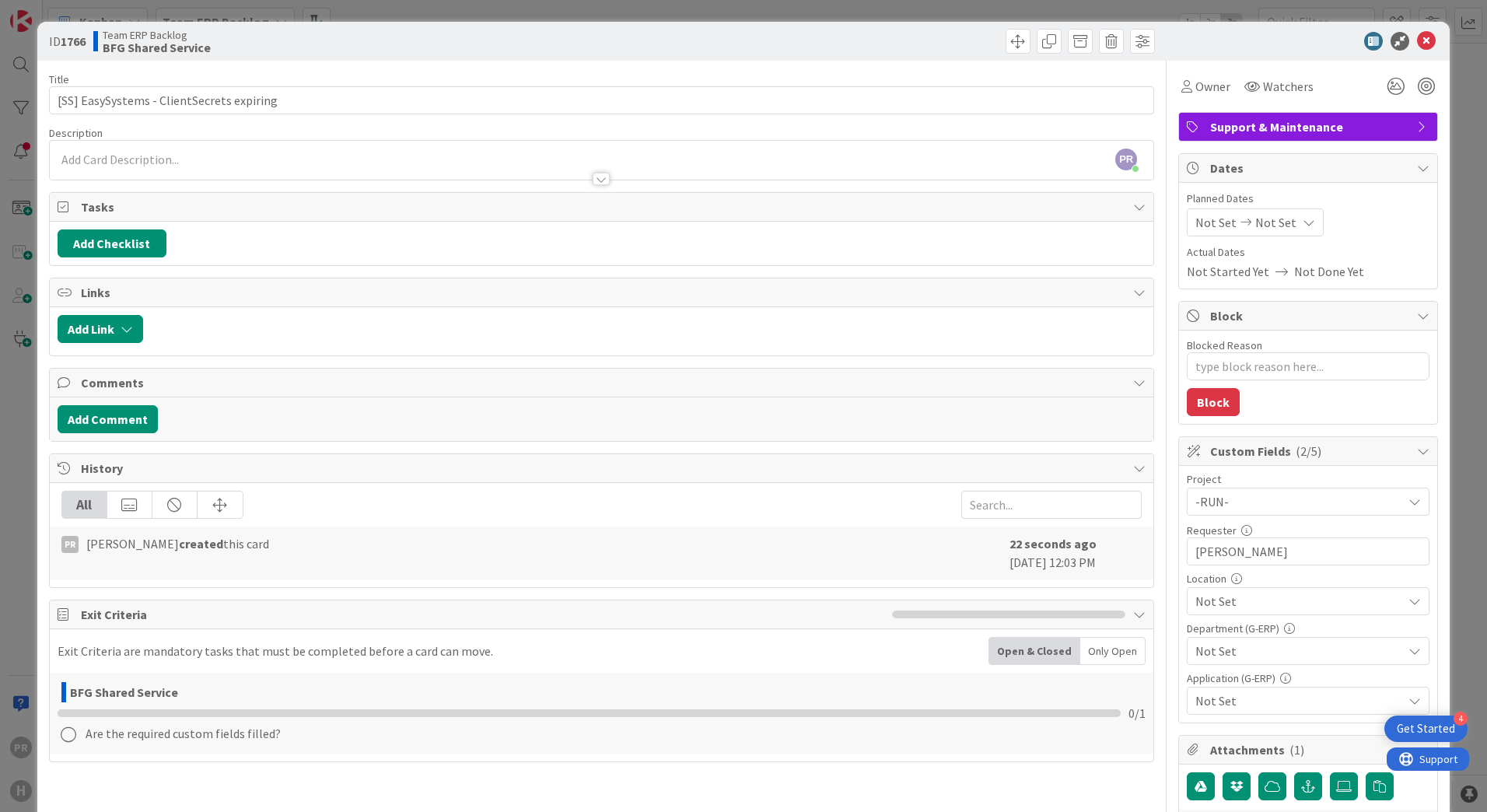
click at [1267, 595] on span "Not Set" at bounding box center [1298, 600] width 207 height 18
click at [1189, 482] on icon at bounding box center [1195, 481] width 13 height 23
click at [1189, 420] on icon at bounding box center [1195, 424] width 13 height 23
click at [1189, 453] on icon at bounding box center [1195, 453] width 13 height 23
click at [1431, 610] on div "ID 1766 Team ERP Backlog BFG Shared Service Title 41 / 128 [SS] EasySystems - C…" at bounding box center [743, 721] width 1412 height 1400
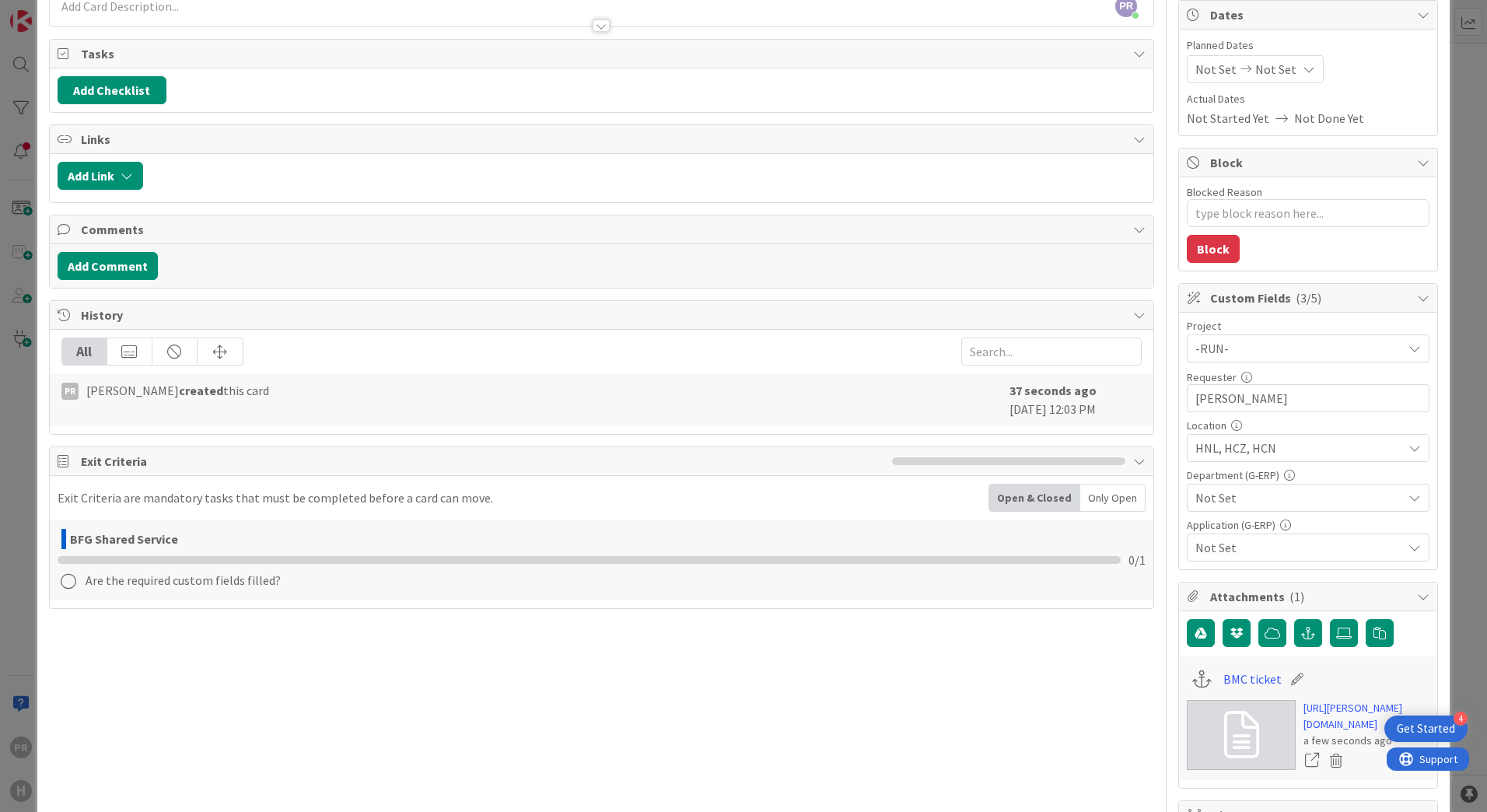
scroll to position [155, 0]
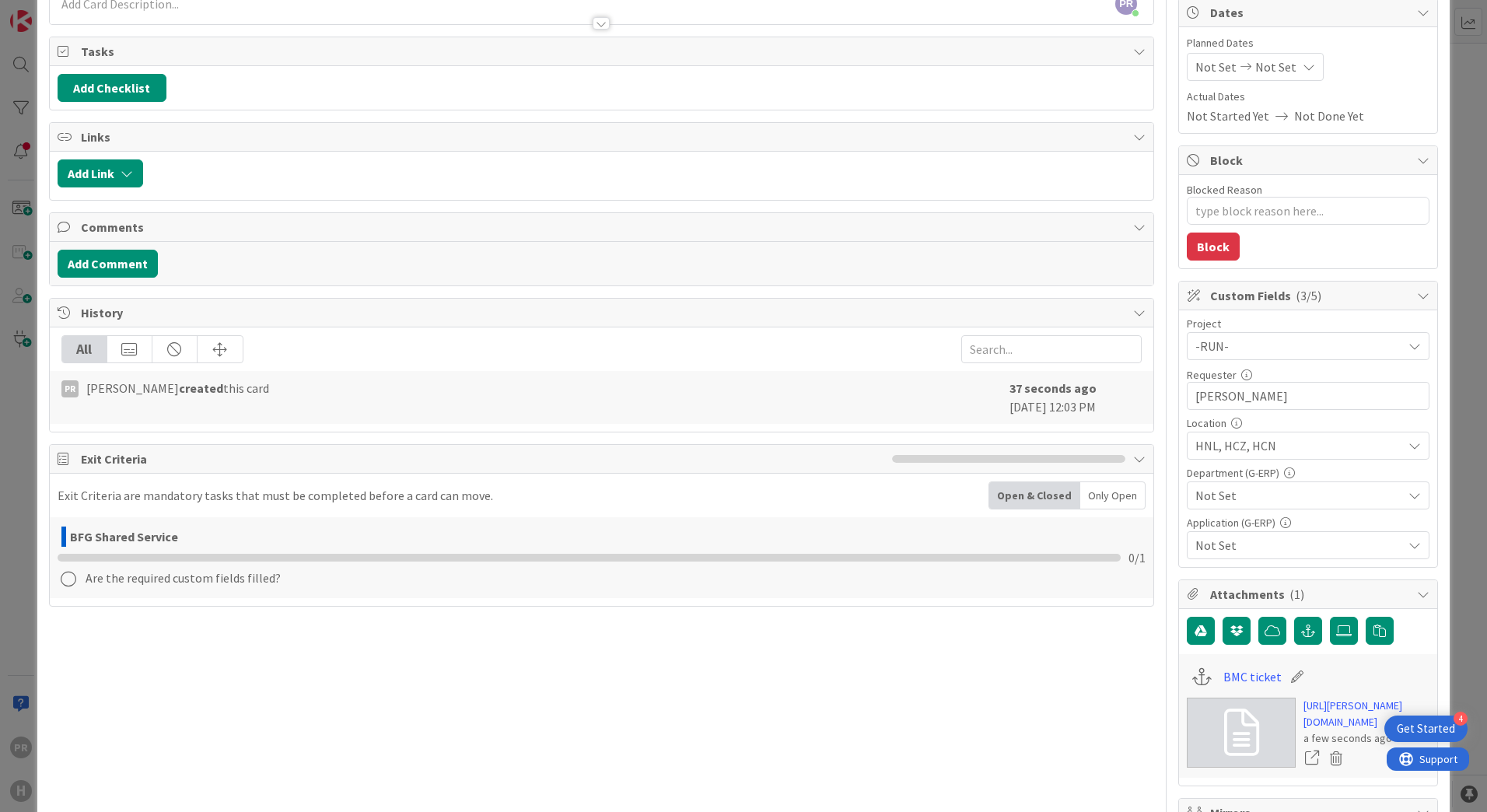
click at [1249, 491] on span "Not Set" at bounding box center [1298, 494] width 207 height 18
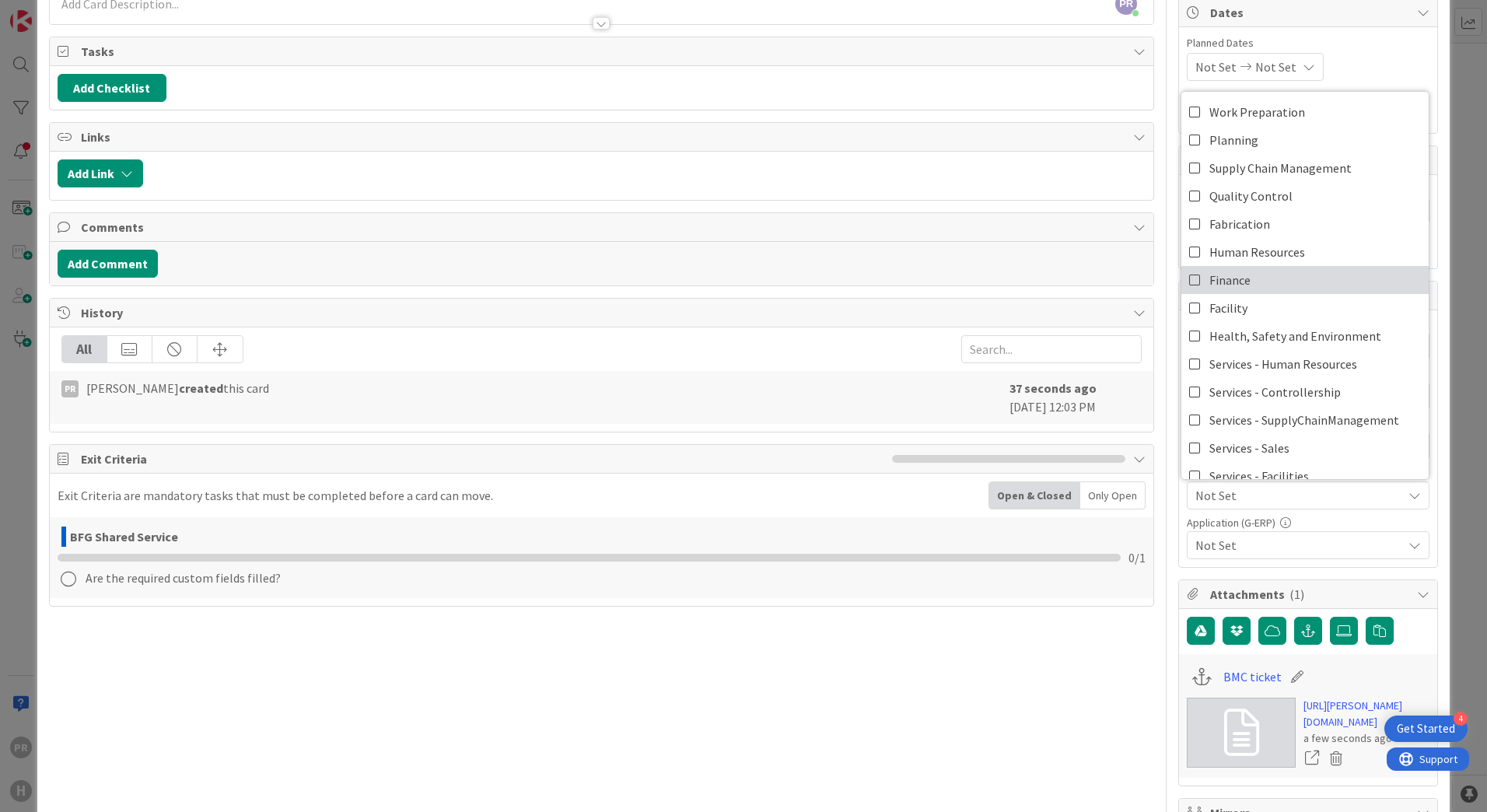
click at [1189, 277] on icon at bounding box center [1195, 280] width 13 height 23
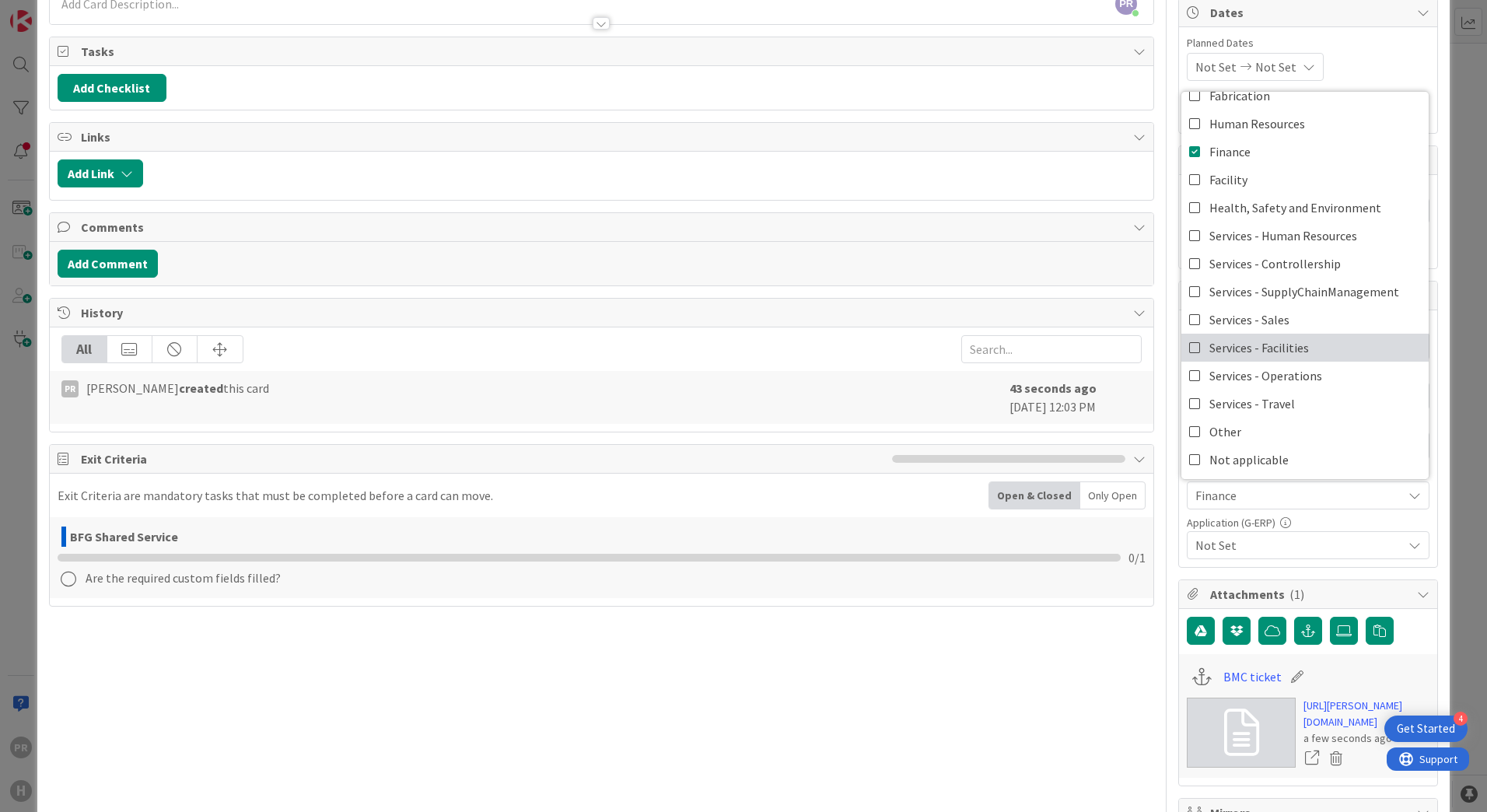
scroll to position [129, 0]
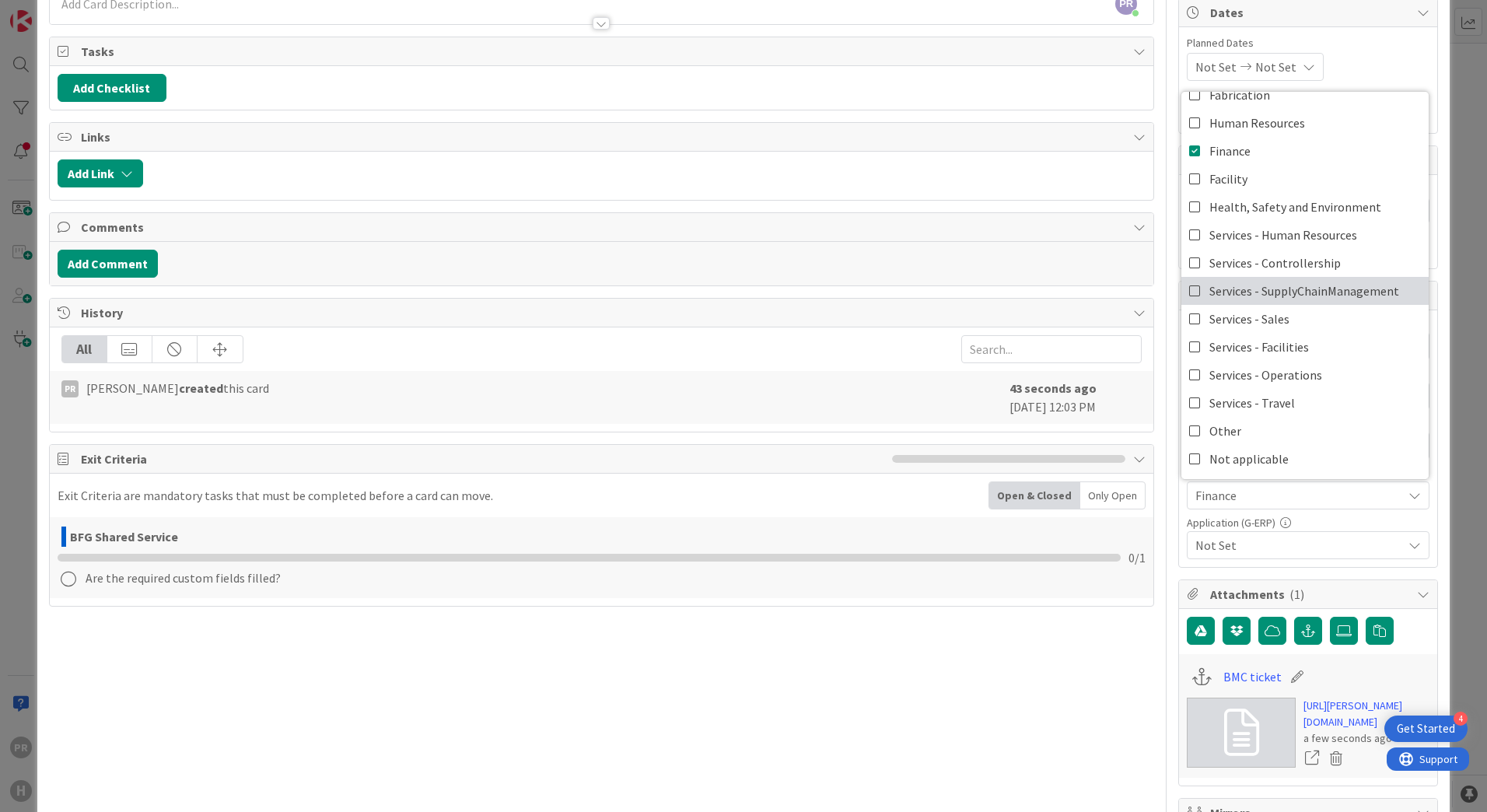
click at [1189, 293] on icon at bounding box center [1195, 290] width 13 height 23
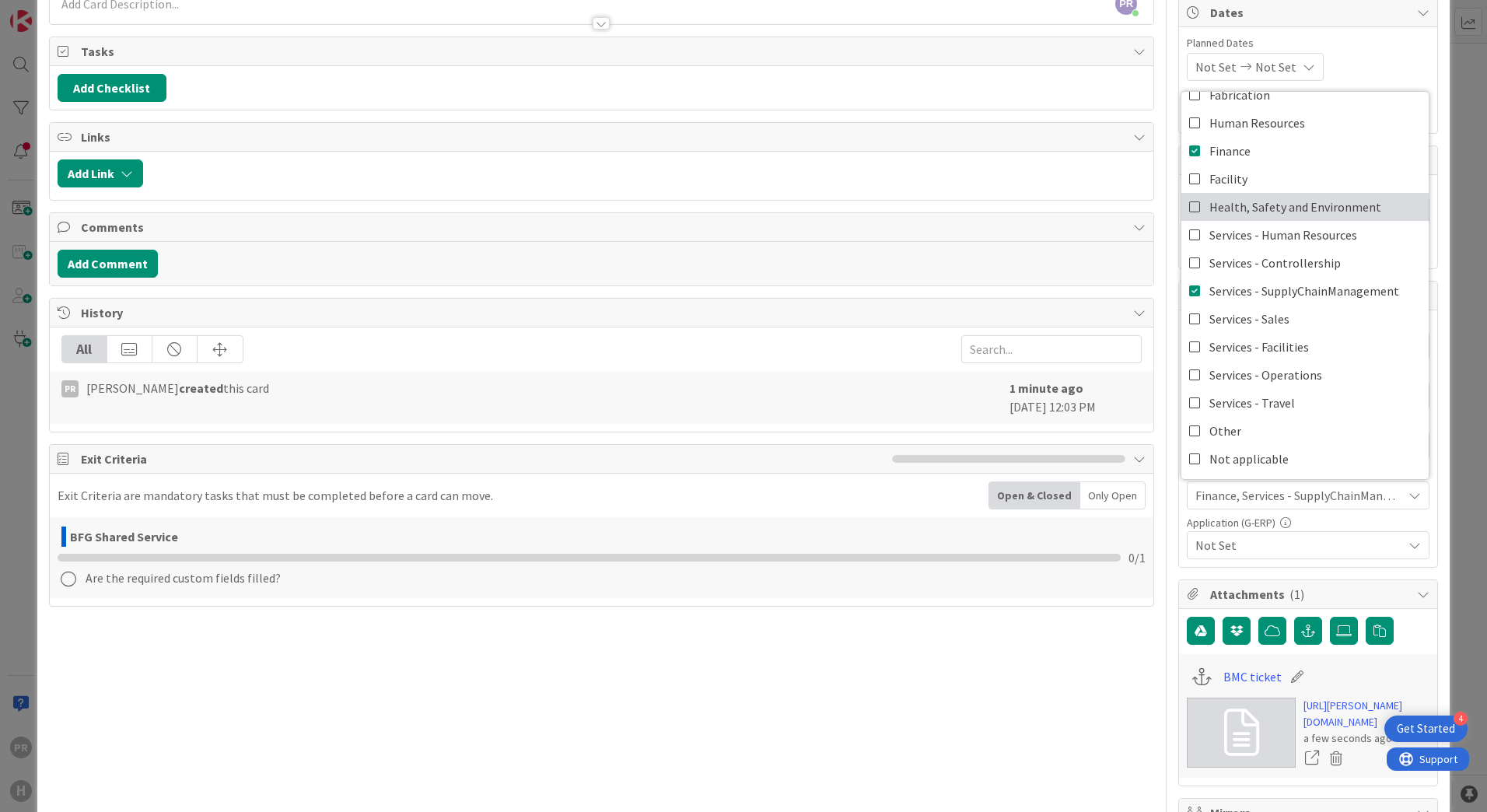
scroll to position [0, 0]
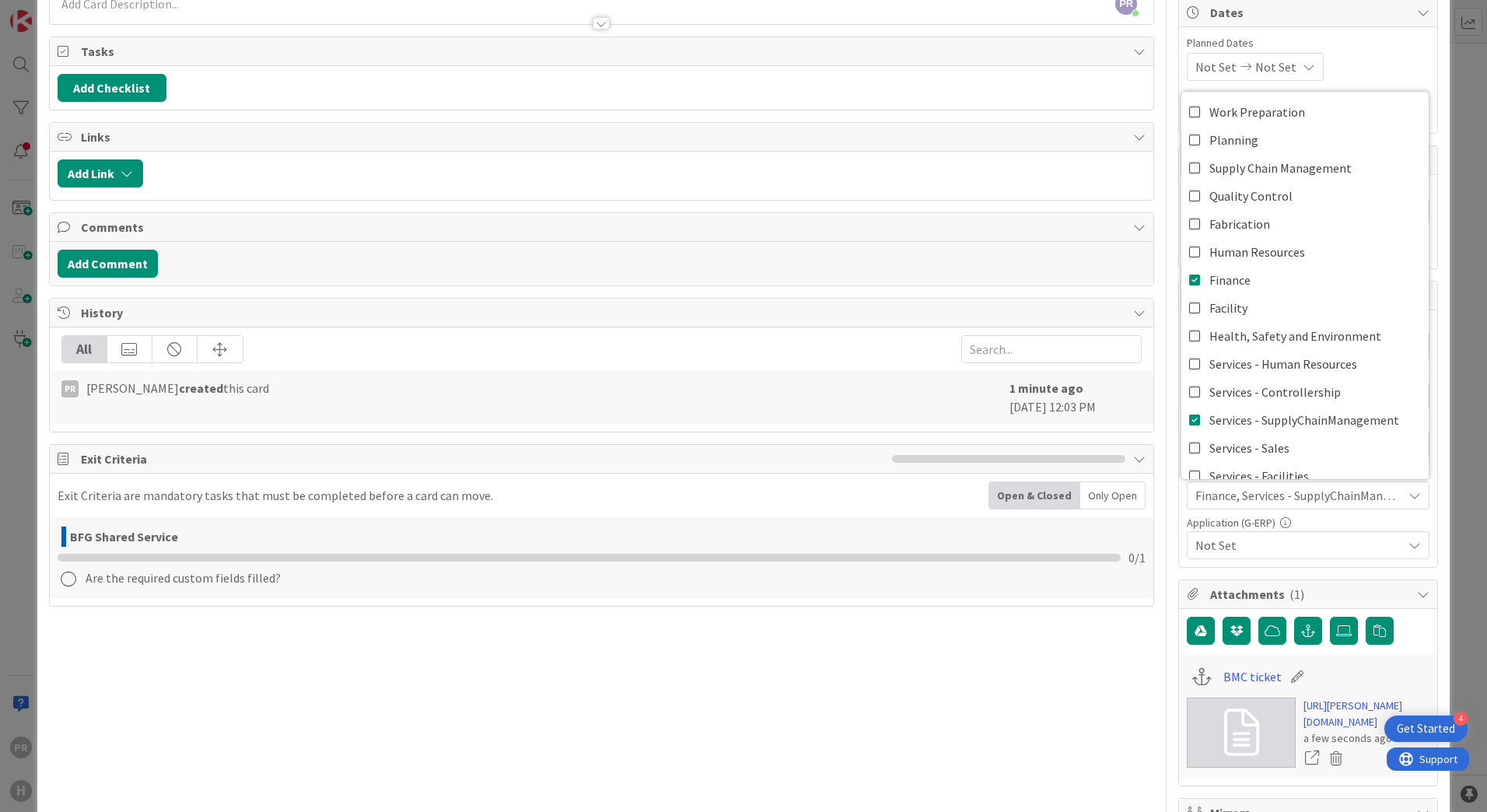
click at [1435, 524] on div "ID 1766 Team ERP Backlog BFG Shared Service Title 41 / 128 [SS] EasySystems - C…" at bounding box center [743, 565] width 1412 height 1400
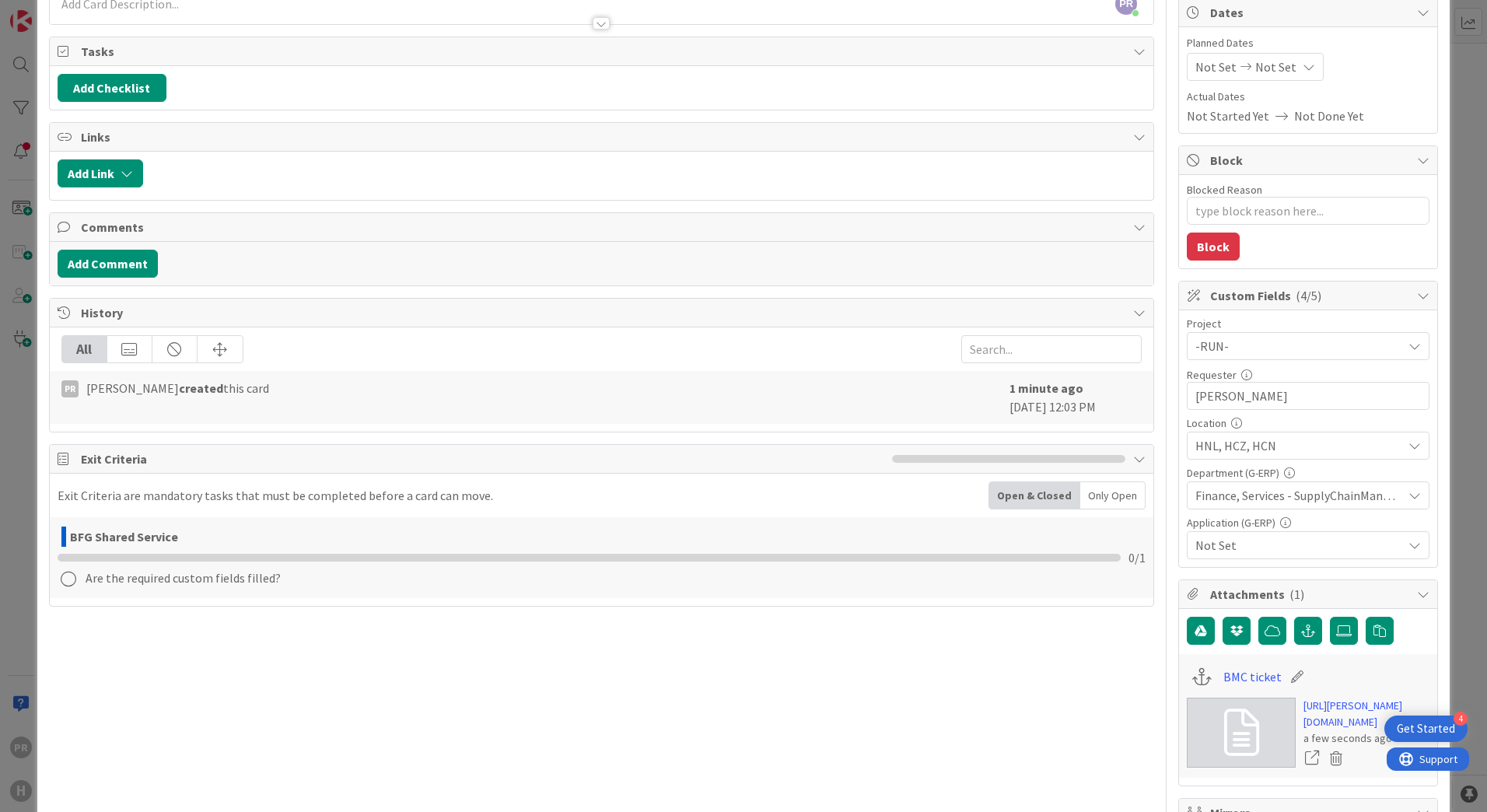
click at [1350, 546] on span "Not Set" at bounding box center [1298, 545] width 207 height 18
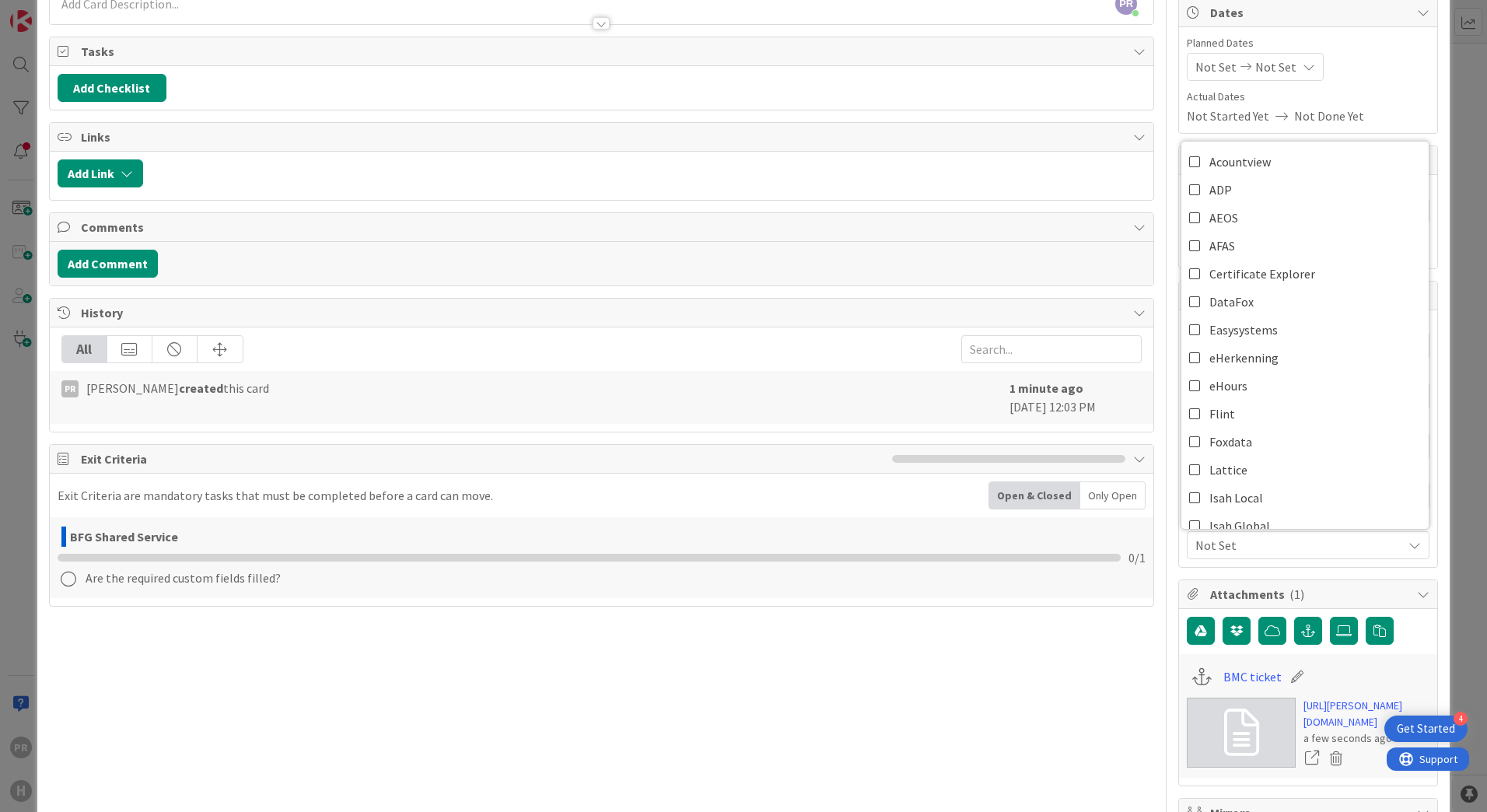
click at [1433, 488] on div "ID 1766 Team ERP Backlog BFG Shared Service Title 41 / 128 [SS] EasySystems - C…" at bounding box center [743, 565] width 1412 height 1400
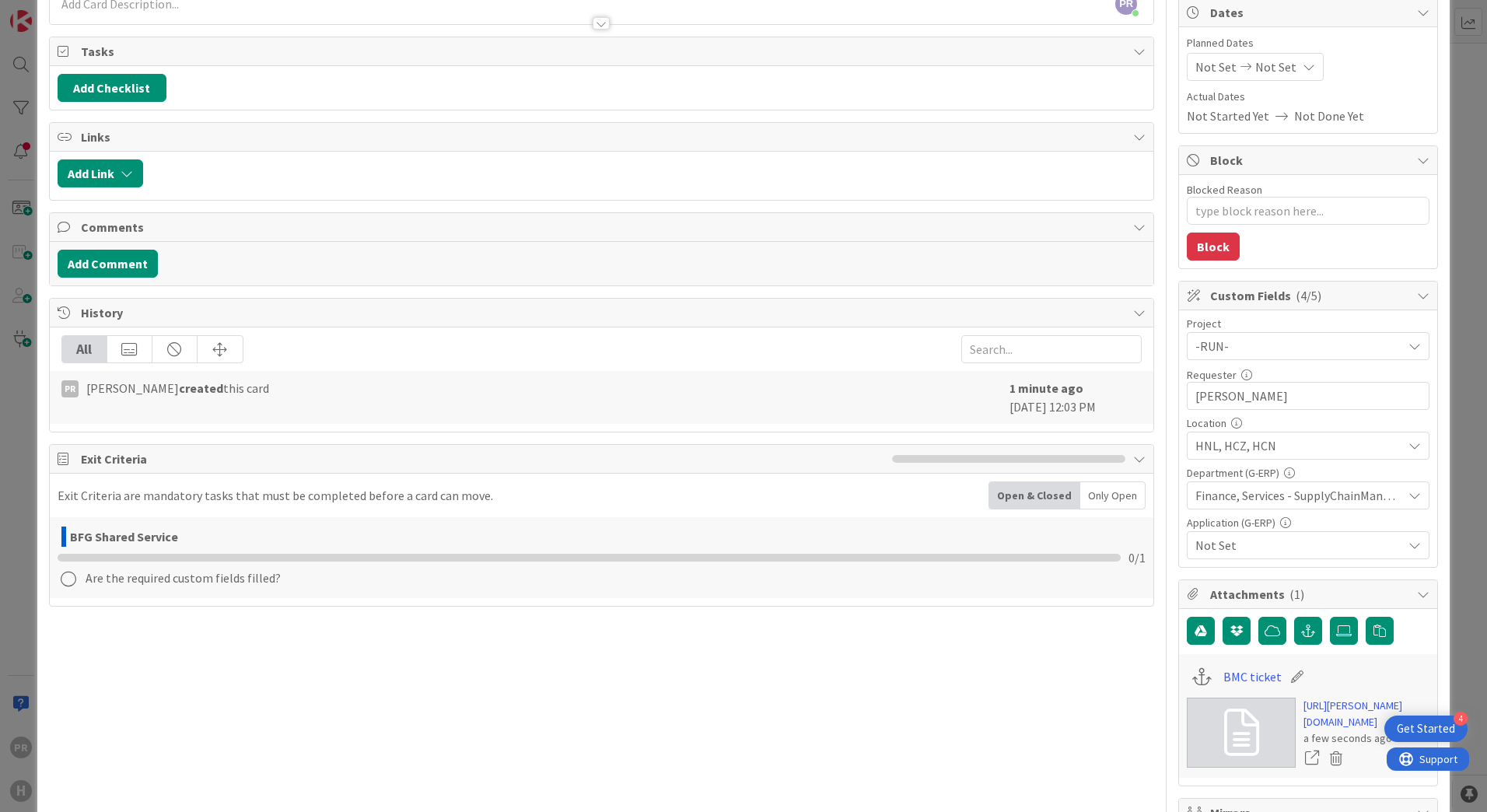
click at [1304, 491] on span "Finance, Services - SupplyChainManagement" at bounding box center [1298, 494] width 207 height 18
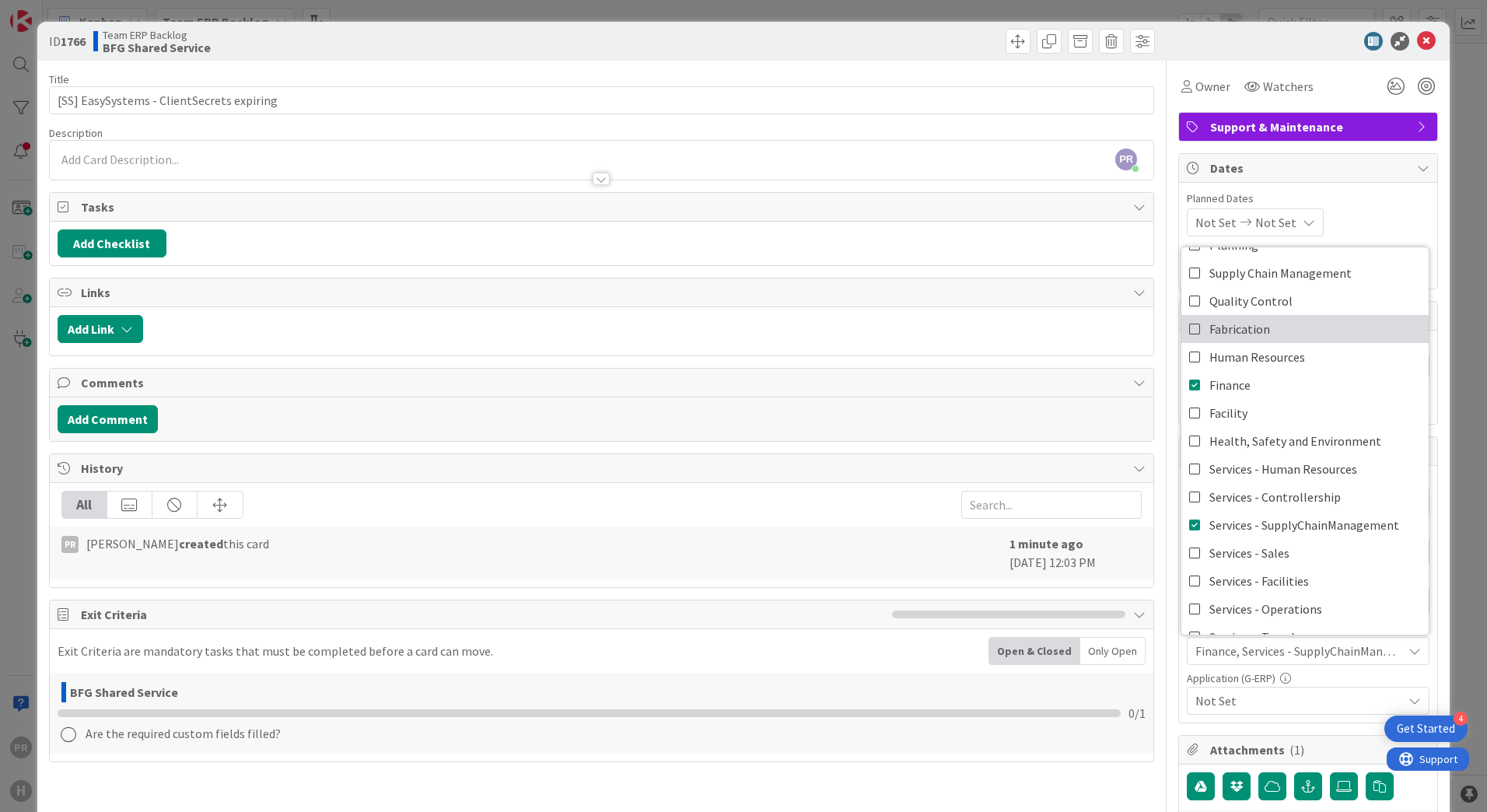
scroll to position [78, 0]
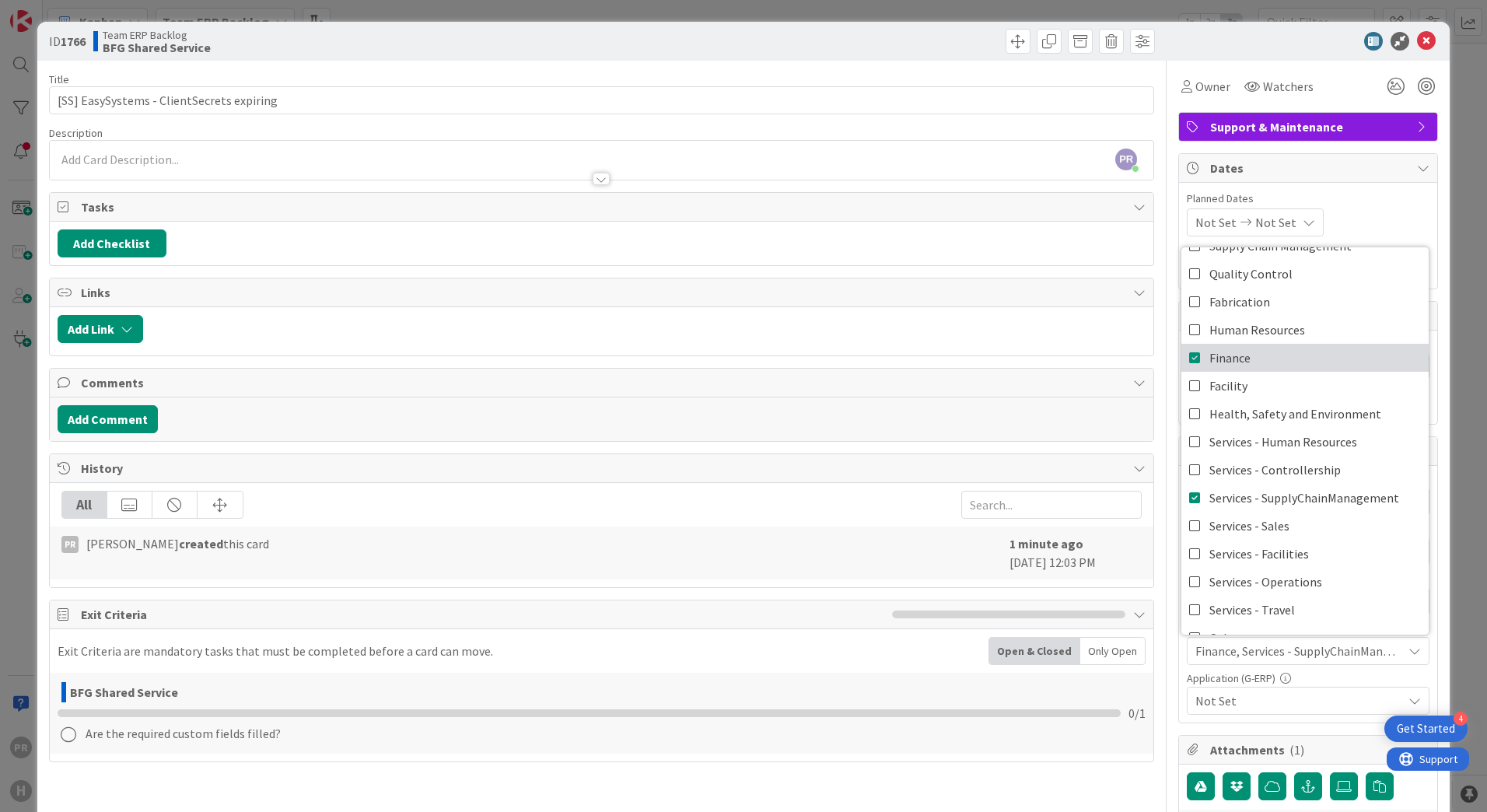
click at [1212, 360] on span "Finance" at bounding box center [1230, 357] width 41 height 23
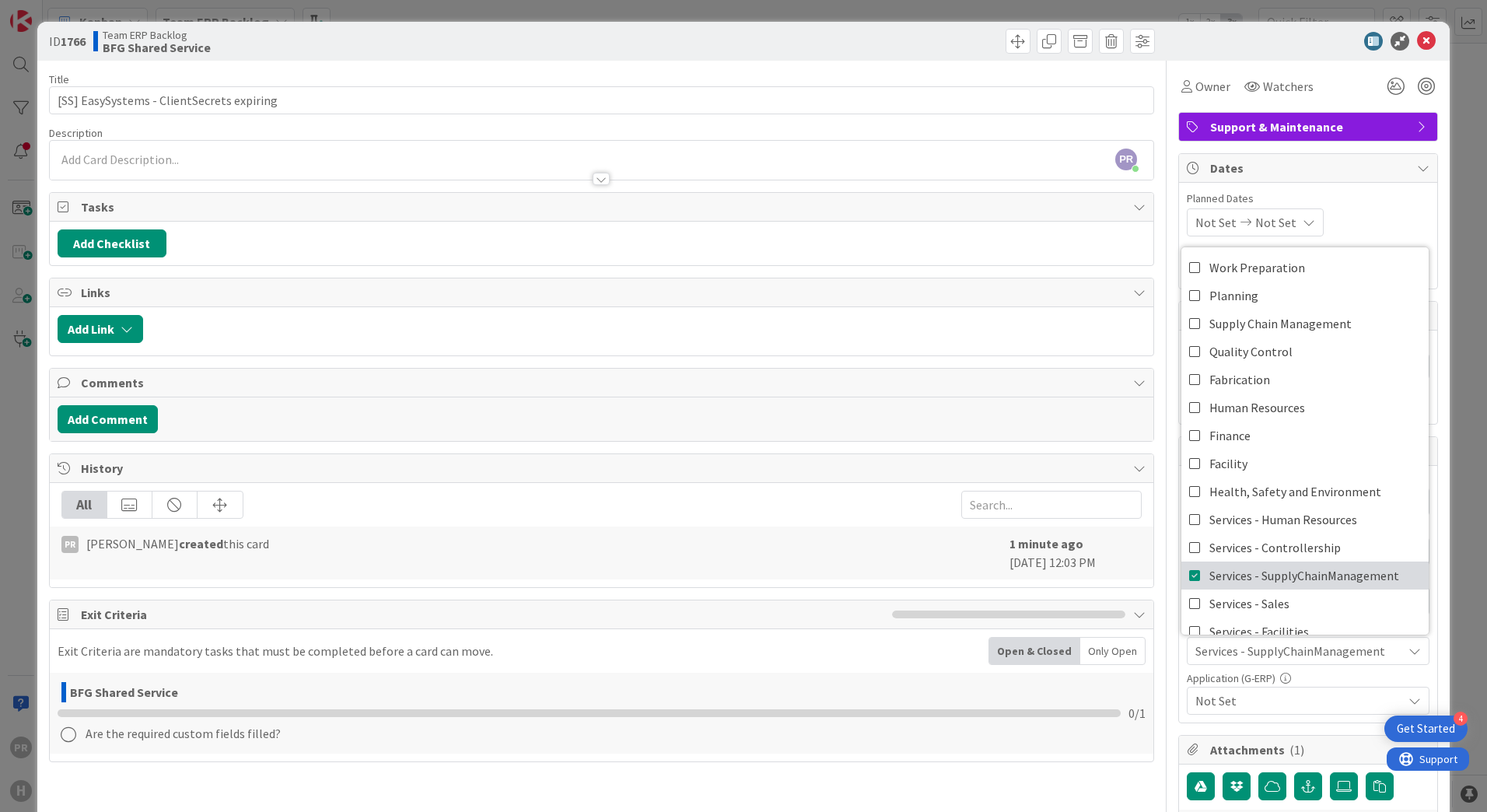
click at [1226, 567] on span "Services - SupplyChainManagement" at bounding box center [1303, 575] width 189 height 23
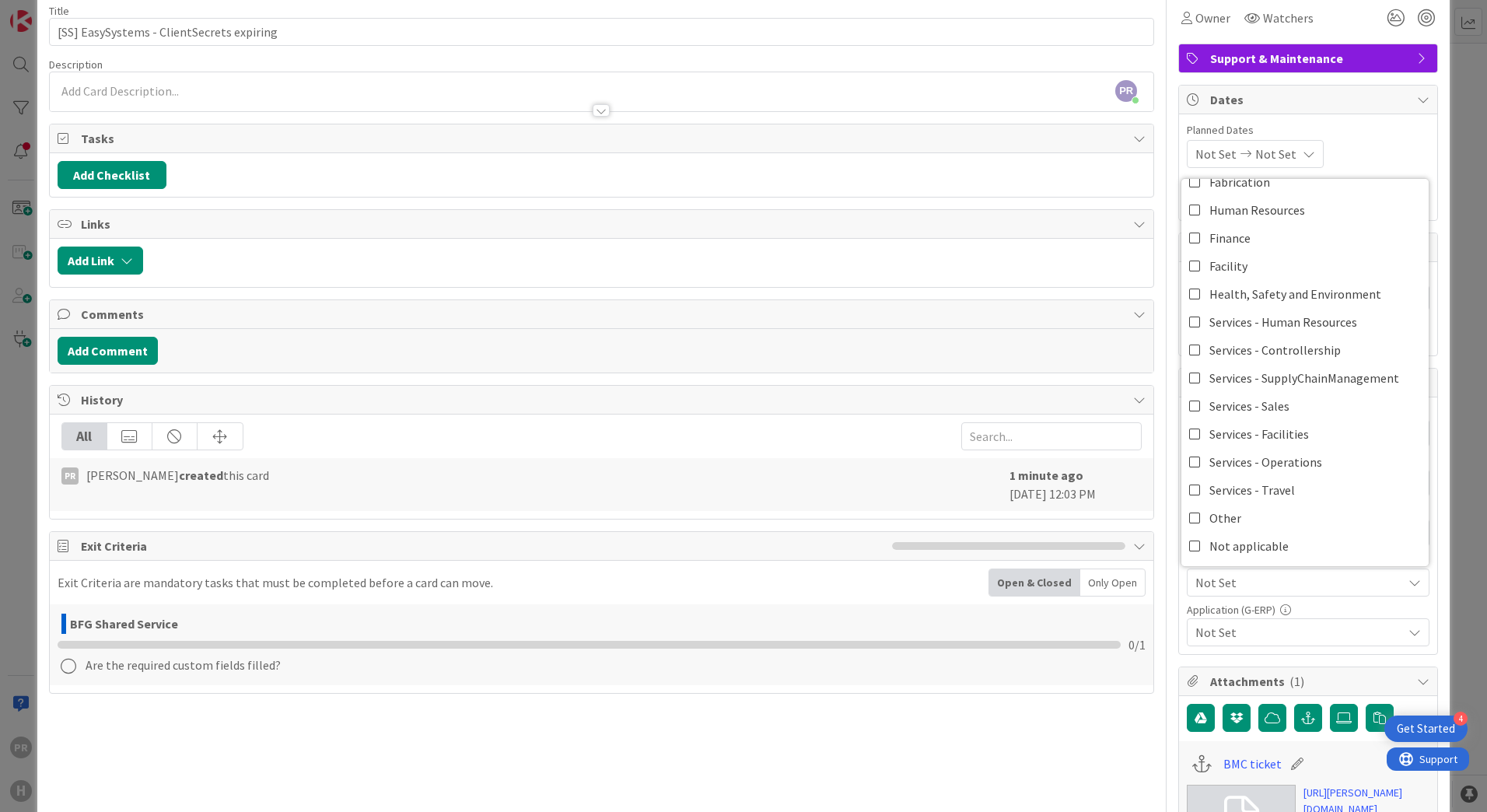
scroll to position [155, 0]
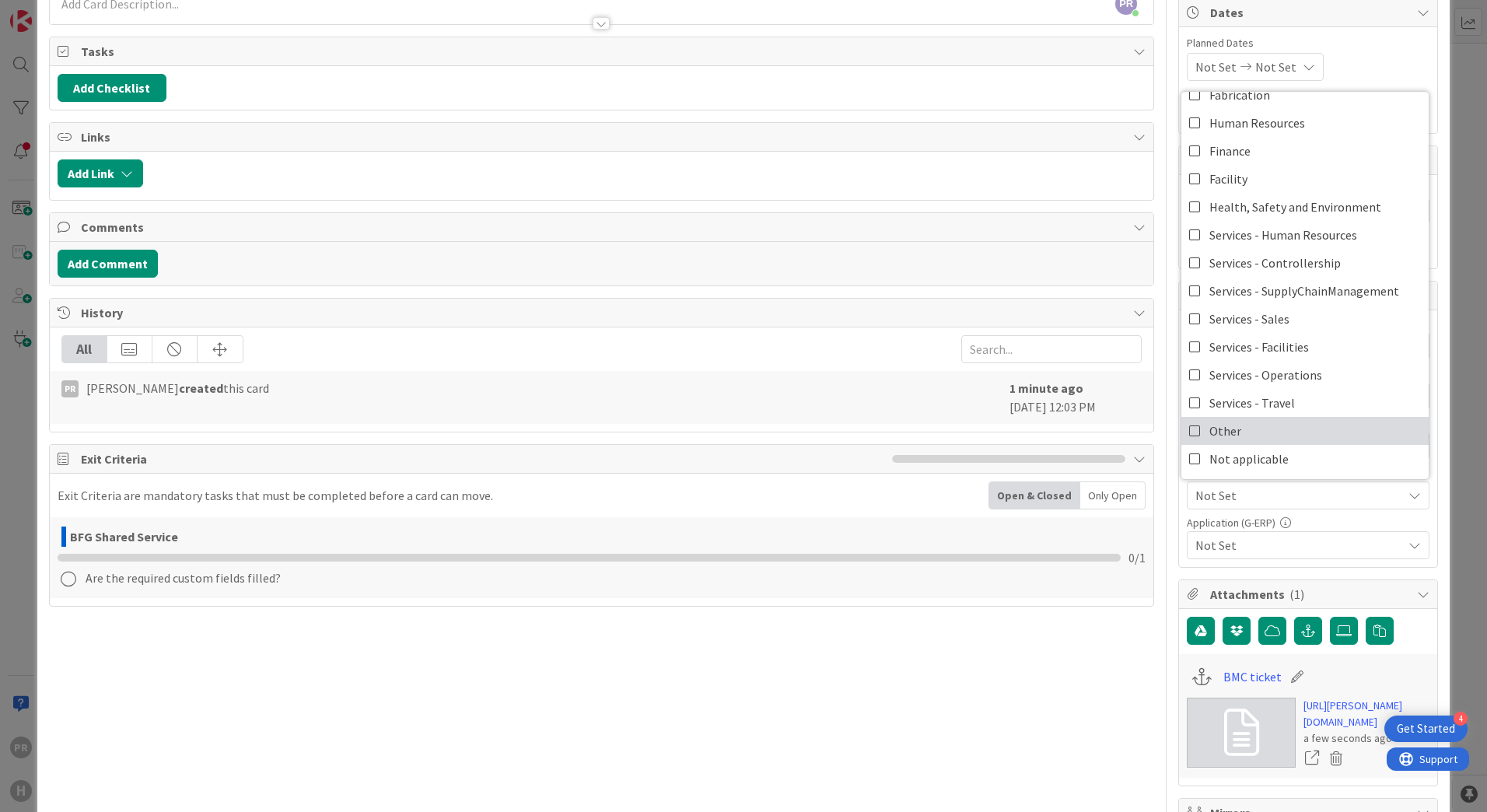
click at [1223, 434] on span "Other" at bounding box center [1225, 430] width 32 height 23
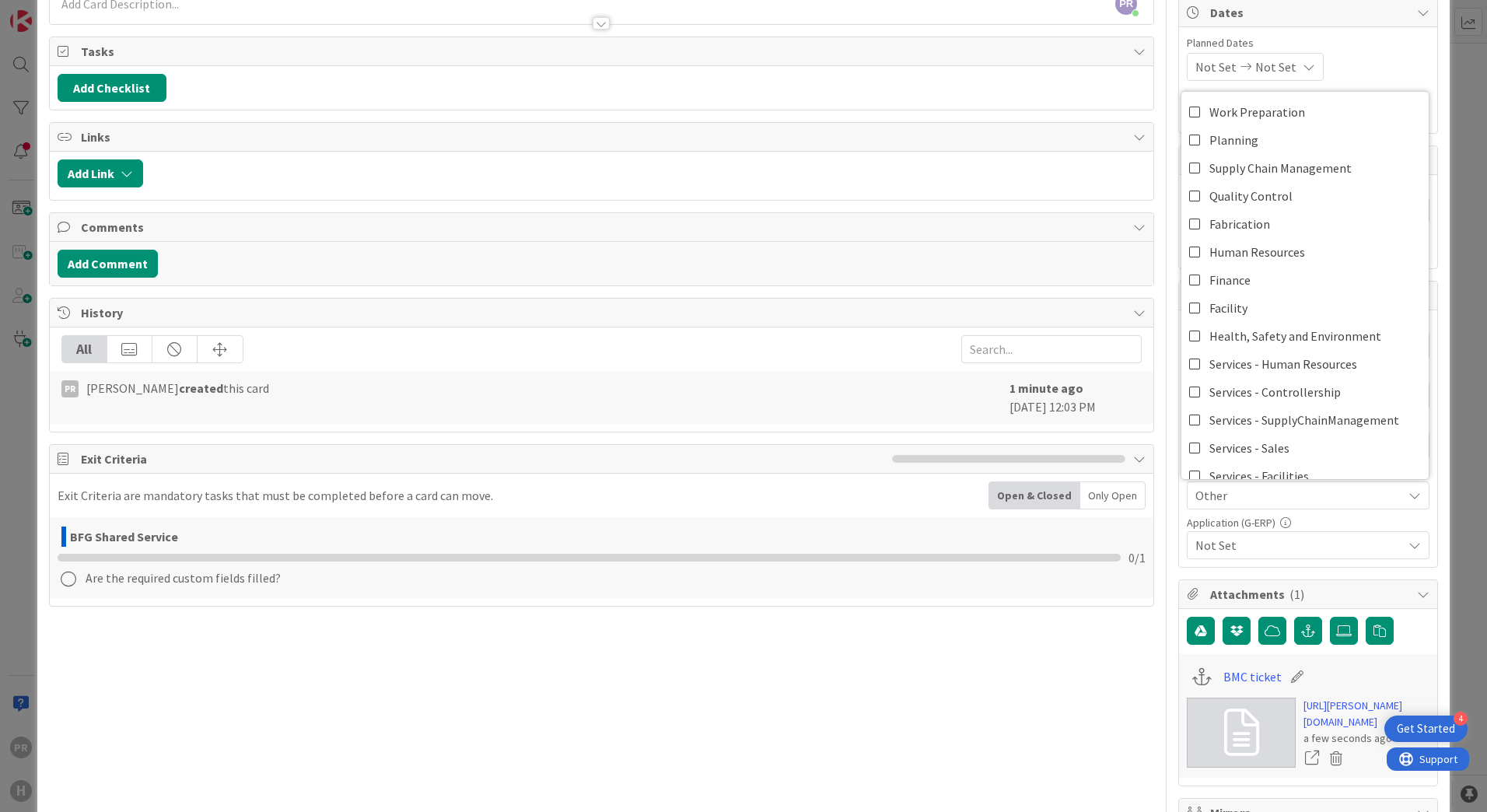
click at [1423, 502] on div "Project -RUN- Not Set -LOCAL- -RUN- ACD AFAS ANSYS LS Dyna ANSYS upgrade Applic…" at bounding box center [1308, 438] width 258 height 256
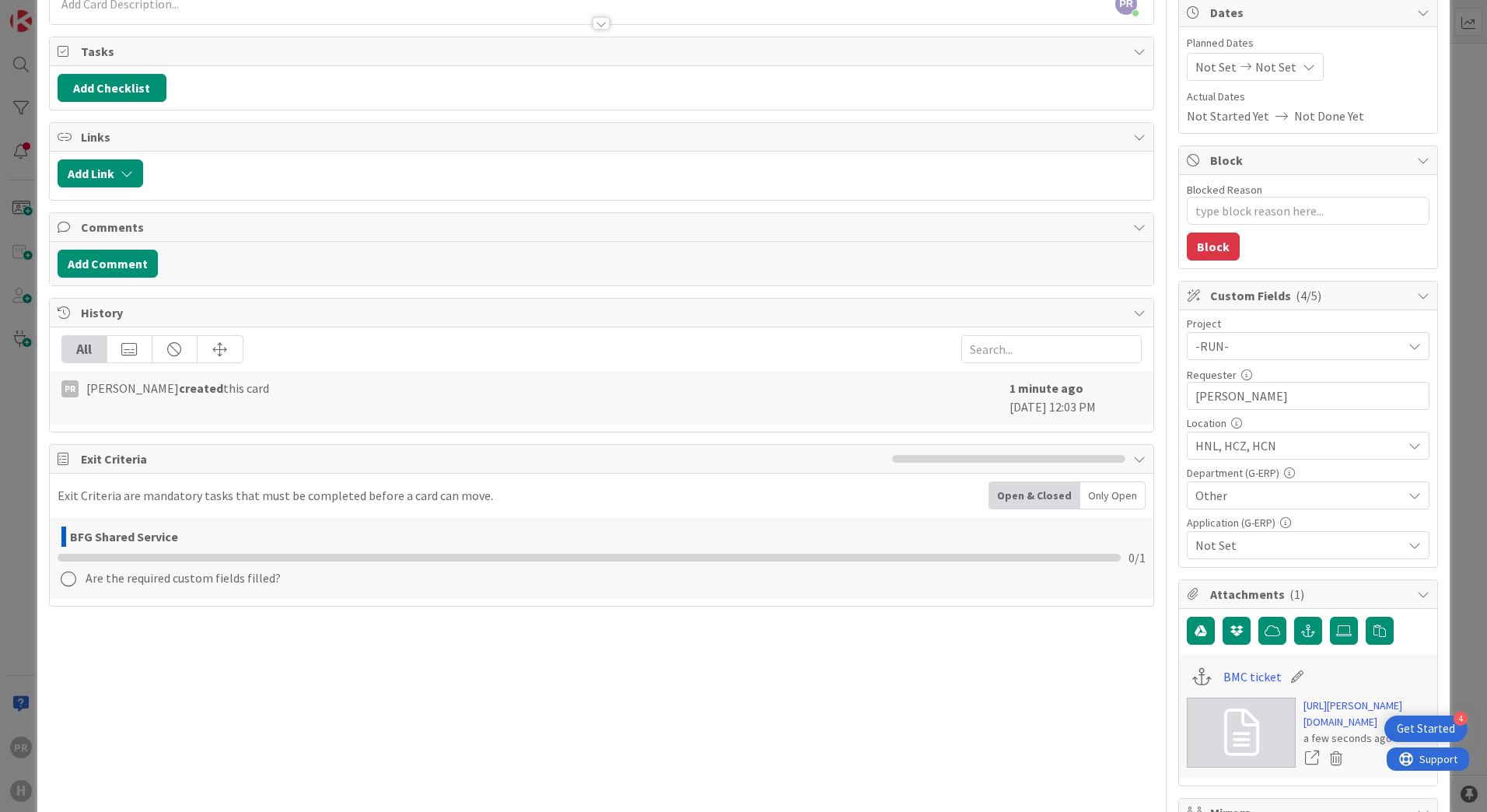
click at [1351, 548] on span "Not Set" at bounding box center [1298, 545] width 207 height 18
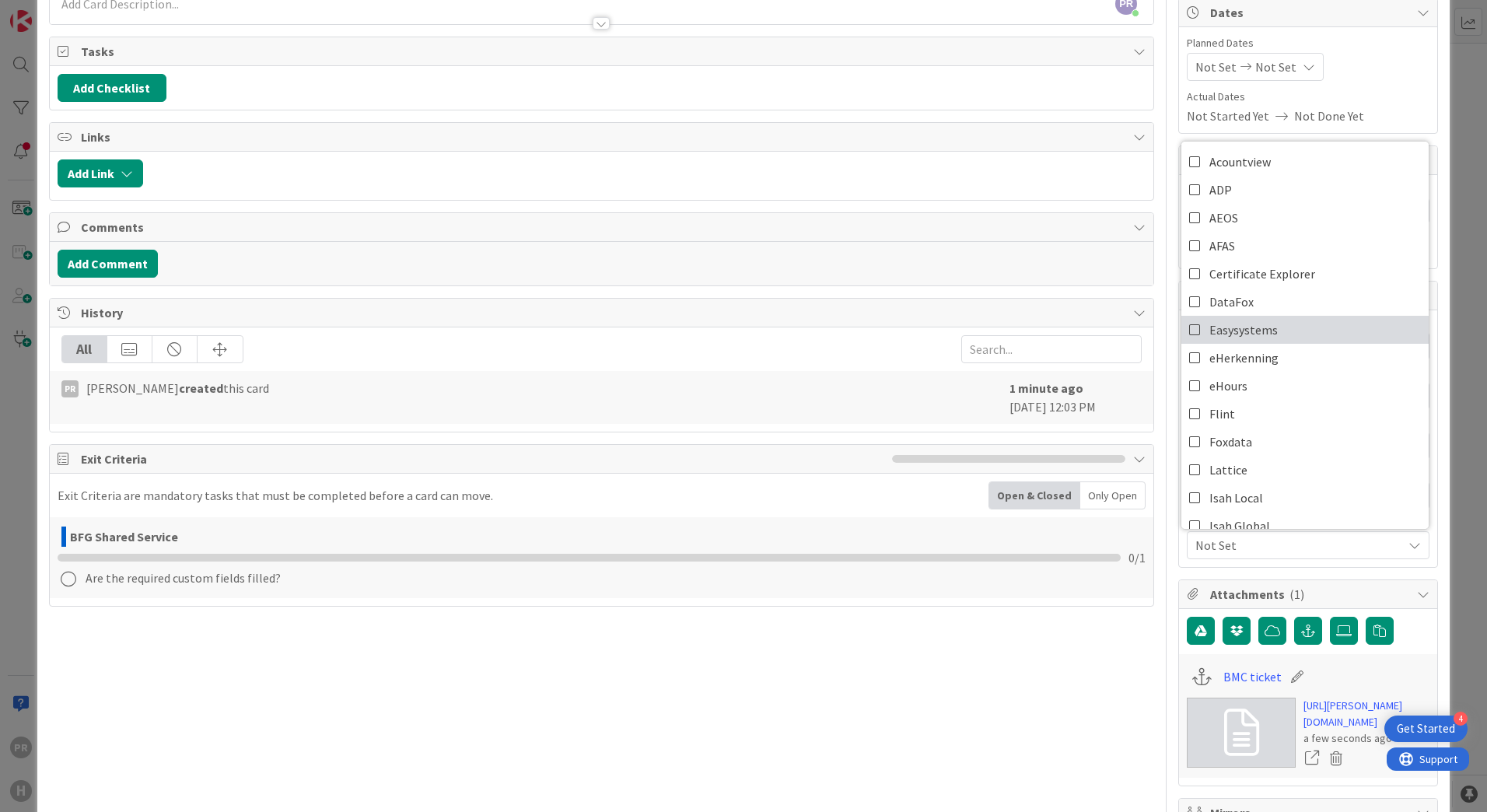
click at [1280, 333] on link "Easysystems" at bounding box center [1304, 329] width 248 height 28
type textarea "x"
click at [1427, 564] on div "ID 1766 Team ERP Backlog BFG Shared Service Title 41 / 128 [SS] EasySystems - C…" at bounding box center [743, 565] width 1412 height 1400
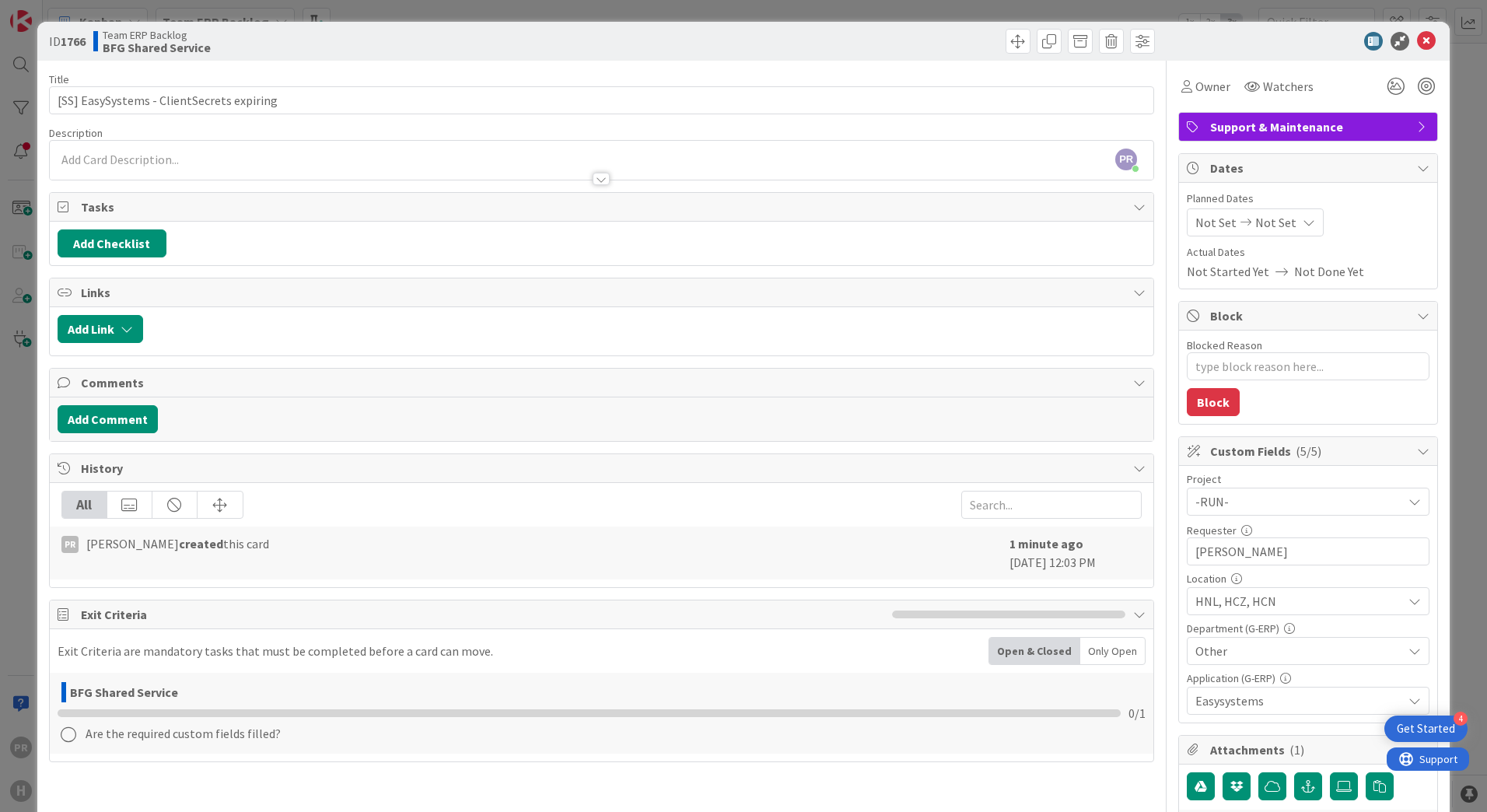
click at [535, 165] on div at bounding box center [601, 171] width 1103 height 17
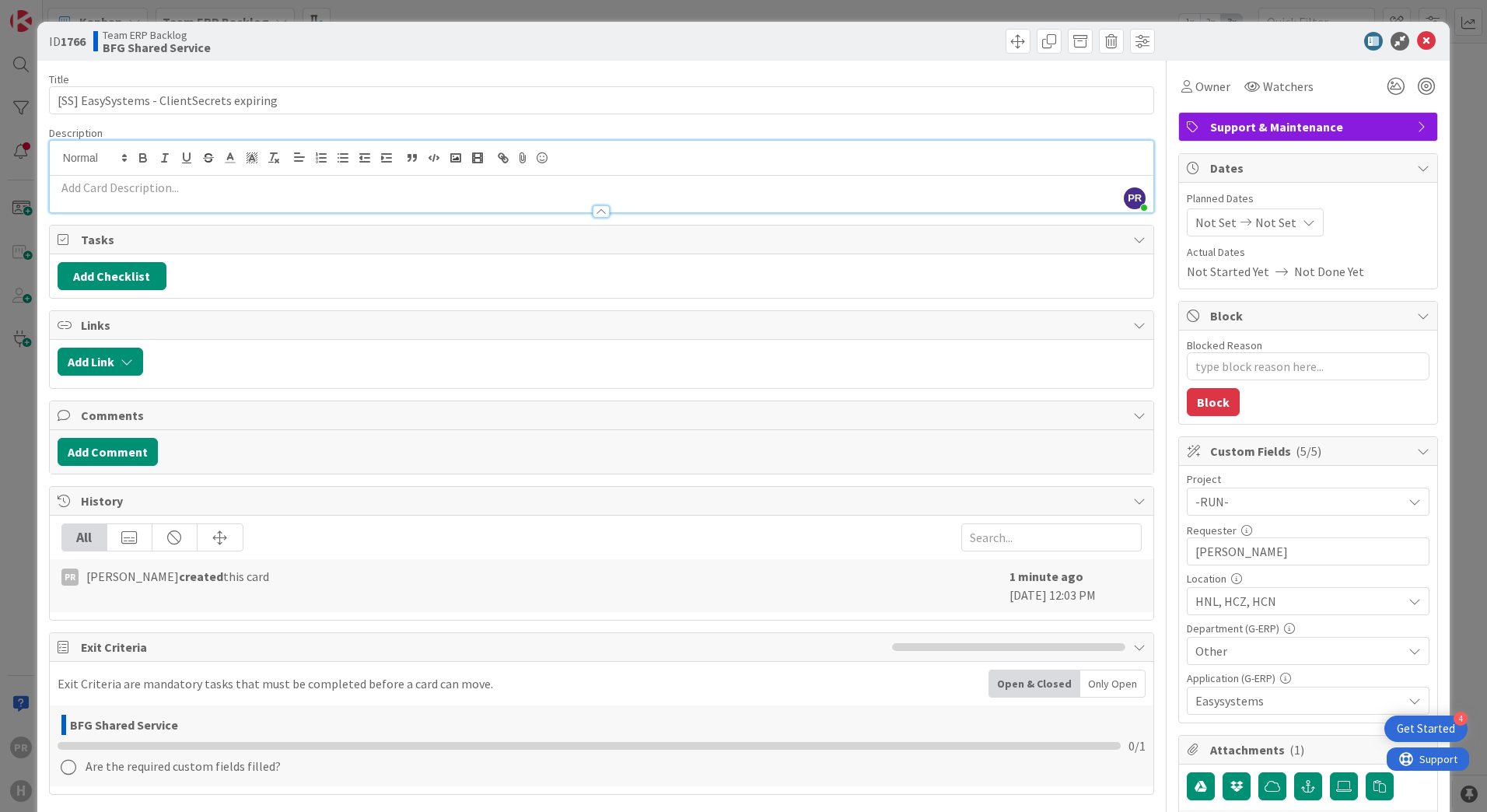
click at [522, 201] on div at bounding box center [601, 204] width 1103 height 17
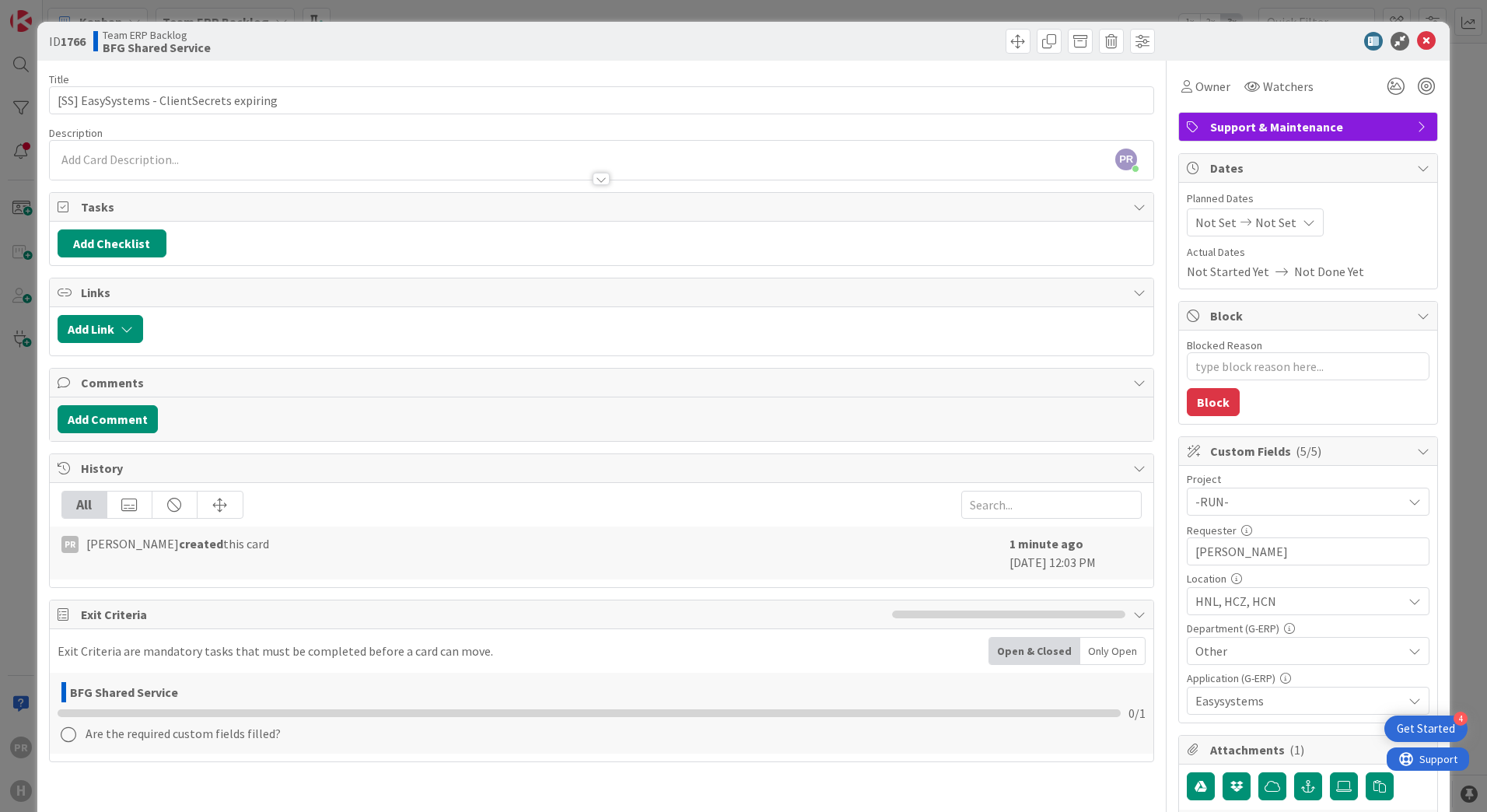
click at [488, 166] on div at bounding box center [601, 171] width 1103 height 17
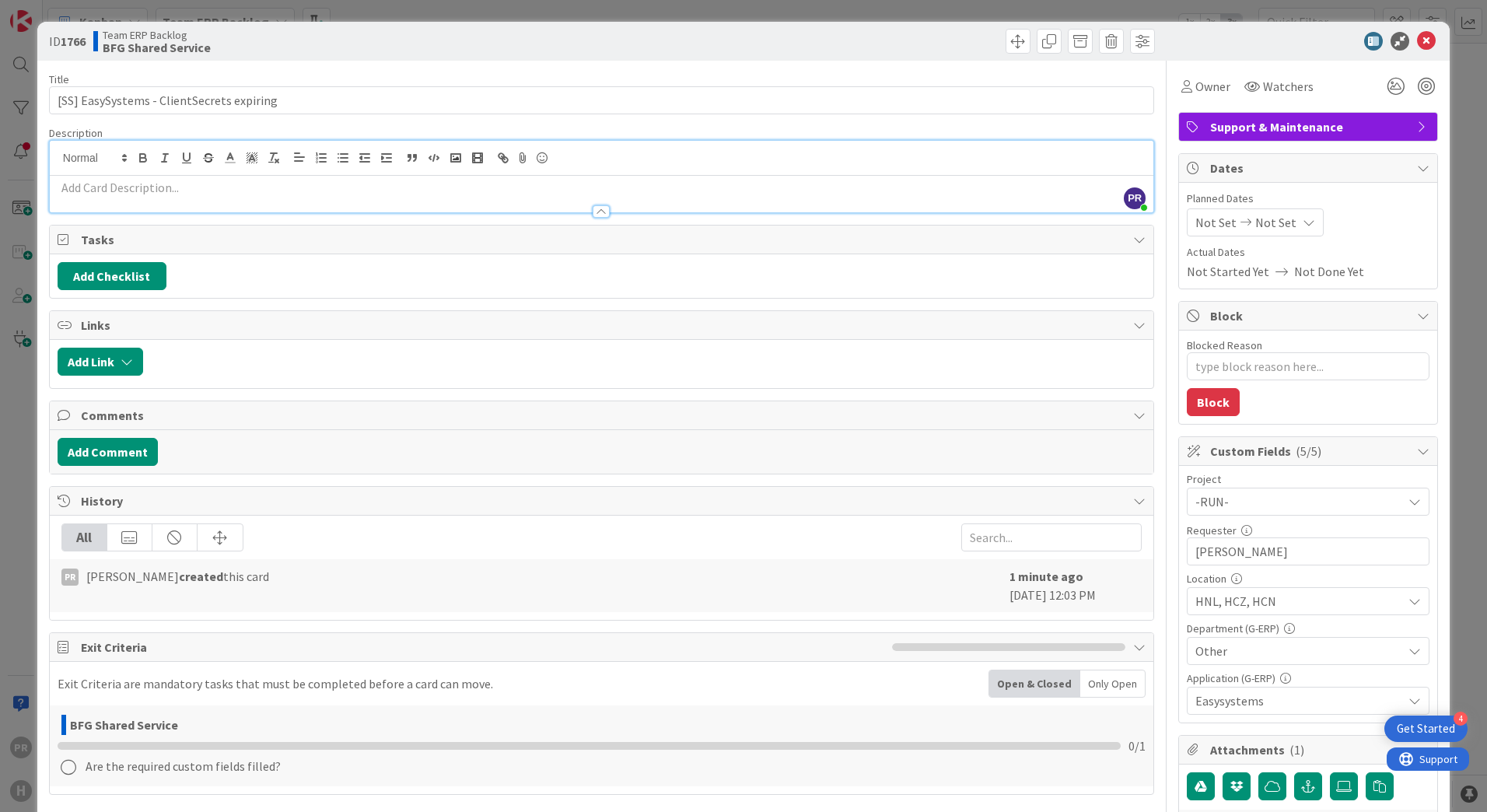
click at [484, 183] on p at bounding box center [601, 187] width 1088 height 17
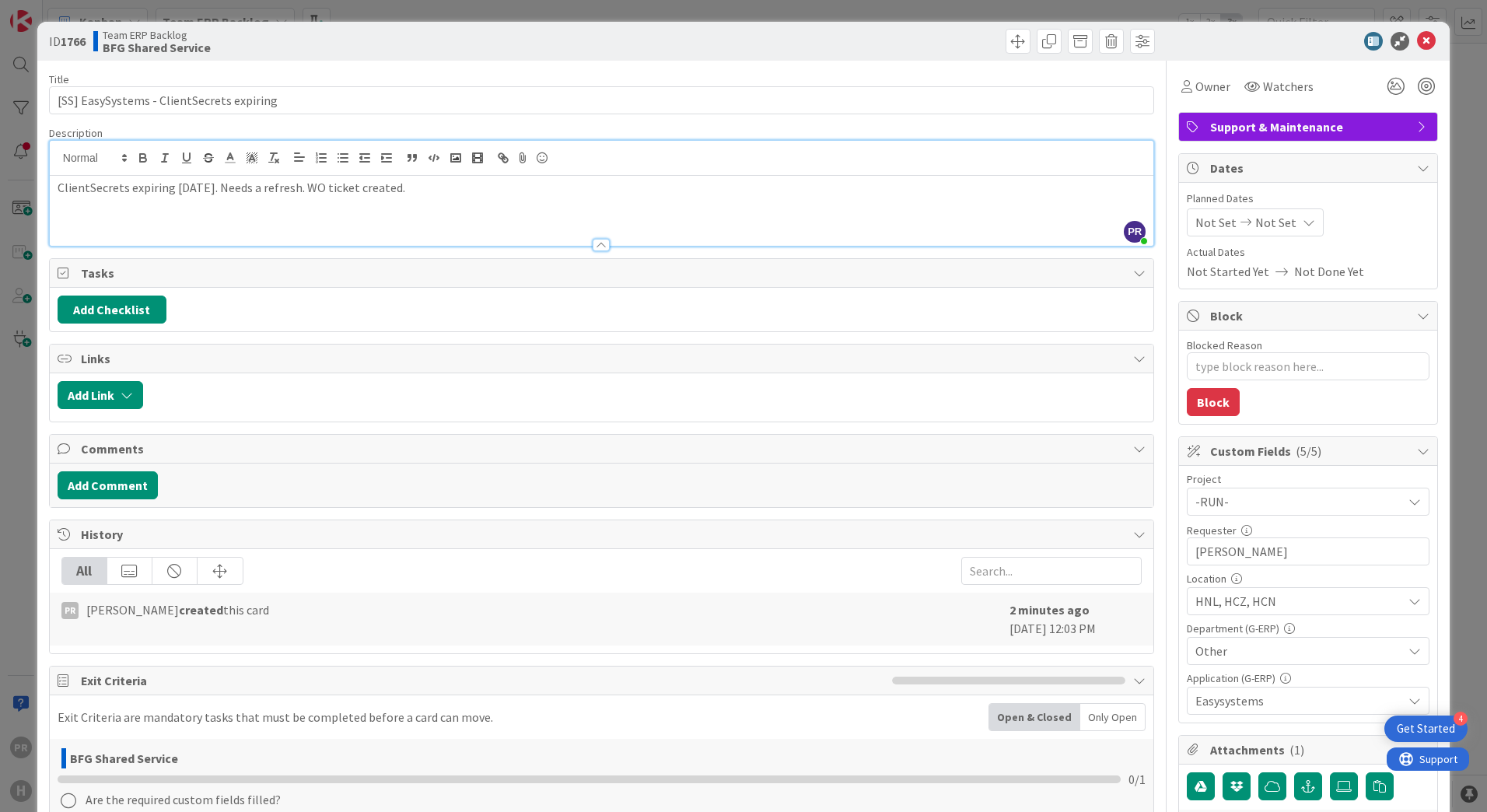
drag, startPoint x: 433, startPoint y: 192, endPoint x: 343, endPoint y: 215, distance: 92.9
click at [343, 215] on div "ClientSecrets expiring 09-09-2025. Needs a refresh. WO ticket created." at bounding box center [601, 211] width 1103 height 70
click at [1281, 95] on div "Watchers" at bounding box center [1278, 85] width 79 height 28
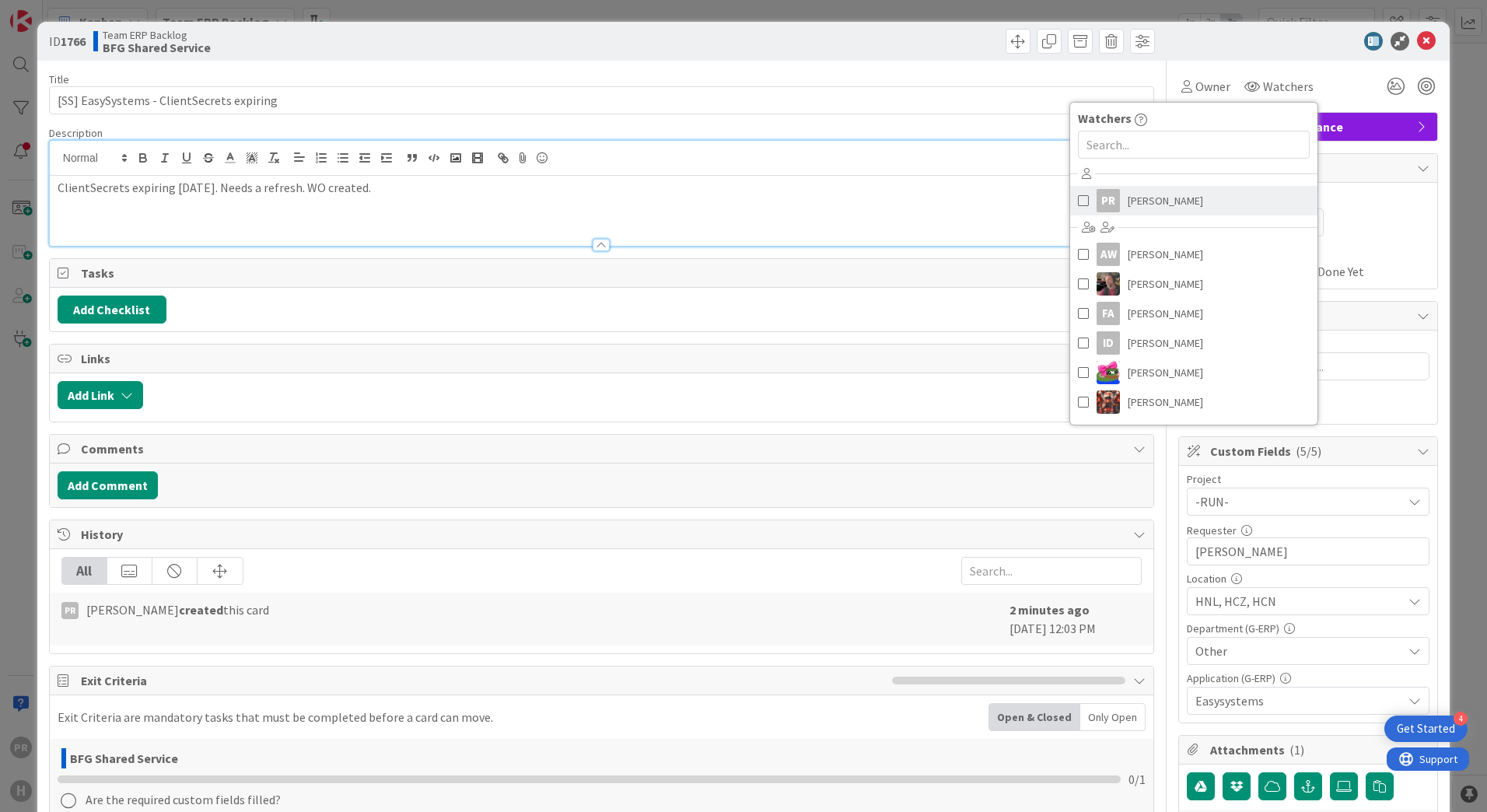
click at [1142, 195] on span "Parveen Rana" at bounding box center [1166, 201] width 76 height 23
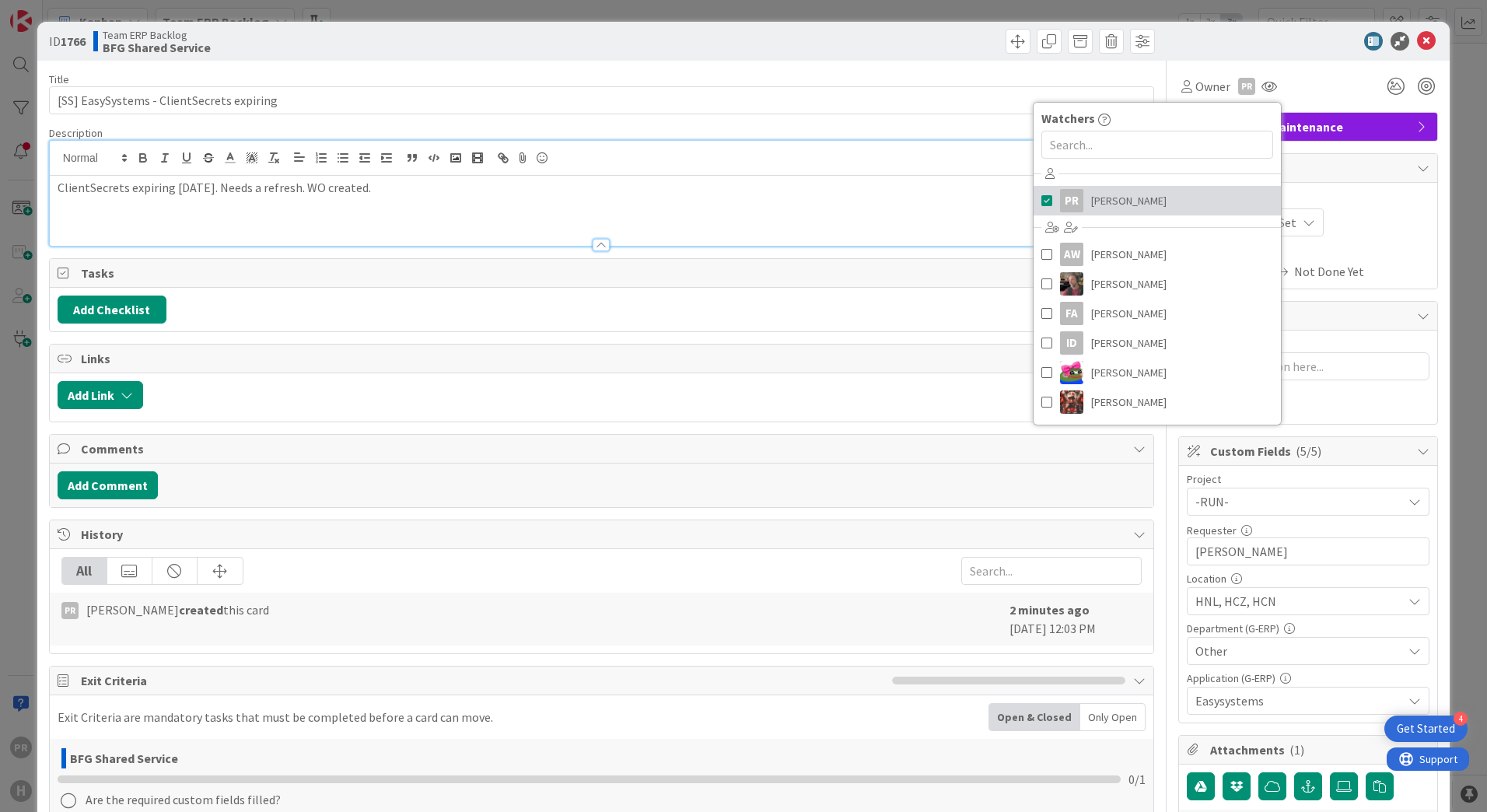
type textarea "x"
click at [1279, 58] on div "ID 1766 Team ERP Backlog BFG Shared Service" at bounding box center [743, 41] width 1412 height 39
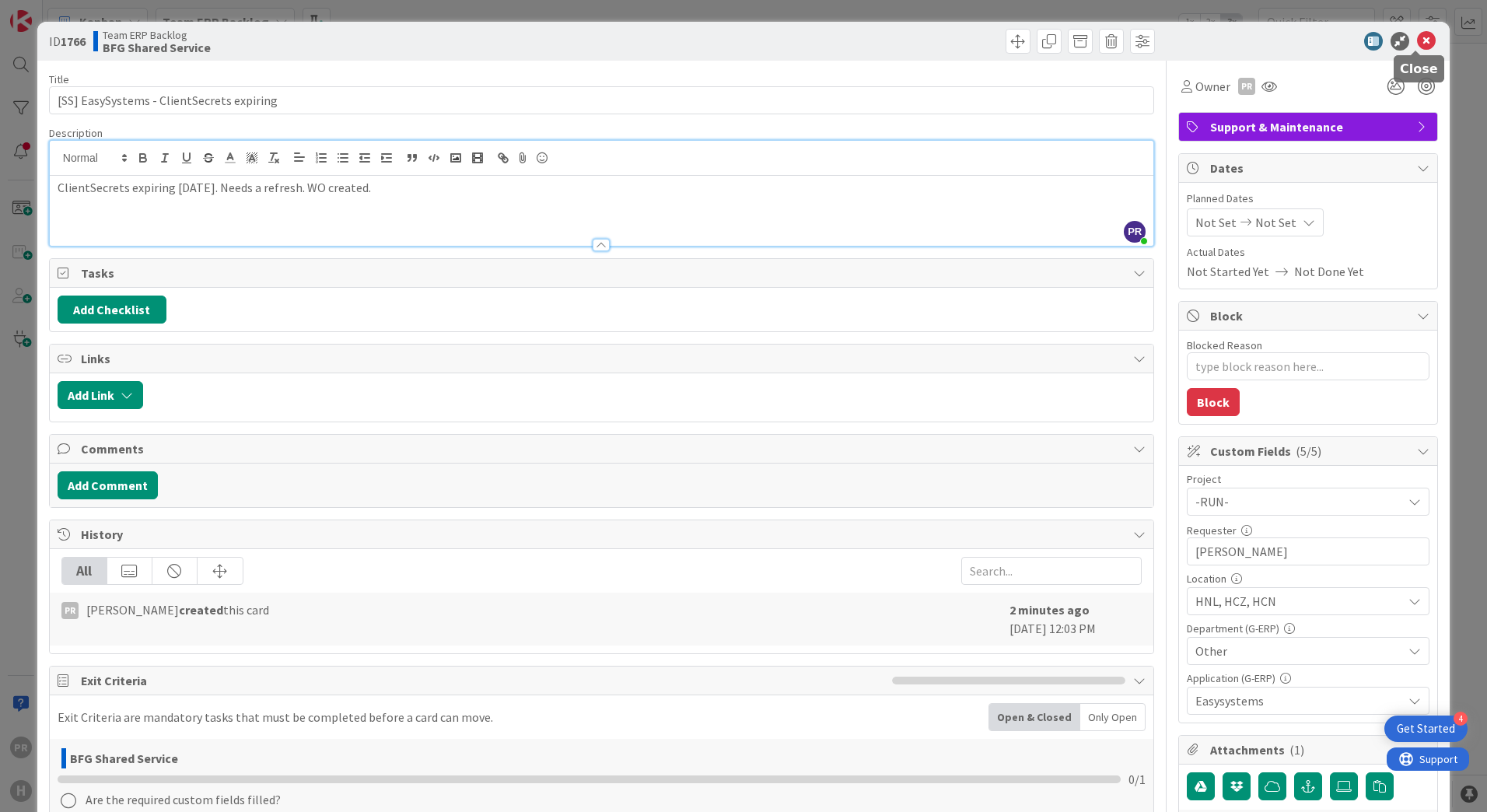
click at [1417, 41] on icon at bounding box center [1426, 41] width 18 height 18
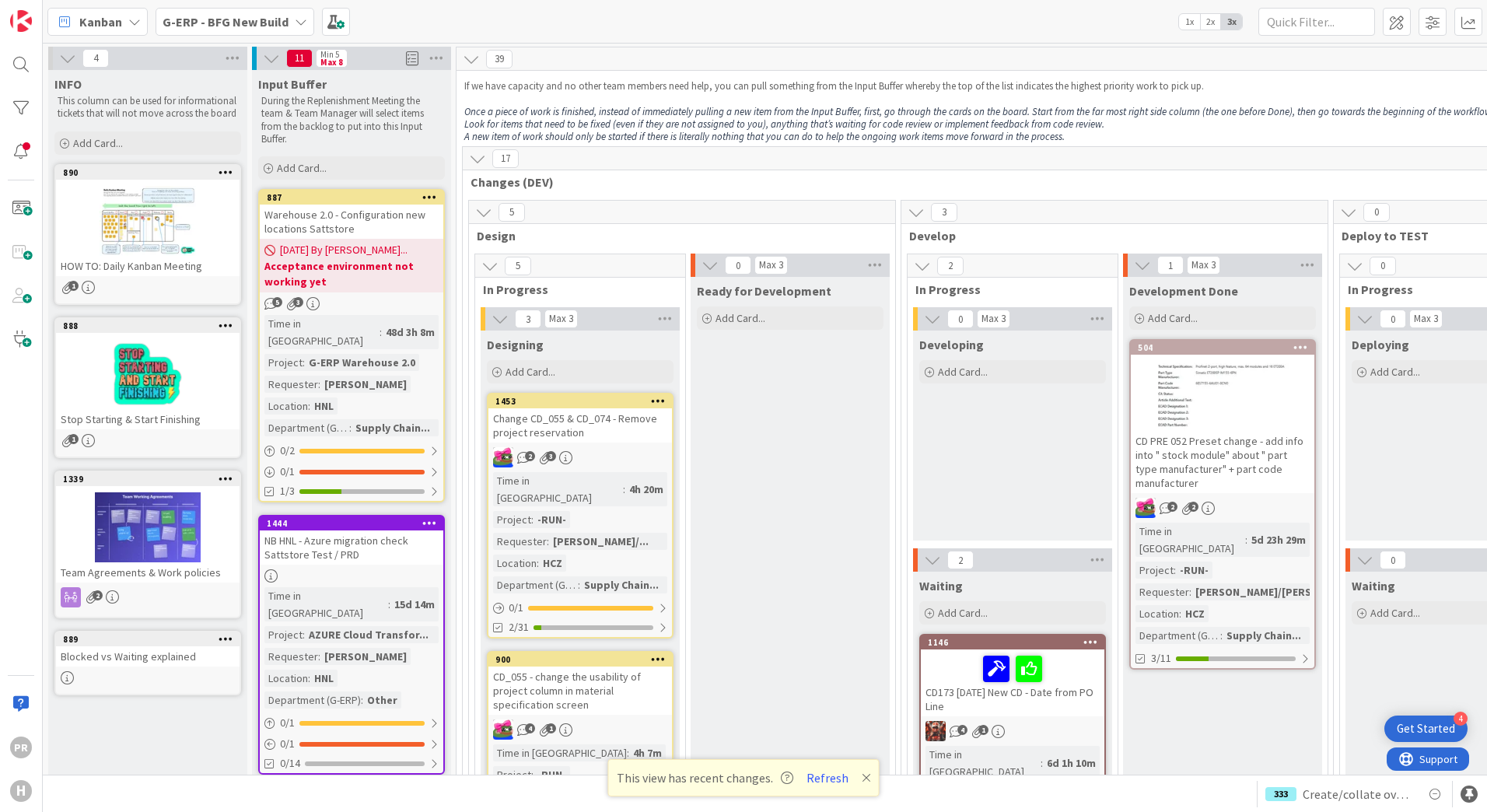
scroll to position [233, 2091]
